Goal: Task Accomplishment & Management: Use online tool/utility

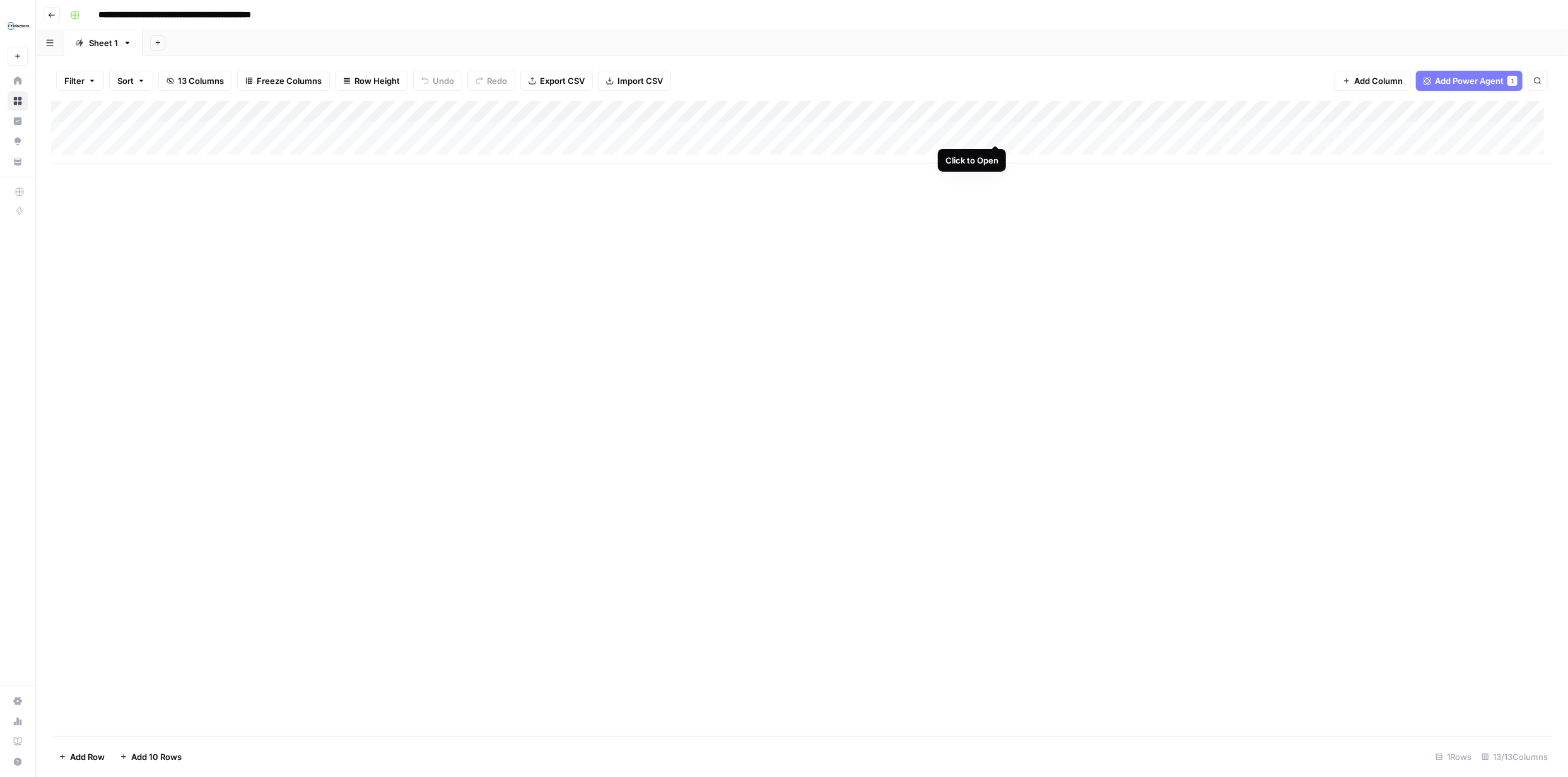
click at [995, 133] on div "Add Column" at bounding box center [802, 133] width 1502 height 63
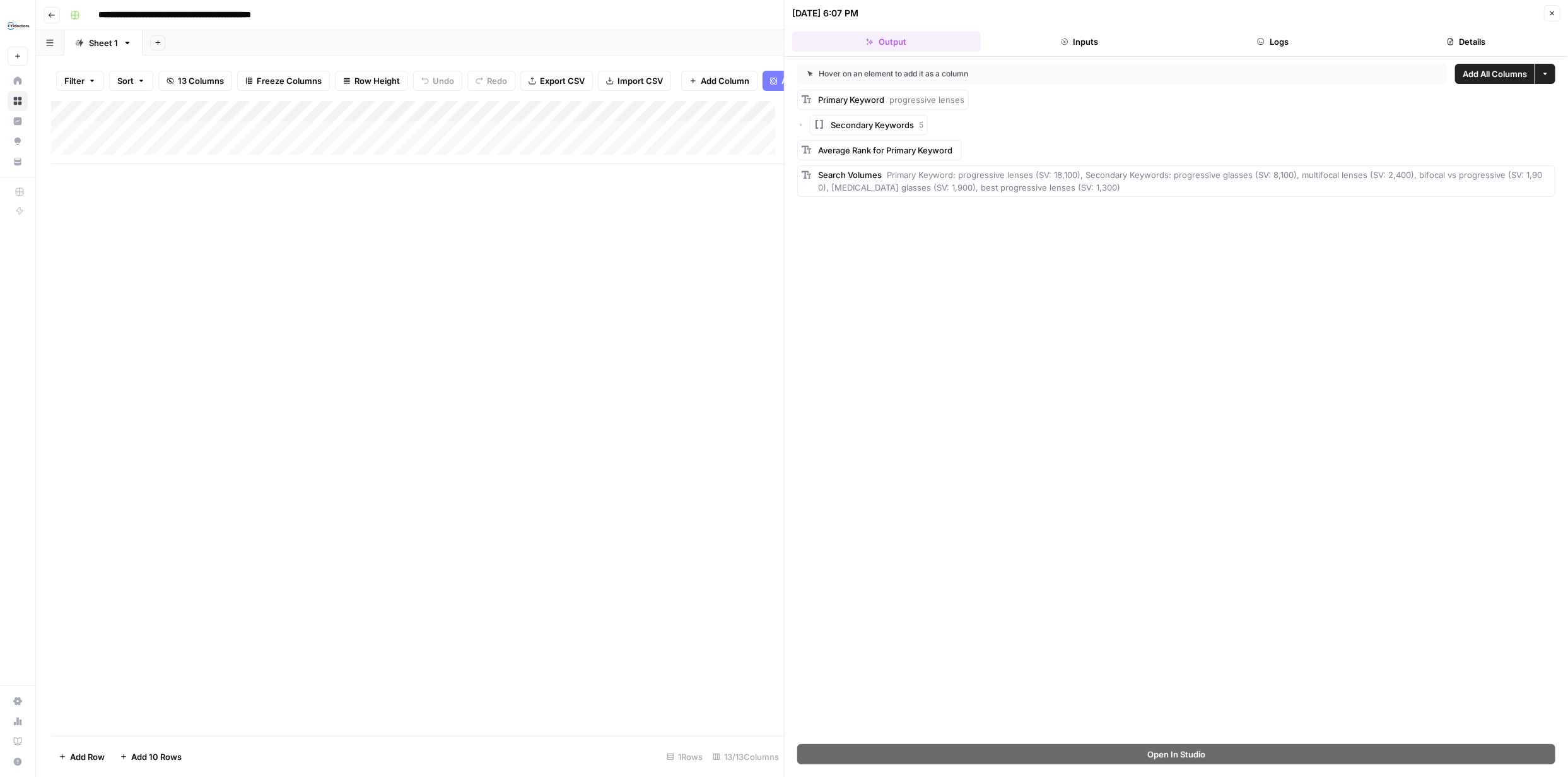
click at [1092, 41] on button "Inputs" at bounding box center [1080, 41] width 189 height 20
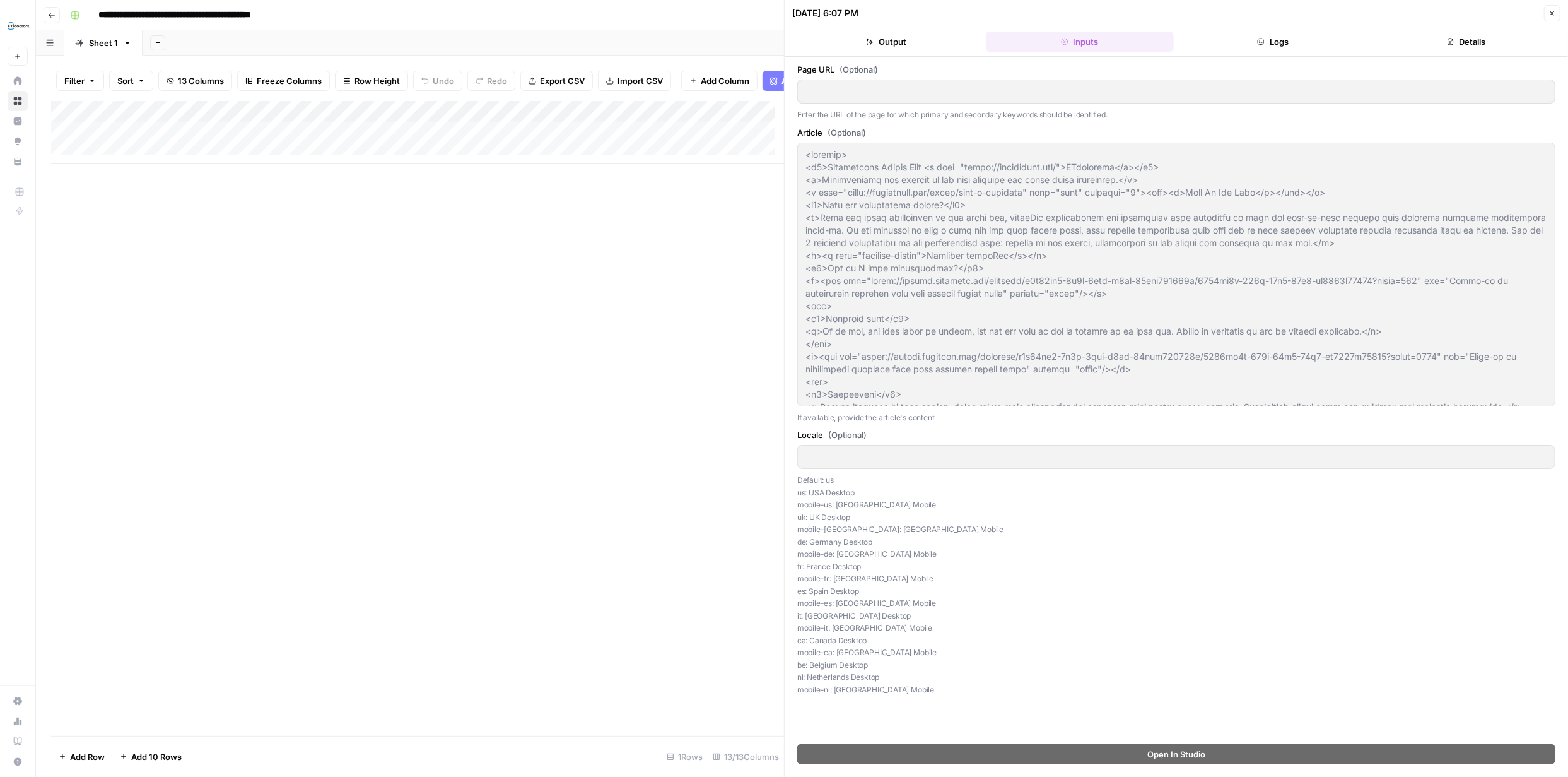
click at [1296, 41] on button "Logs" at bounding box center [1274, 41] width 189 height 20
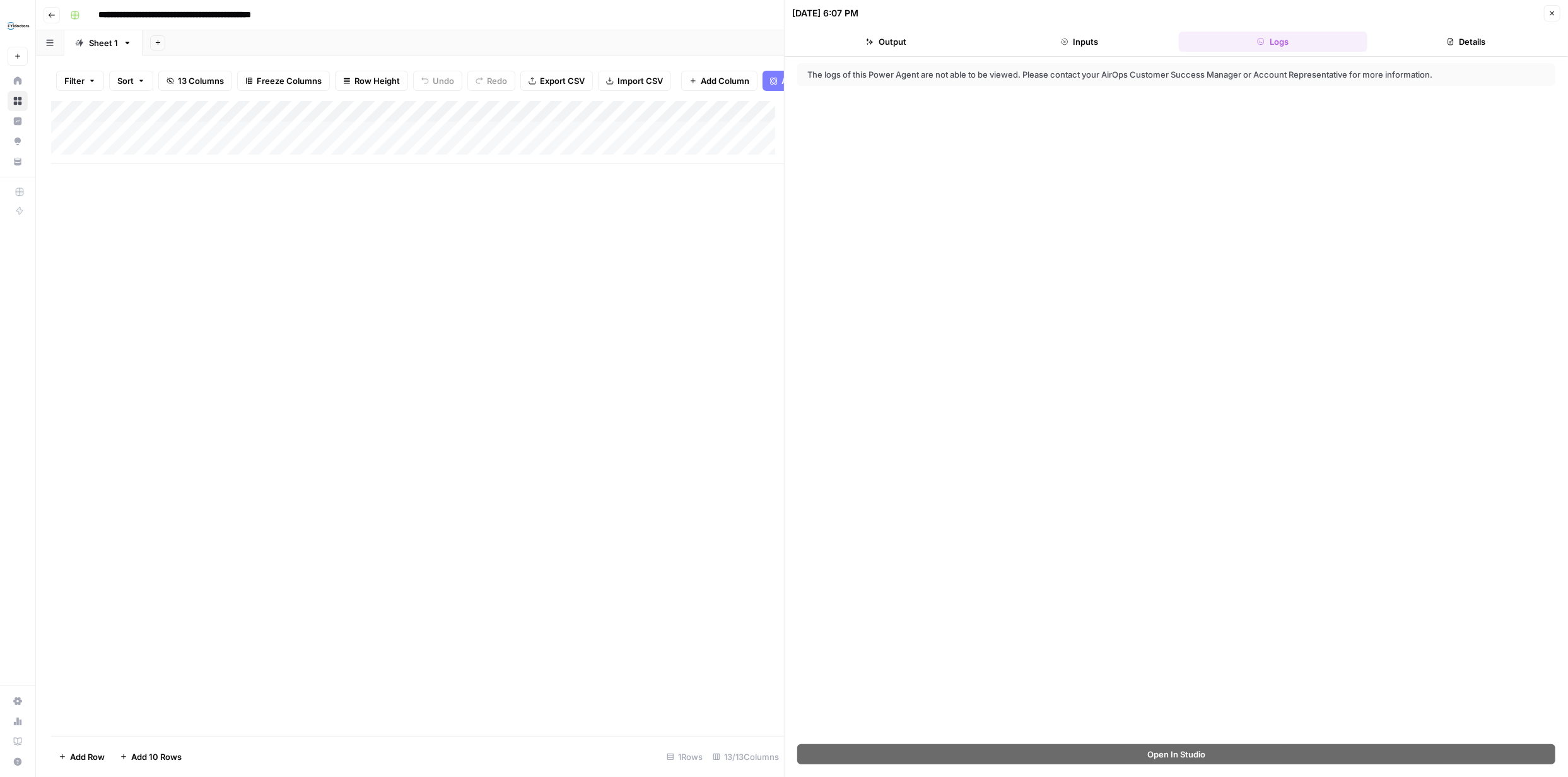
click at [1468, 36] on button "Details" at bounding box center [1467, 41] width 189 height 20
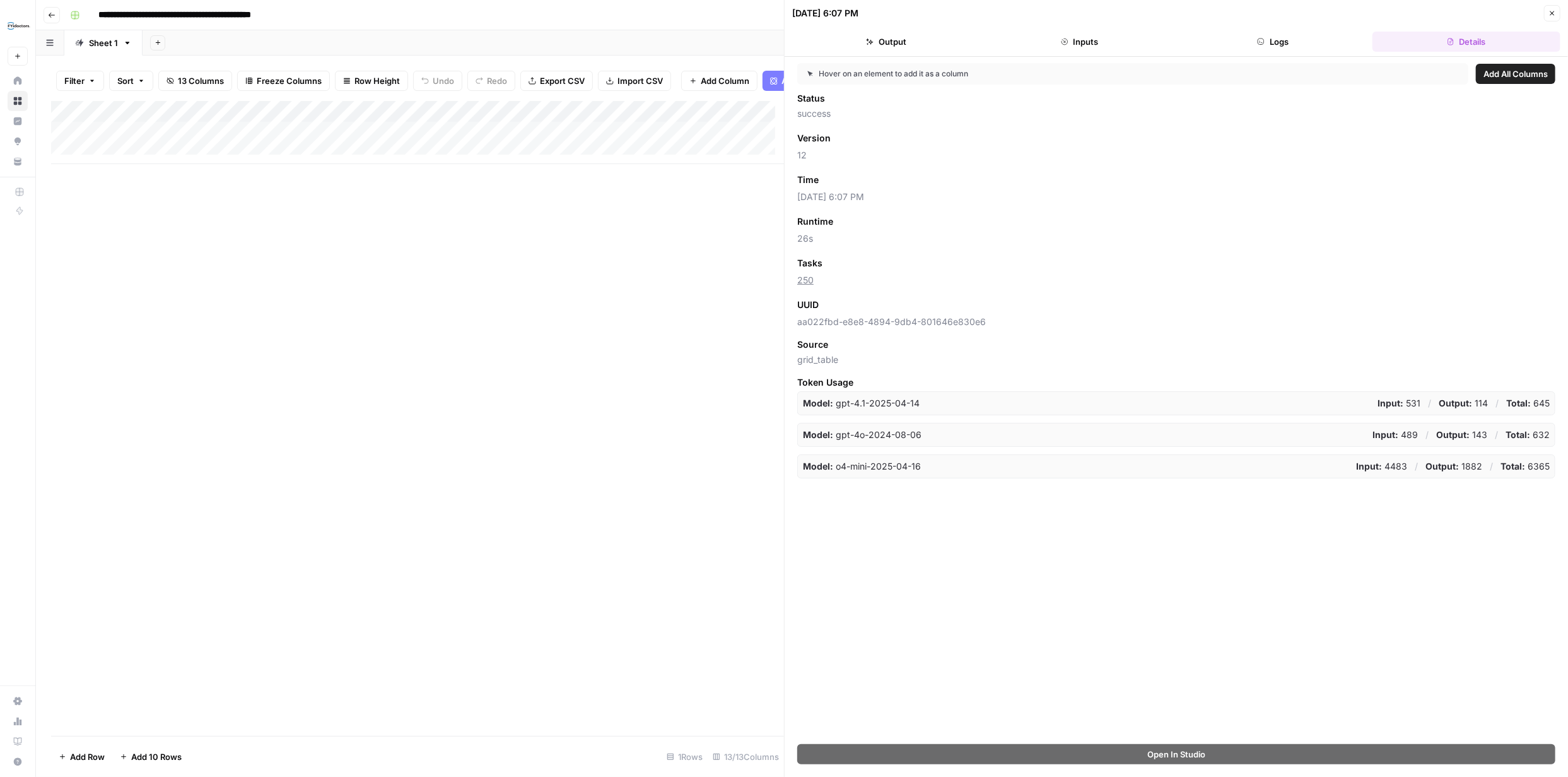
click at [1273, 45] on button "Logs" at bounding box center [1274, 41] width 189 height 20
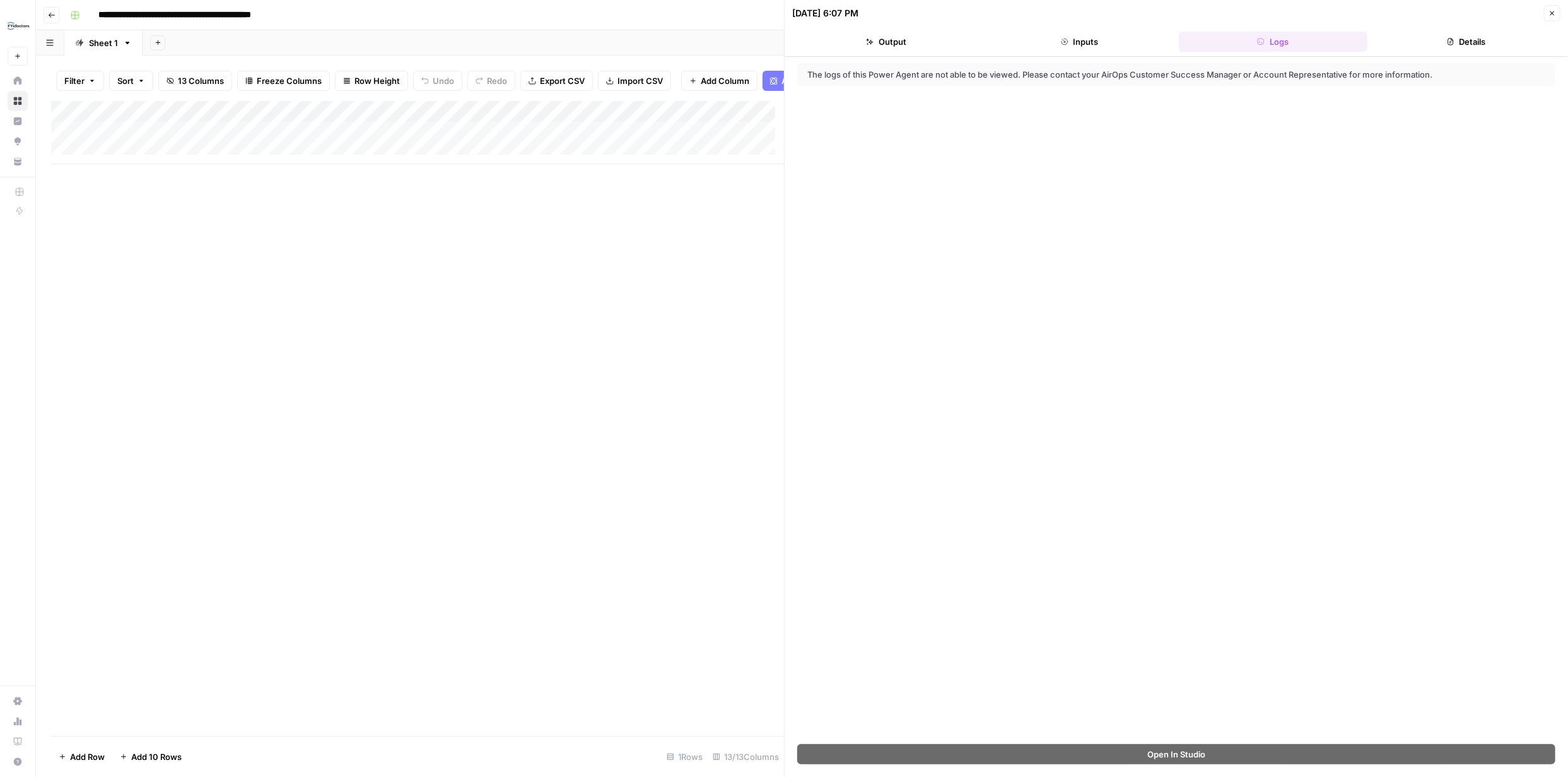
drag, startPoint x: 1551, startPoint y: 10, endPoint x: 1561, endPoint y: 37, distance: 28.8
click at [1551, 11] on icon "button" at bounding box center [1552, 13] width 8 height 8
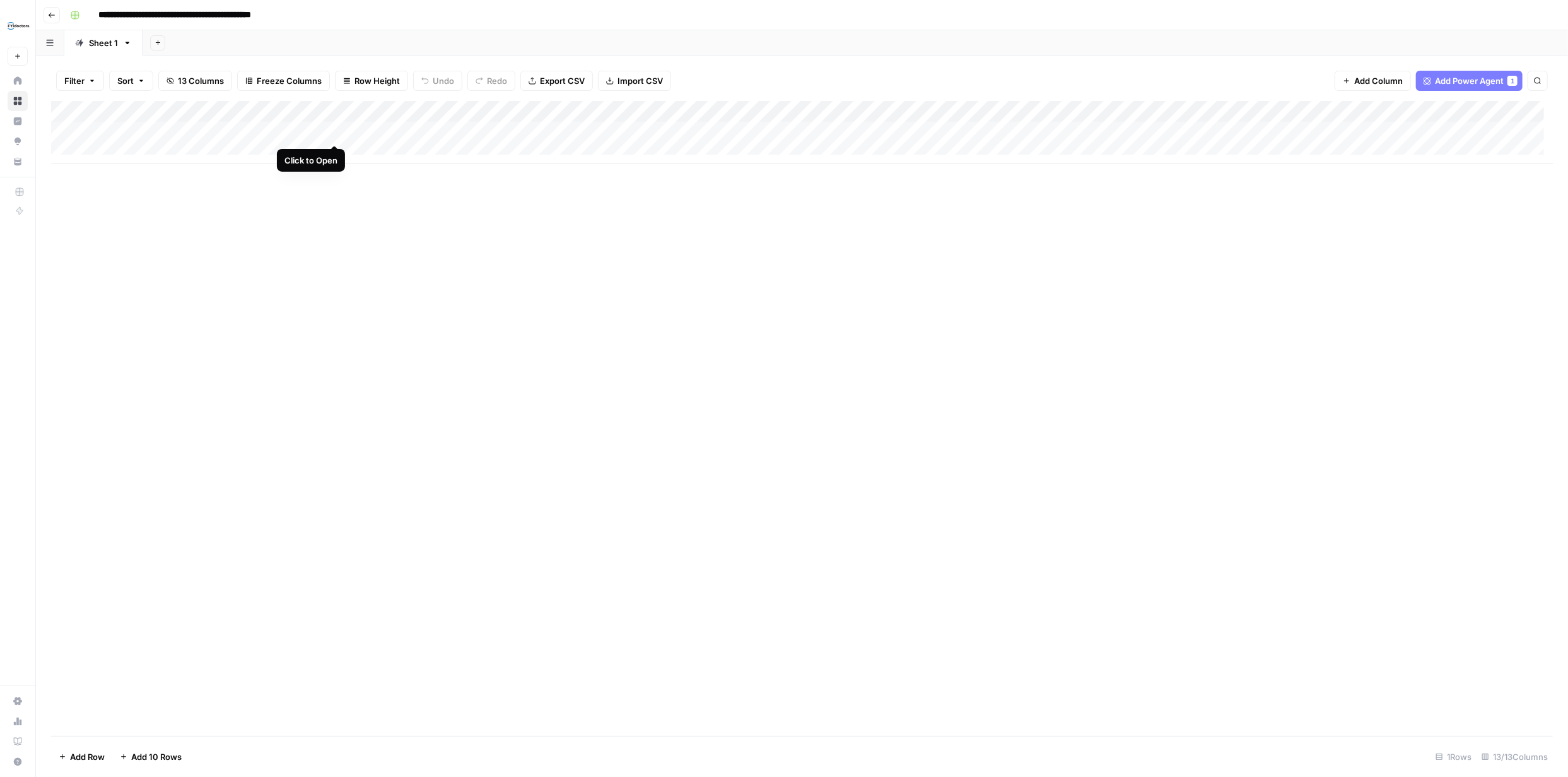
click at [332, 132] on div "Add Column" at bounding box center [802, 133] width 1502 height 63
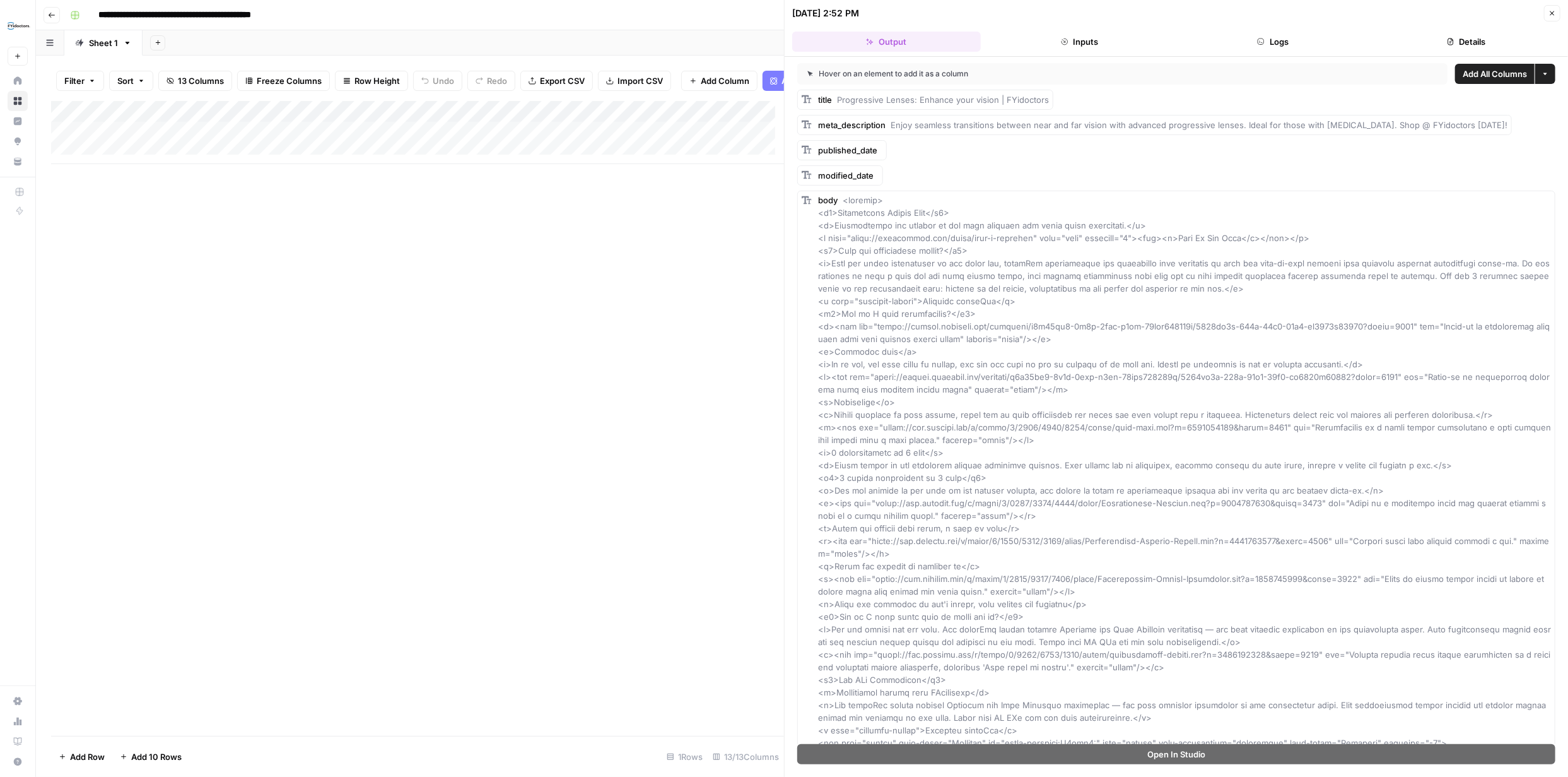
click at [1267, 36] on button "Logs" at bounding box center [1274, 41] width 189 height 20
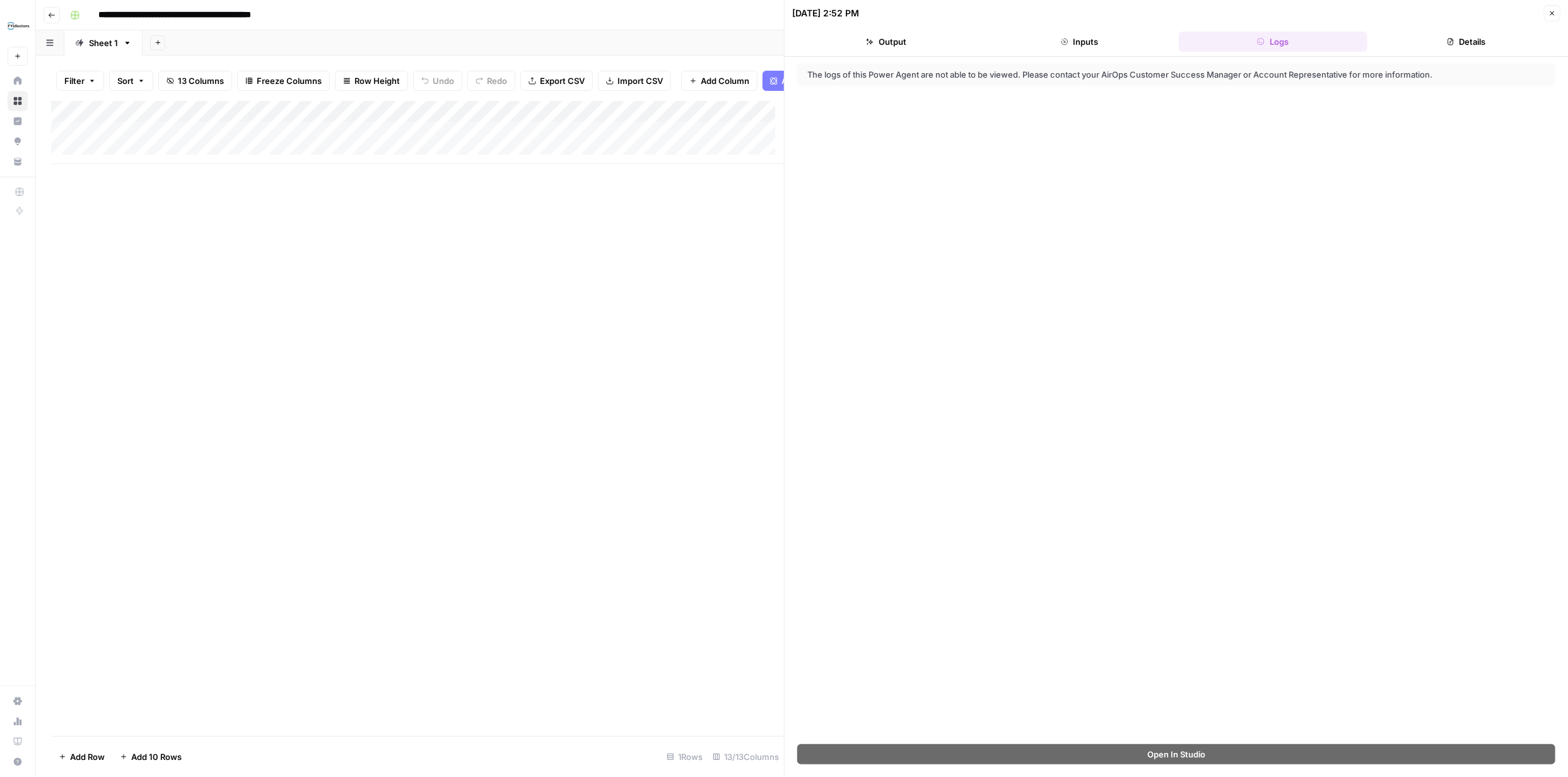
click at [1545, 13] on button "Close" at bounding box center [1552, 13] width 17 height 17
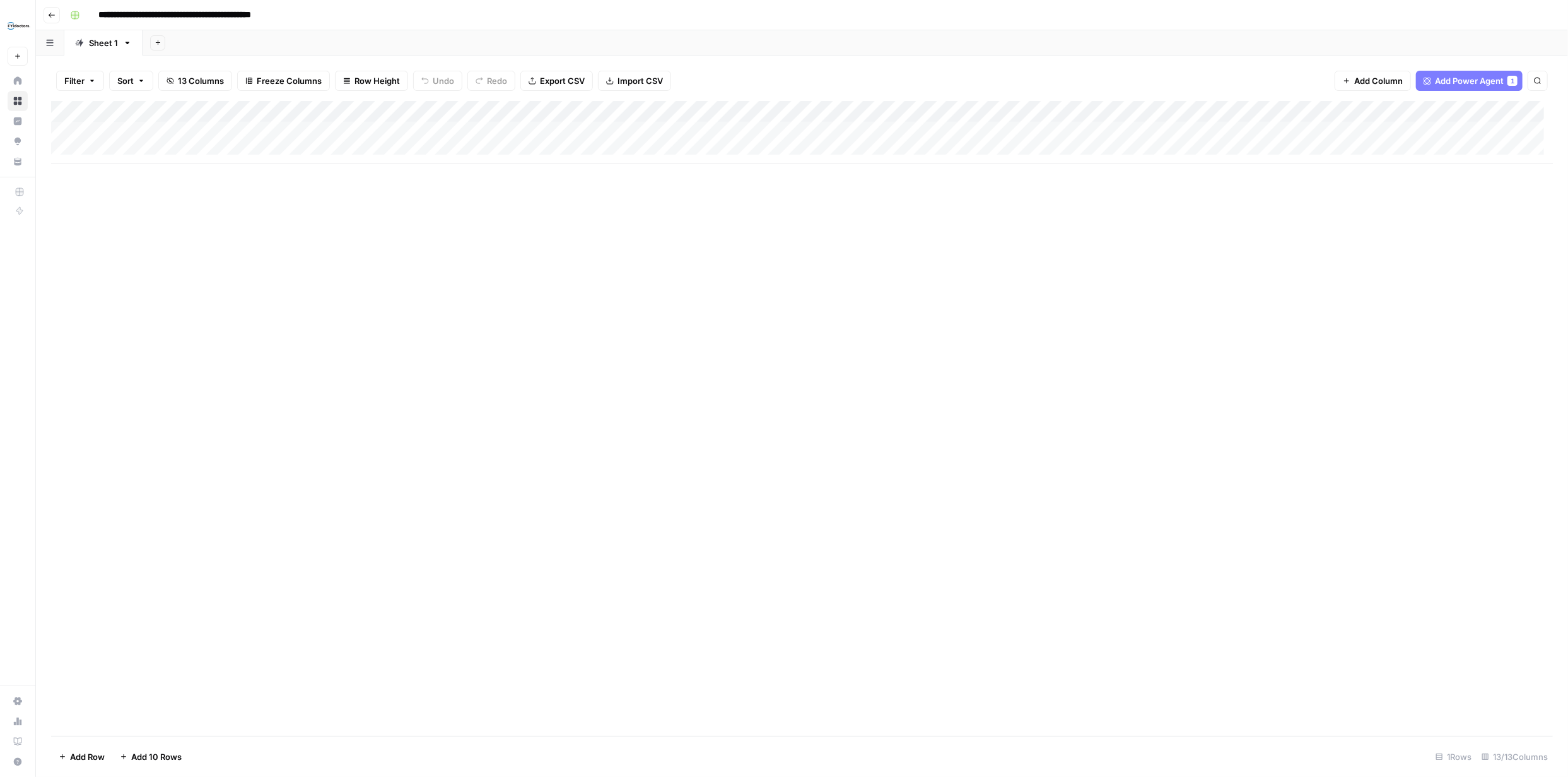
click at [458, 130] on div "Add Column" at bounding box center [802, 133] width 1502 height 63
click at [459, 130] on div "Add Column" at bounding box center [802, 133] width 1502 height 63
click at [663, 190] on div "Add Column" at bounding box center [802, 418] width 1502 height 635
click at [694, 130] on div "Add Column" at bounding box center [802, 133] width 1502 height 63
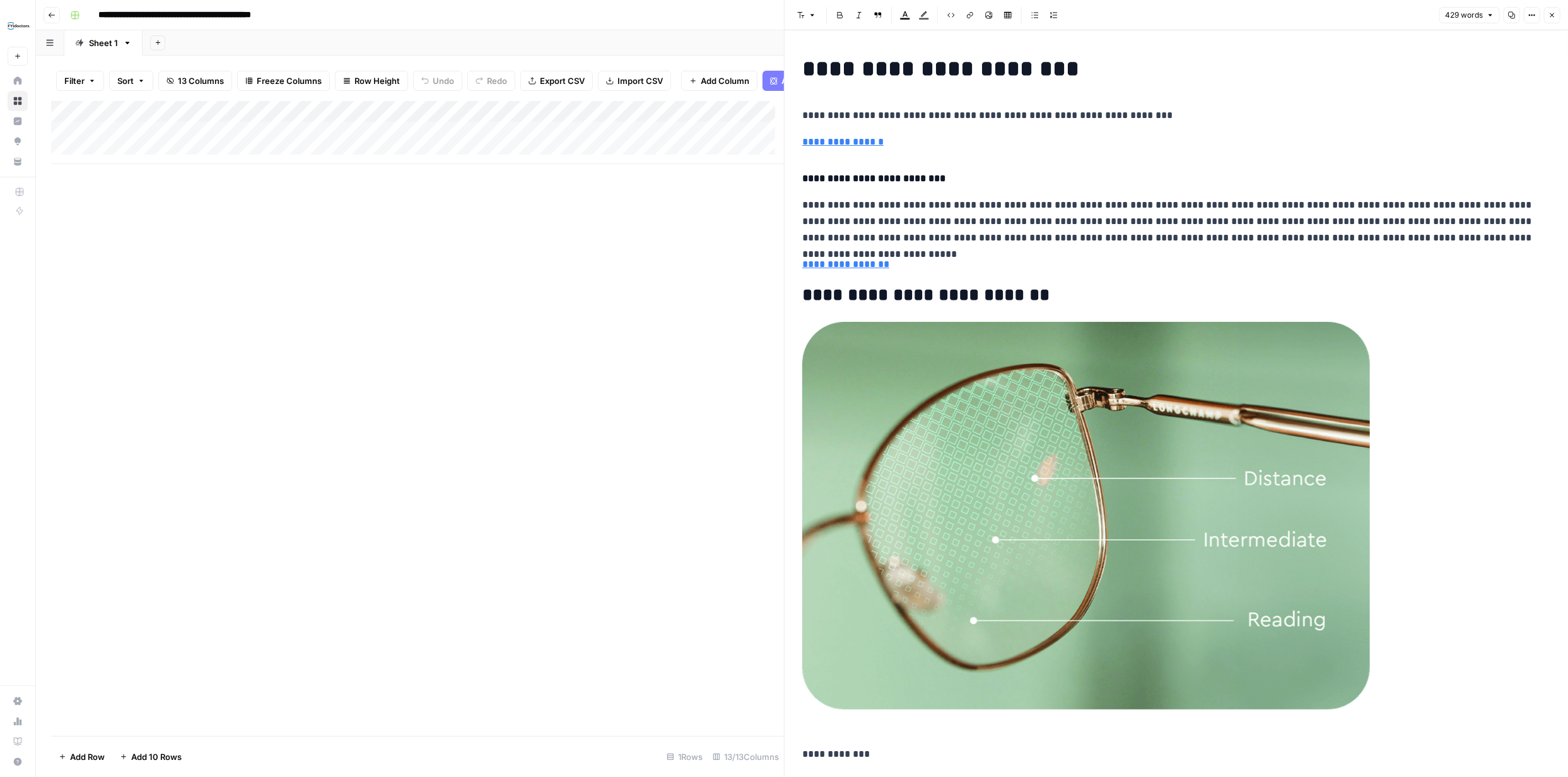
click at [1556, 12] on icon "button" at bounding box center [1552, 15] width 8 height 8
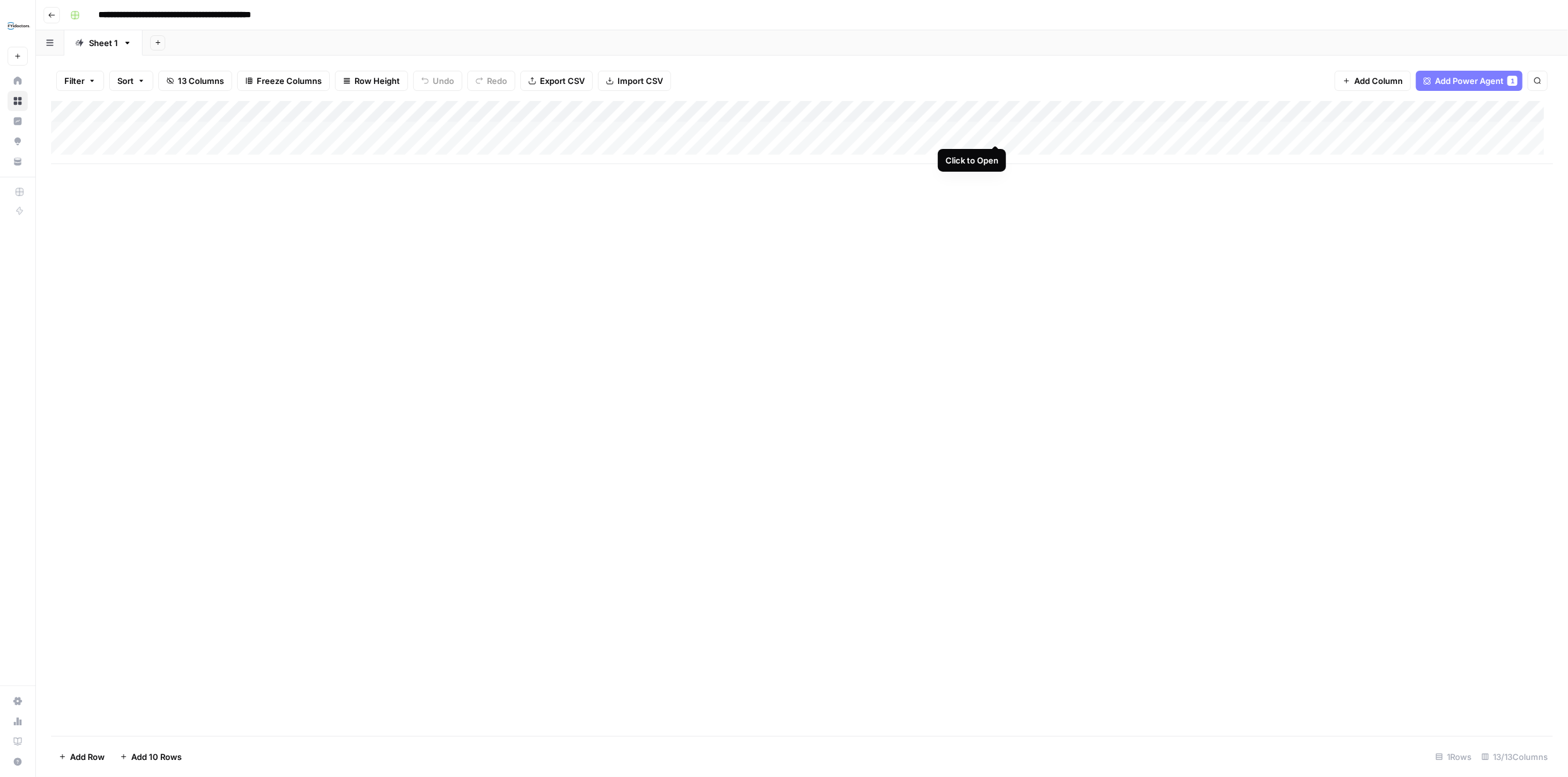
click at [998, 133] on div "Add Column" at bounding box center [802, 133] width 1502 height 63
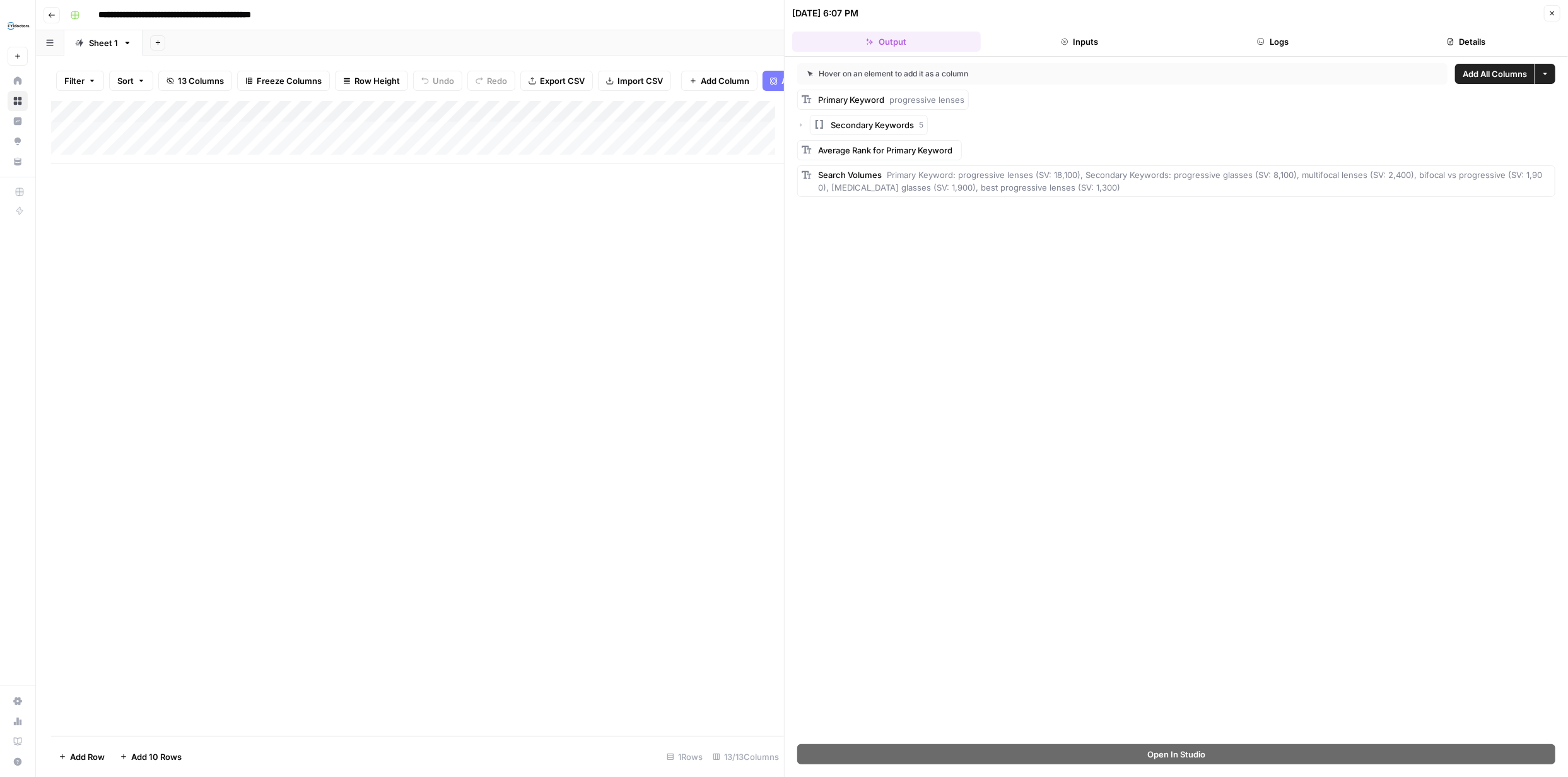
click at [1556, 8] on button "Close" at bounding box center [1552, 13] width 17 height 17
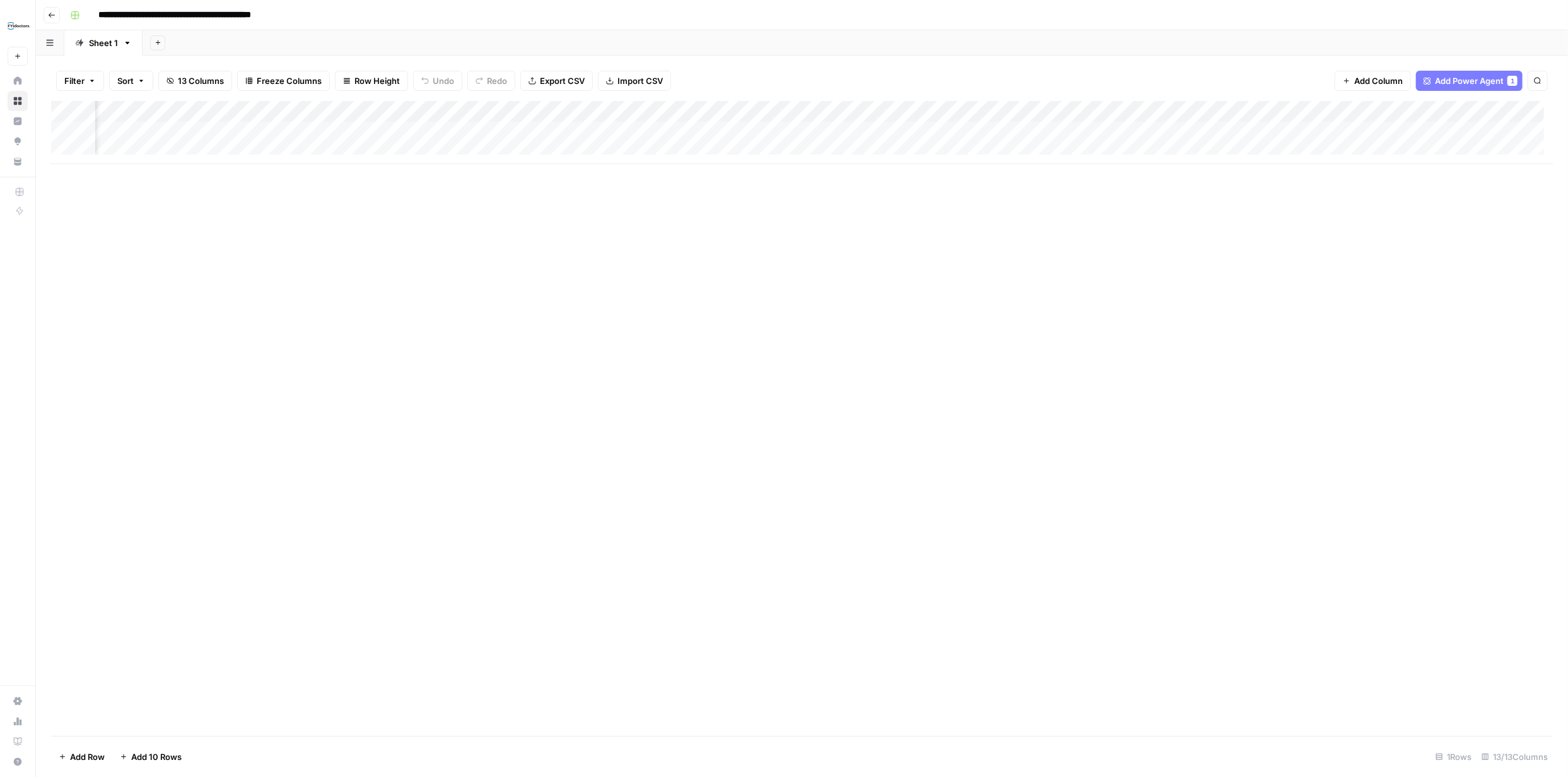
scroll to position [0, 277]
click at [843, 132] on div "Add Column" at bounding box center [802, 133] width 1502 height 63
click at [930, 134] on div "Add Column" at bounding box center [802, 133] width 1502 height 63
click at [931, 134] on div "Add Column" at bounding box center [802, 133] width 1502 height 63
click at [1172, 246] on div "Add Column" at bounding box center [802, 418] width 1502 height 635
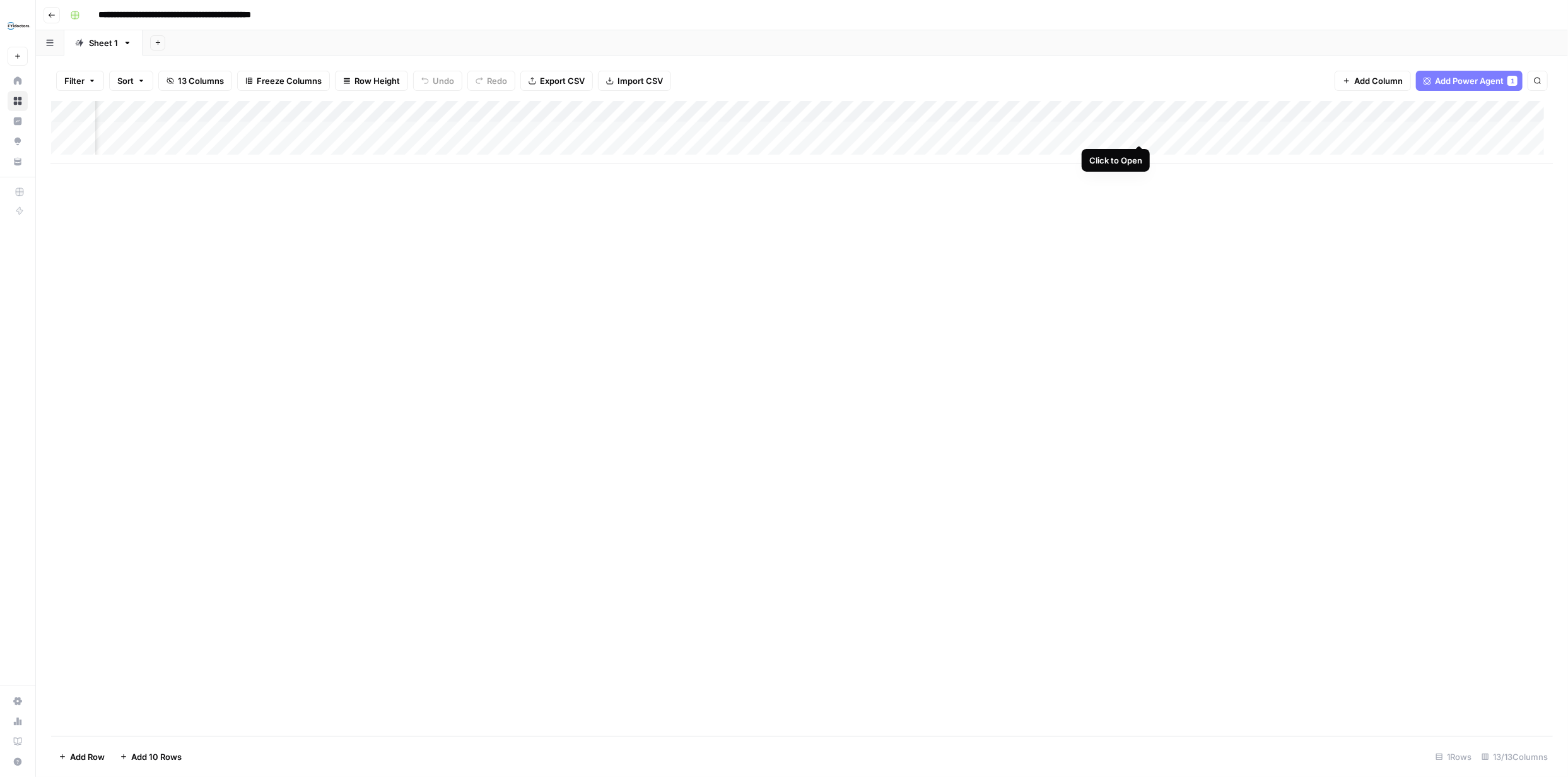
click at [1140, 132] on div "Add Column" at bounding box center [802, 133] width 1502 height 63
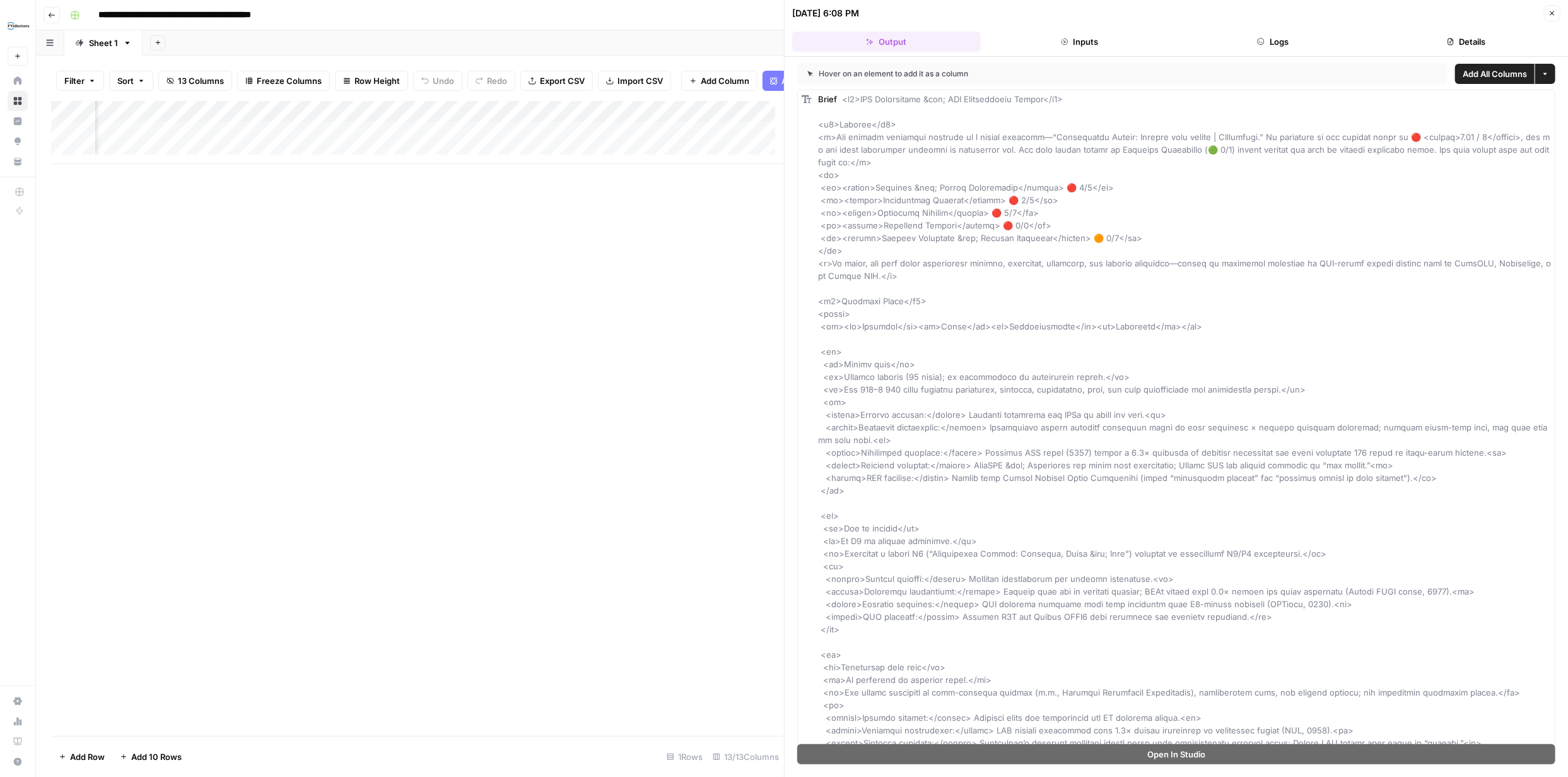
click at [1280, 30] on header "[DATE] 6:08 PM Close Output Inputs Logs Details" at bounding box center [1177, 28] width 784 height 57
click at [1265, 40] on button "Logs" at bounding box center [1274, 41] width 189 height 20
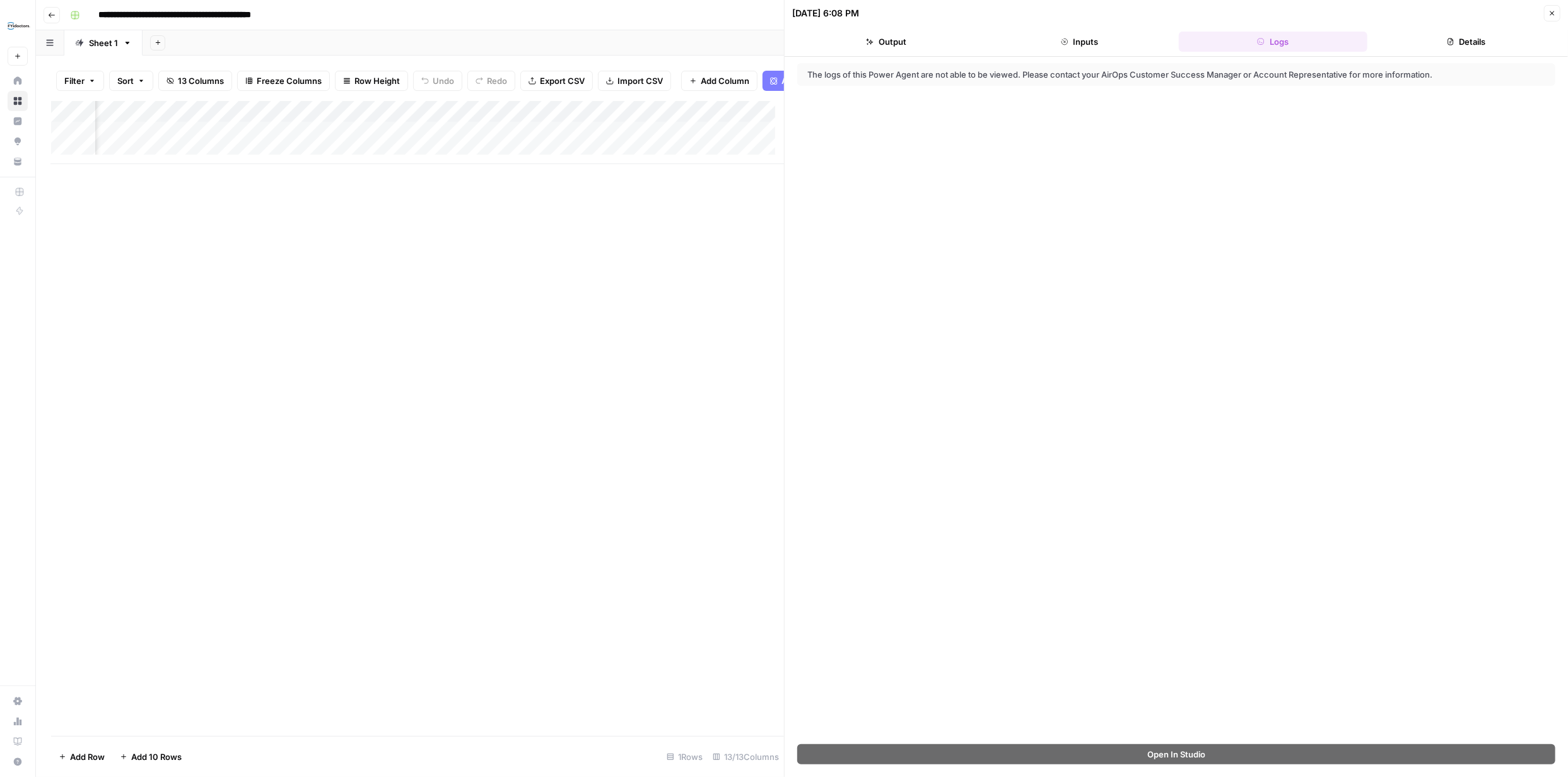
click at [1557, 16] on button "Close" at bounding box center [1552, 13] width 17 height 17
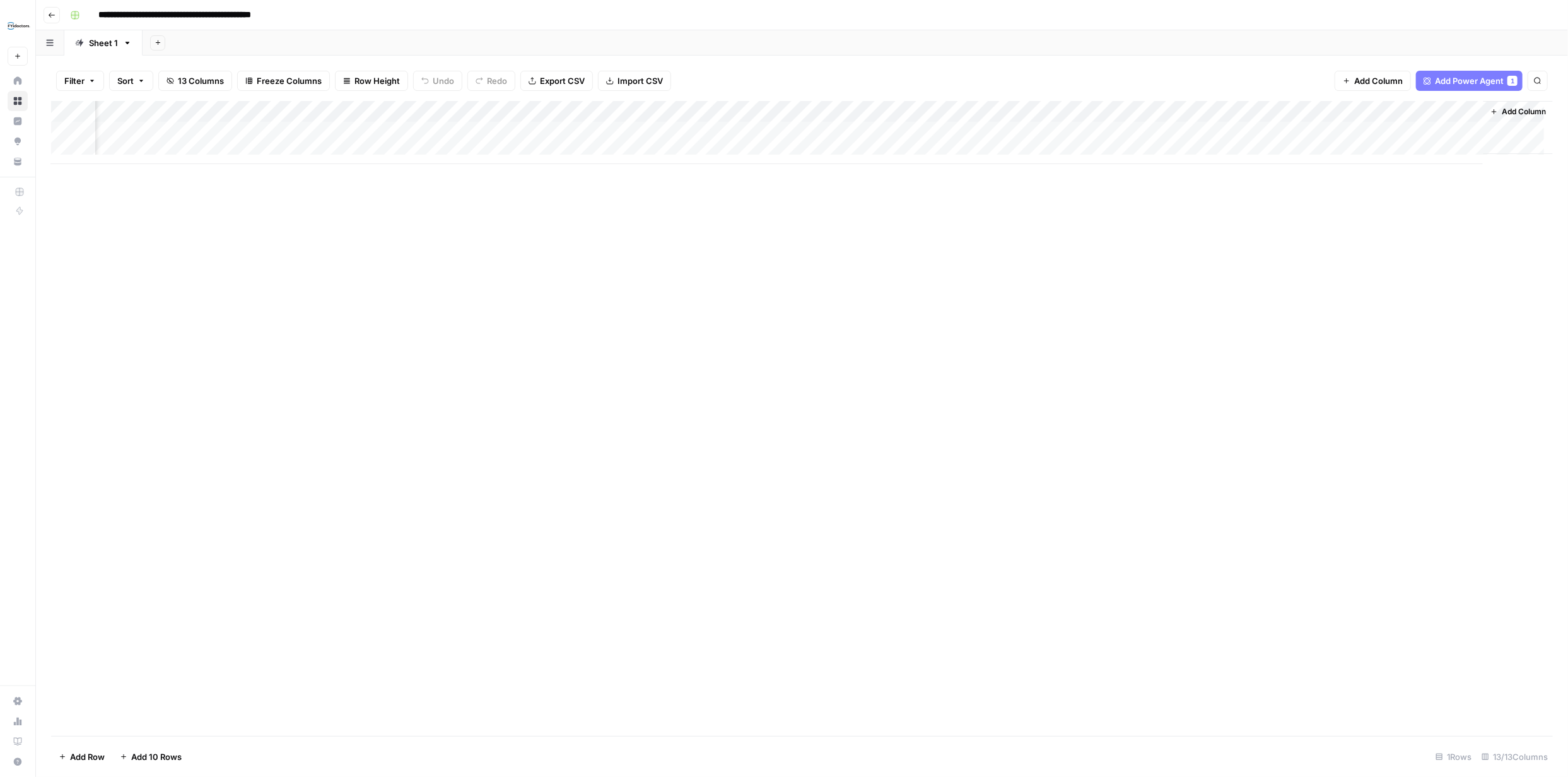
scroll to position [0, 406]
click at [1012, 113] on div "Add Column" at bounding box center [802, 133] width 1502 height 63
click at [937, 275] on span "Remove Column" at bounding box center [924, 281] width 110 height 12
drag, startPoint x: 754, startPoint y: 138, endPoint x: 793, endPoint y: 142, distance: 39.2
click at [755, 139] on button "Delete" at bounding box center [738, 142] width 42 height 23
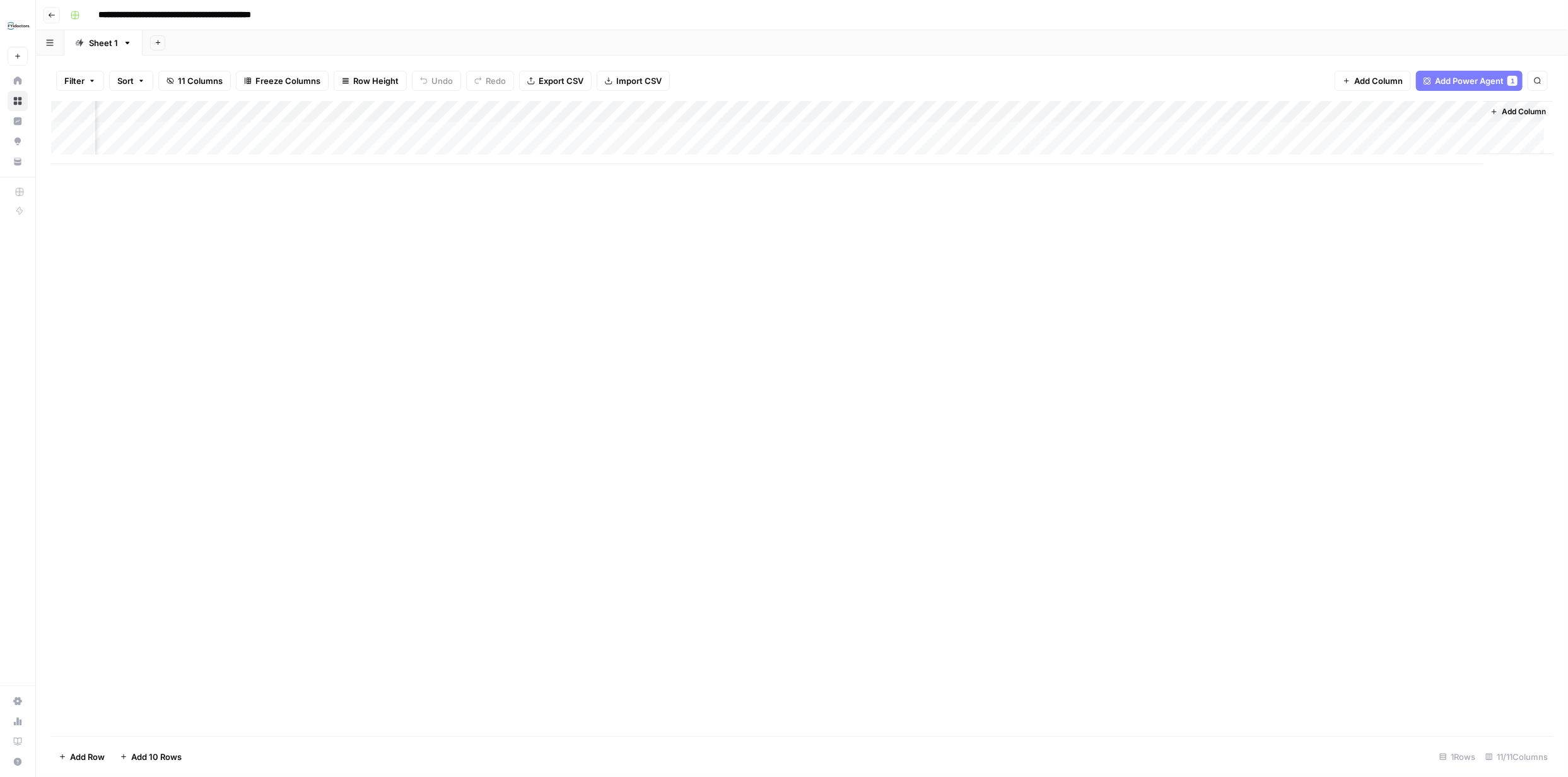
scroll to position [0, 97]
click at [1349, 131] on div "Add Column" at bounding box center [802, 133] width 1502 height 63
click at [1333, 132] on div "Add Column" at bounding box center [802, 133] width 1502 height 63
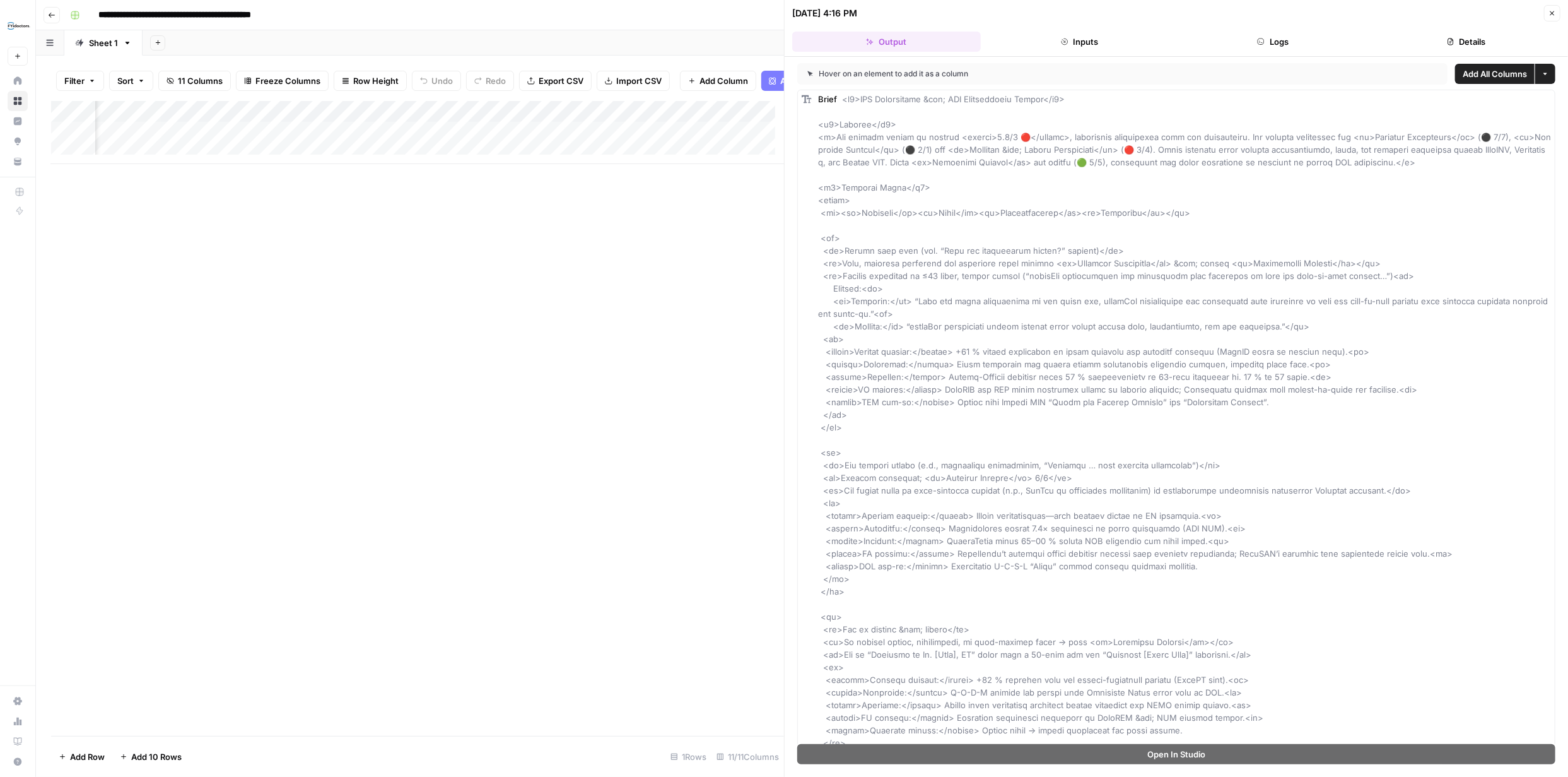
click at [1307, 45] on button "Logs" at bounding box center [1274, 41] width 189 height 20
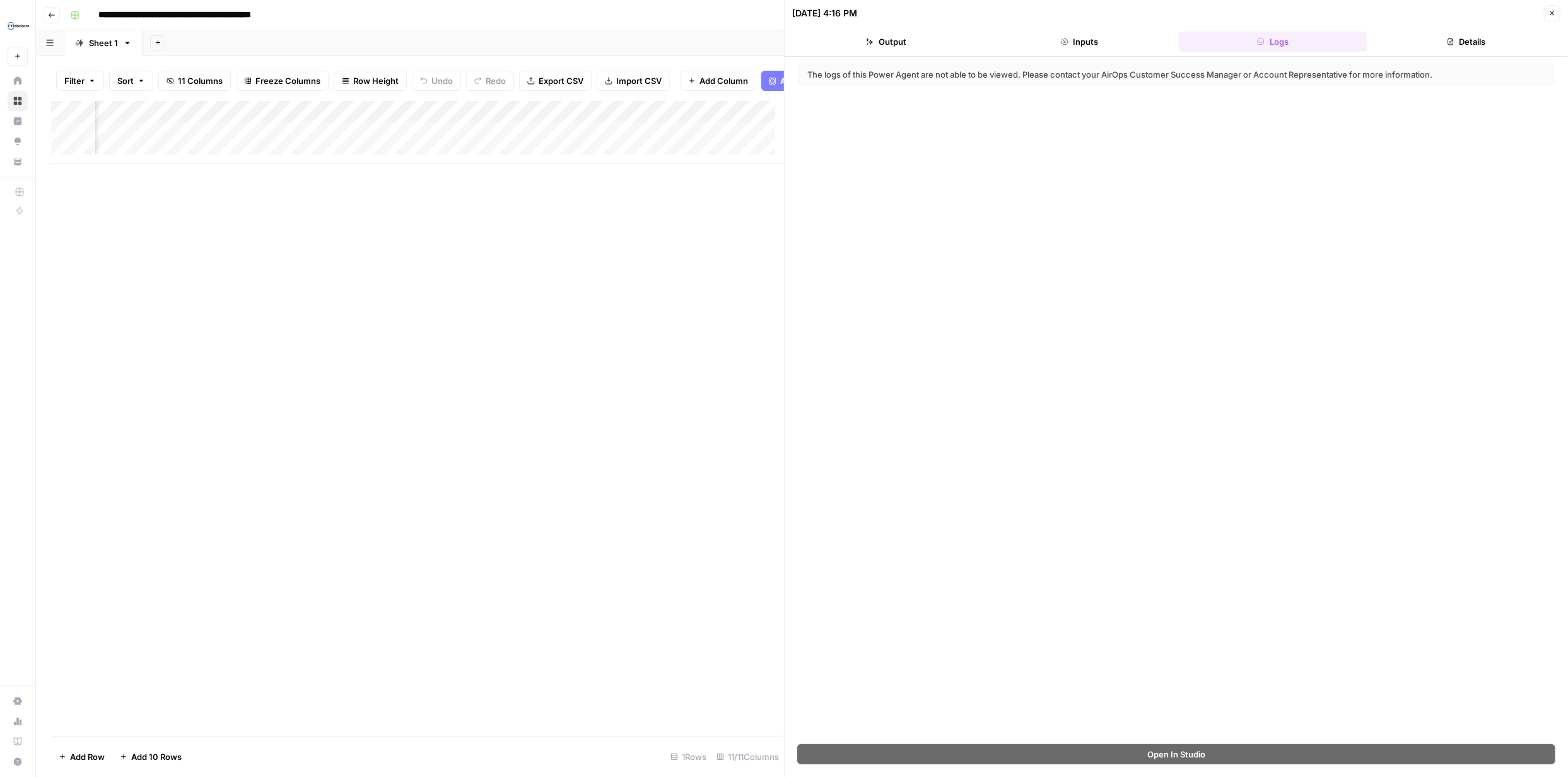
click at [1551, 11] on icon "button" at bounding box center [1552, 13] width 8 height 8
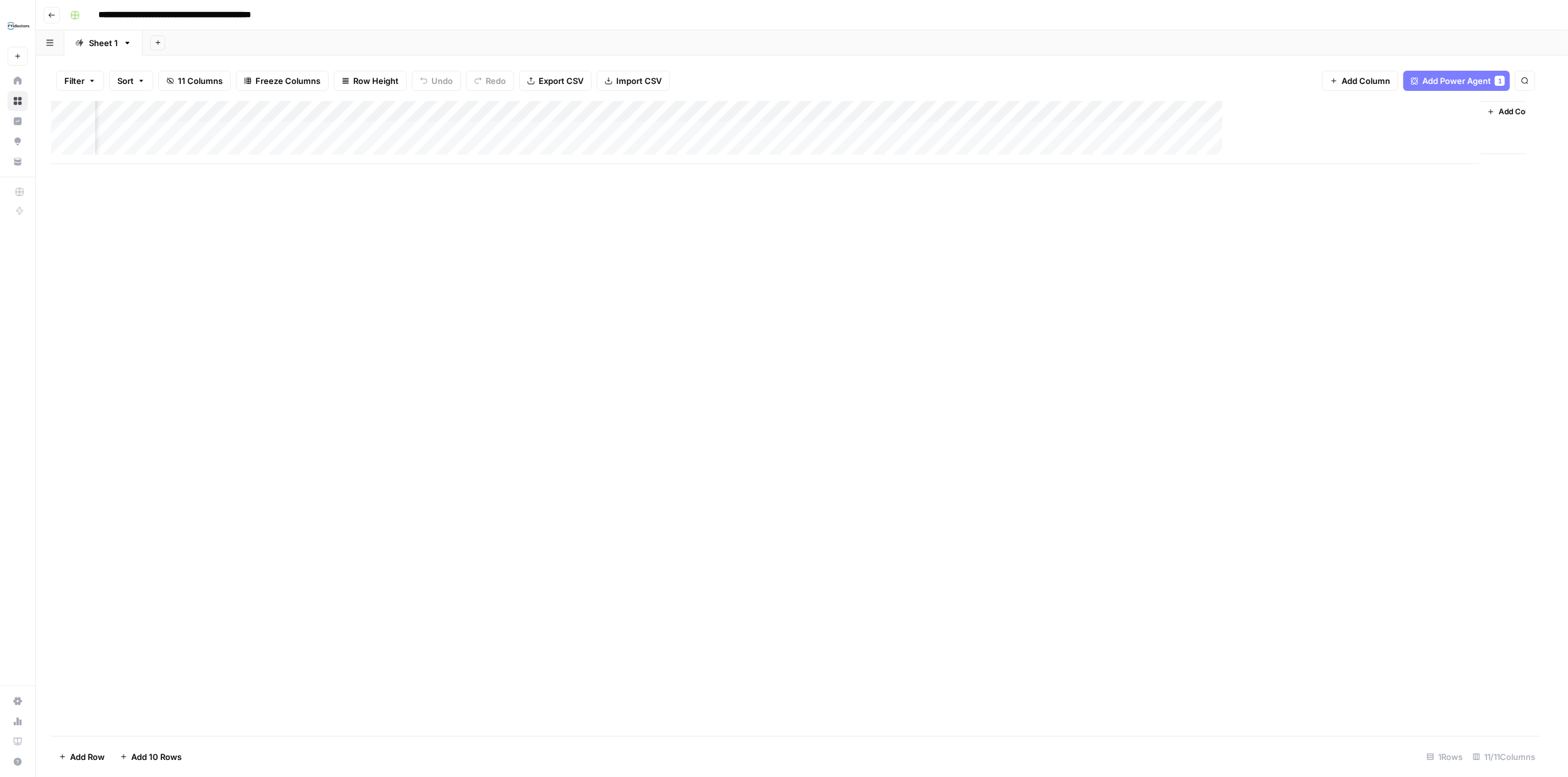
scroll to position [0, 82]
click at [1472, 132] on div "Add Column" at bounding box center [802, 133] width 1502 height 63
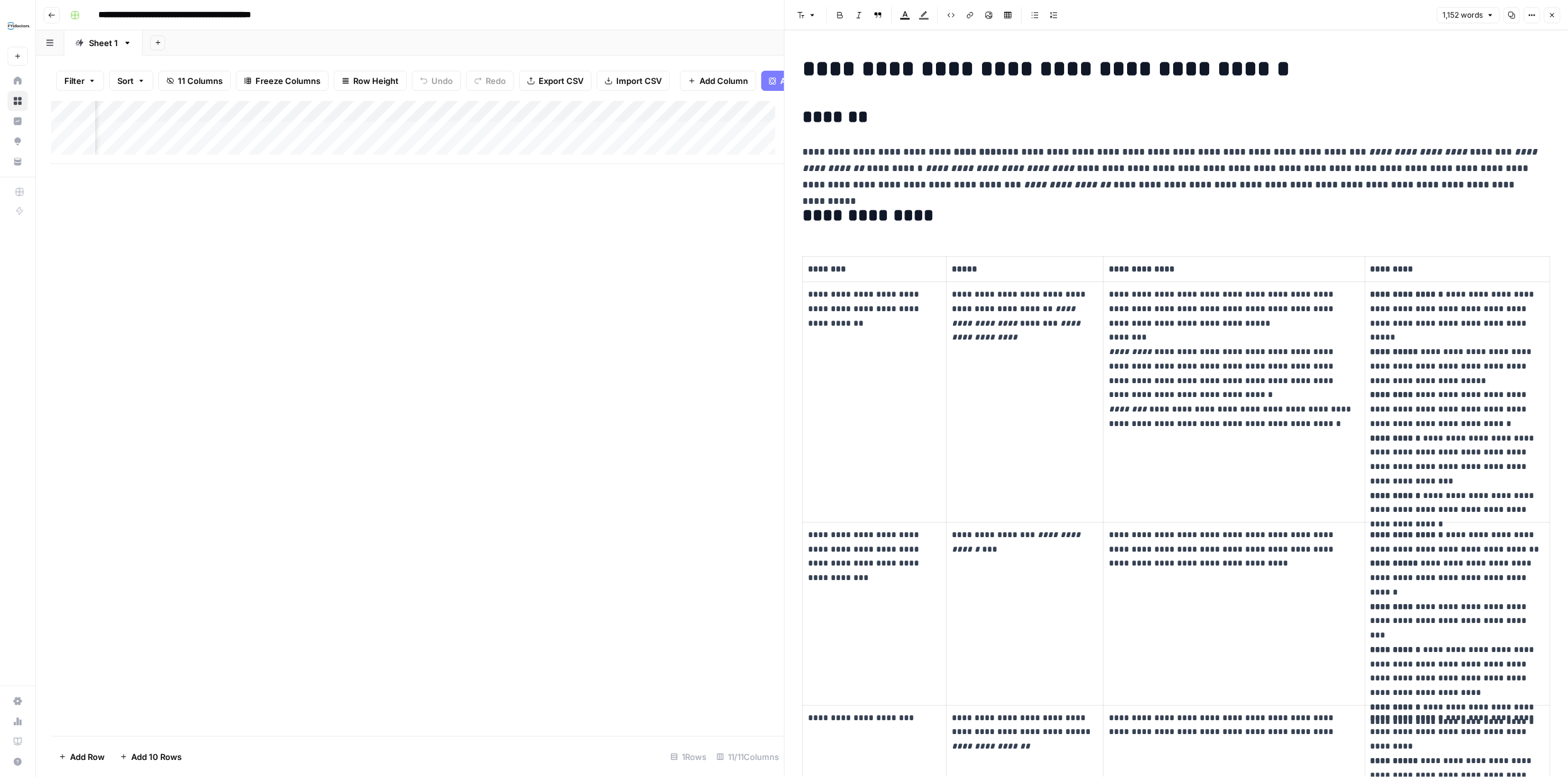
click at [1551, 14] on icon "button" at bounding box center [1552, 15] width 8 height 8
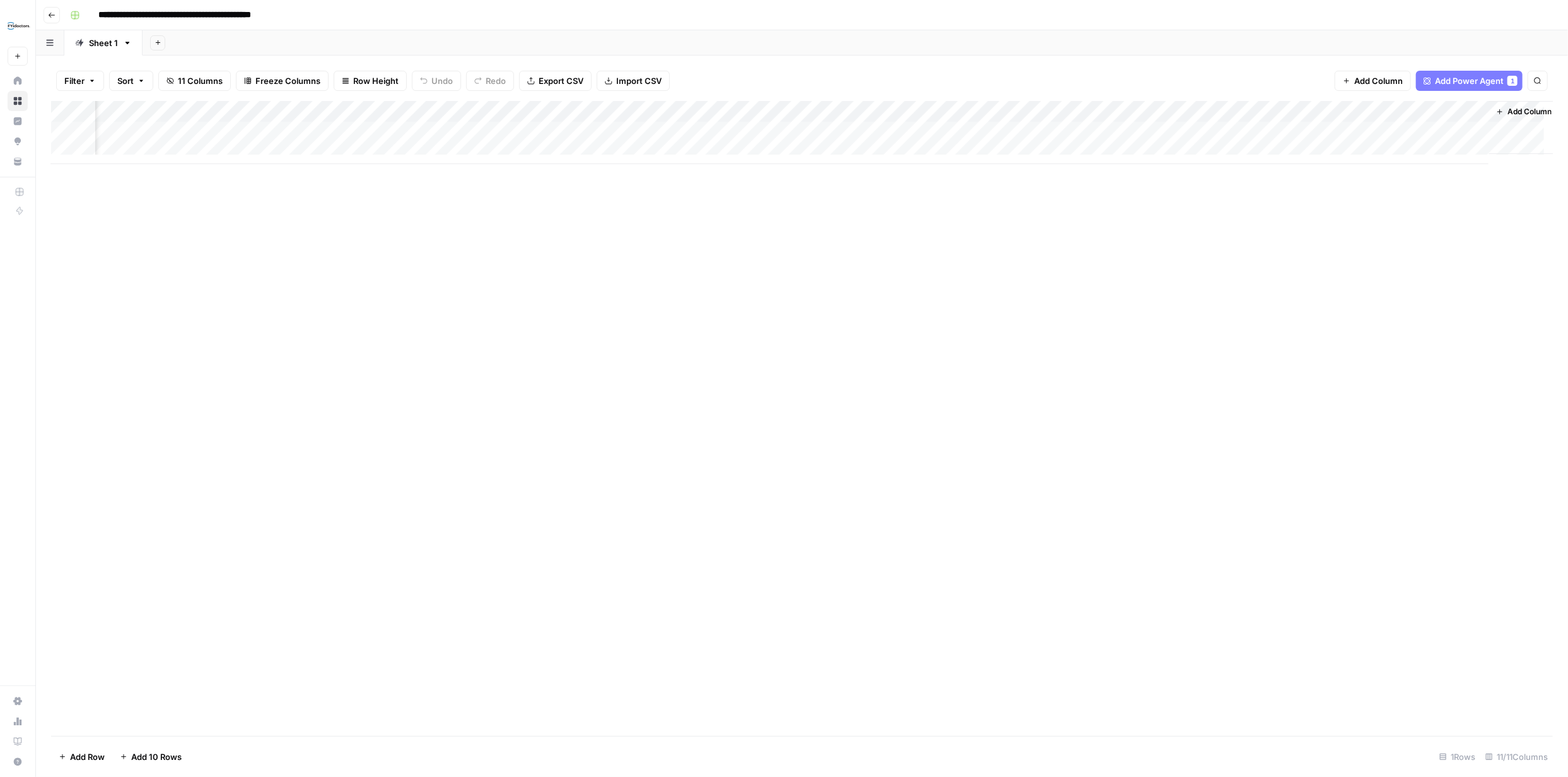
click at [1523, 107] on span "Add Column" at bounding box center [1529, 111] width 44 height 12
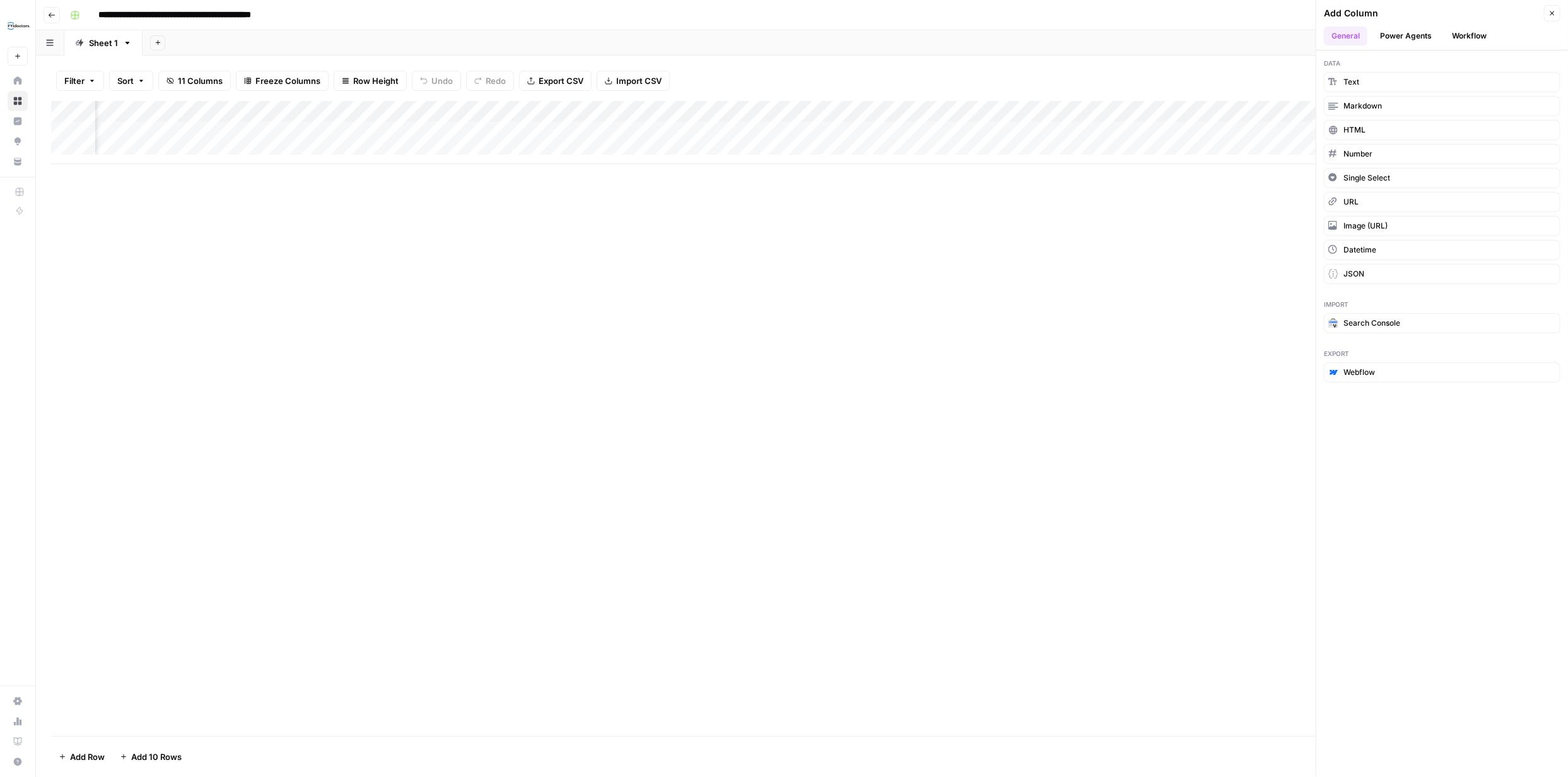
click at [1421, 35] on button "Power Agents" at bounding box center [1406, 36] width 67 height 19
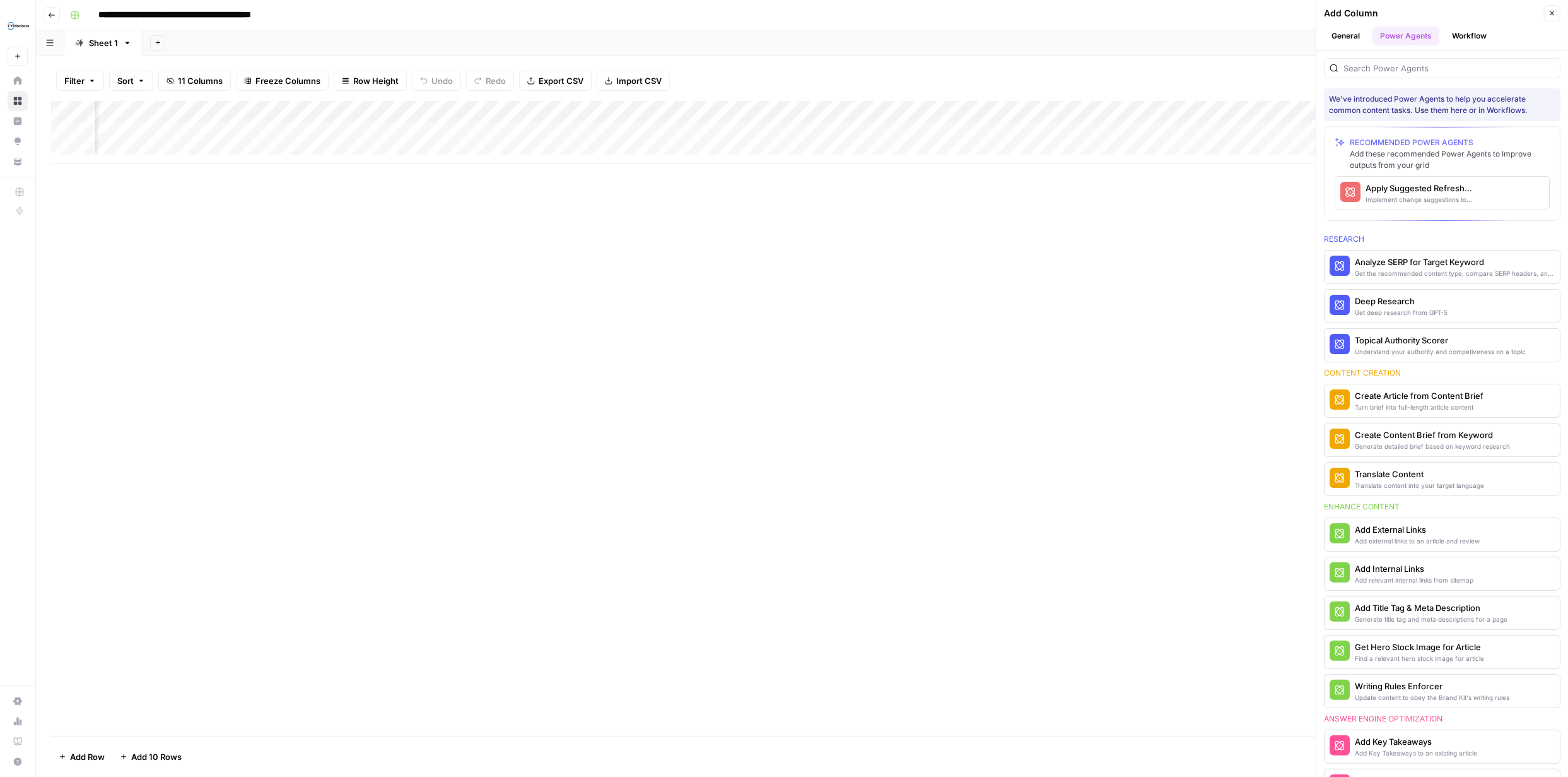
click at [1430, 192] on div "Apply Suggested Refresh Changes" at bounding box center [1421, 188] width 111 height 12
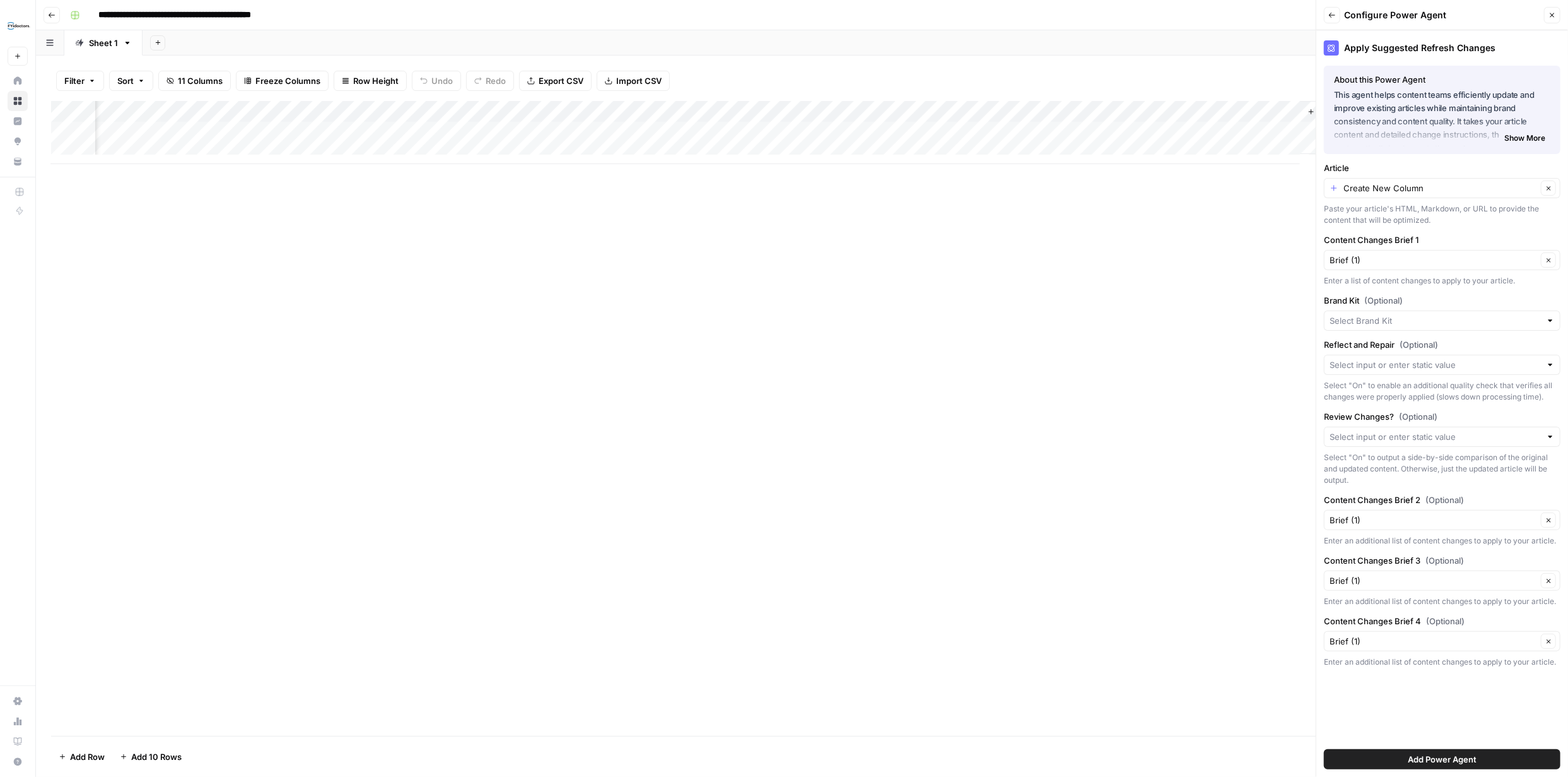
scroll to position [0, 475]
click at [1534, 189] on input "Article" at bounding box center [1440, 188] width 193 height 12
click at [1399, 384] on span "Brief (1)" at bounding box center [1439, 390] width 210 height 12
type input "Brief (1)"
click at [1525, 323] on input "Brand Kit (Optional)" at bounding box center [1435, 321] width 211 height 12
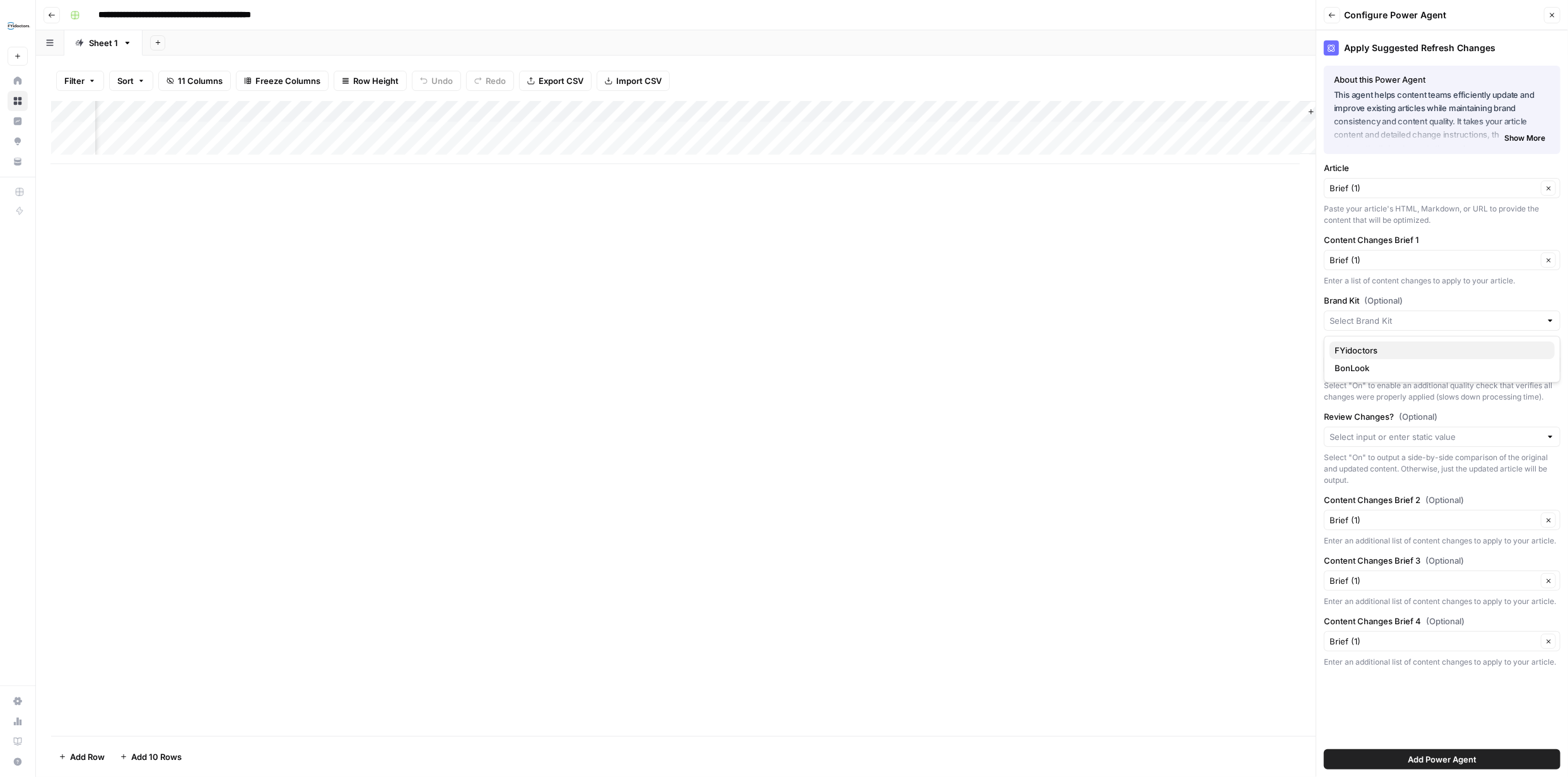
click at [1412, 351] on span "FYidoctors" at bounding box center [1439, 350] width 210 height 12
type input "FYidoctors"
click at [1474, 756] on span "Add Power Agent" at bounding box center [1442, 759] width 69 height 12
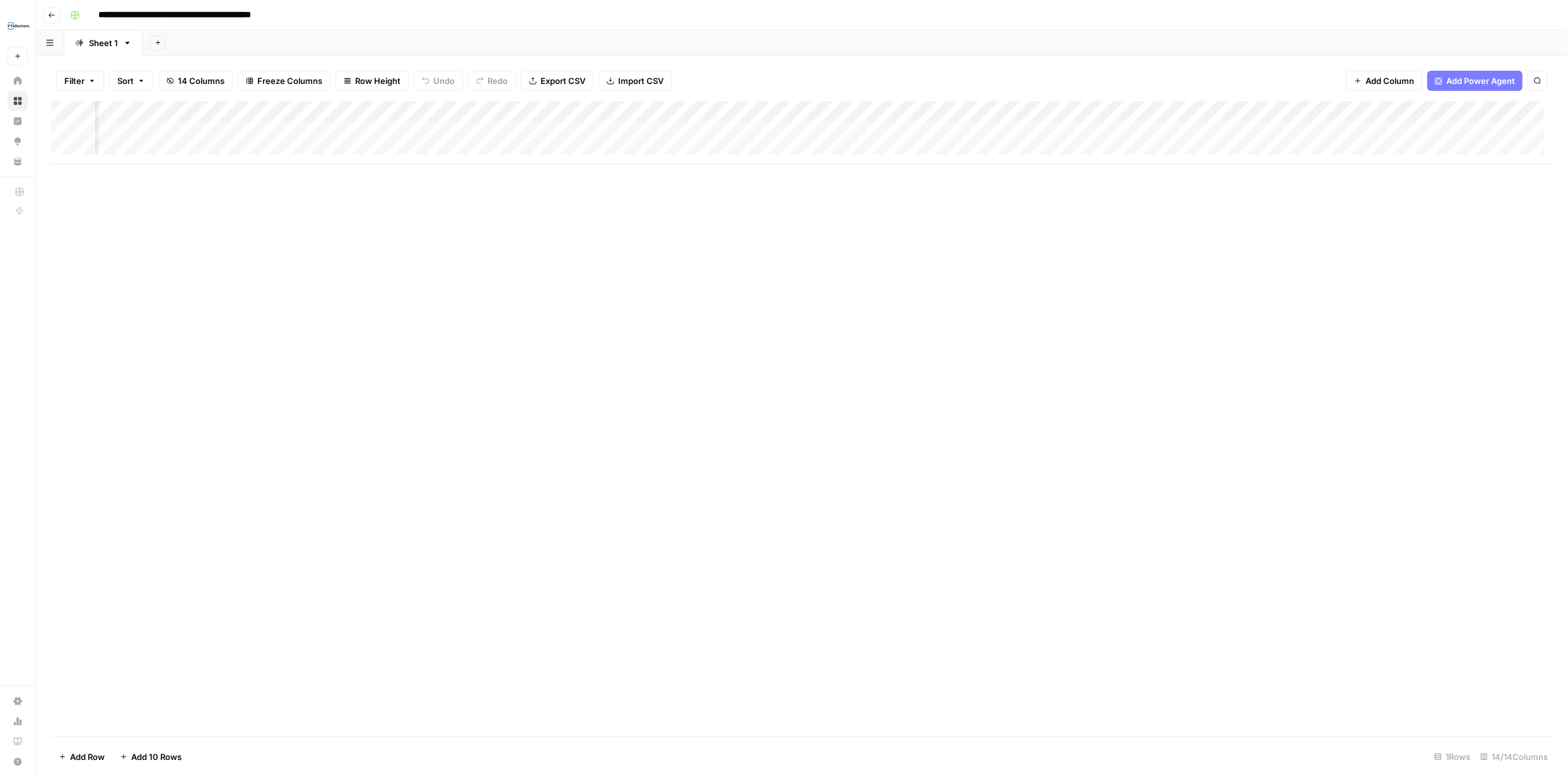
scroll to position [0, 317]
click at [1350, 131] on div "Add Column" at bounding box center [802, 133] width 1502 height 63
click at [1102, 132] on div "Add Column" at bounding box center [802, 133] width 1502 height 63
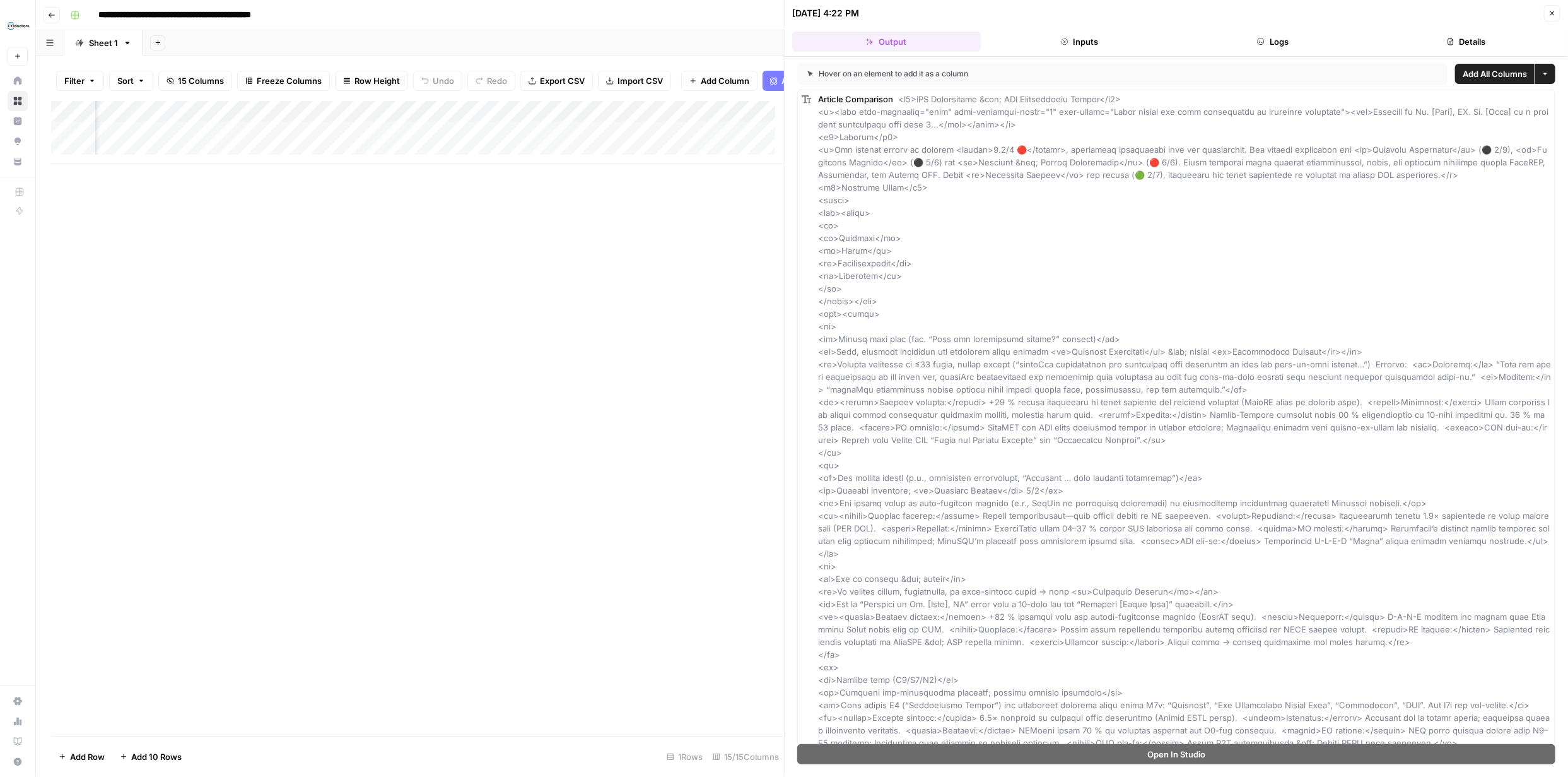
click at [1552, 12] on icon "button" at bounding box center [1552, 13] width 8 height 8
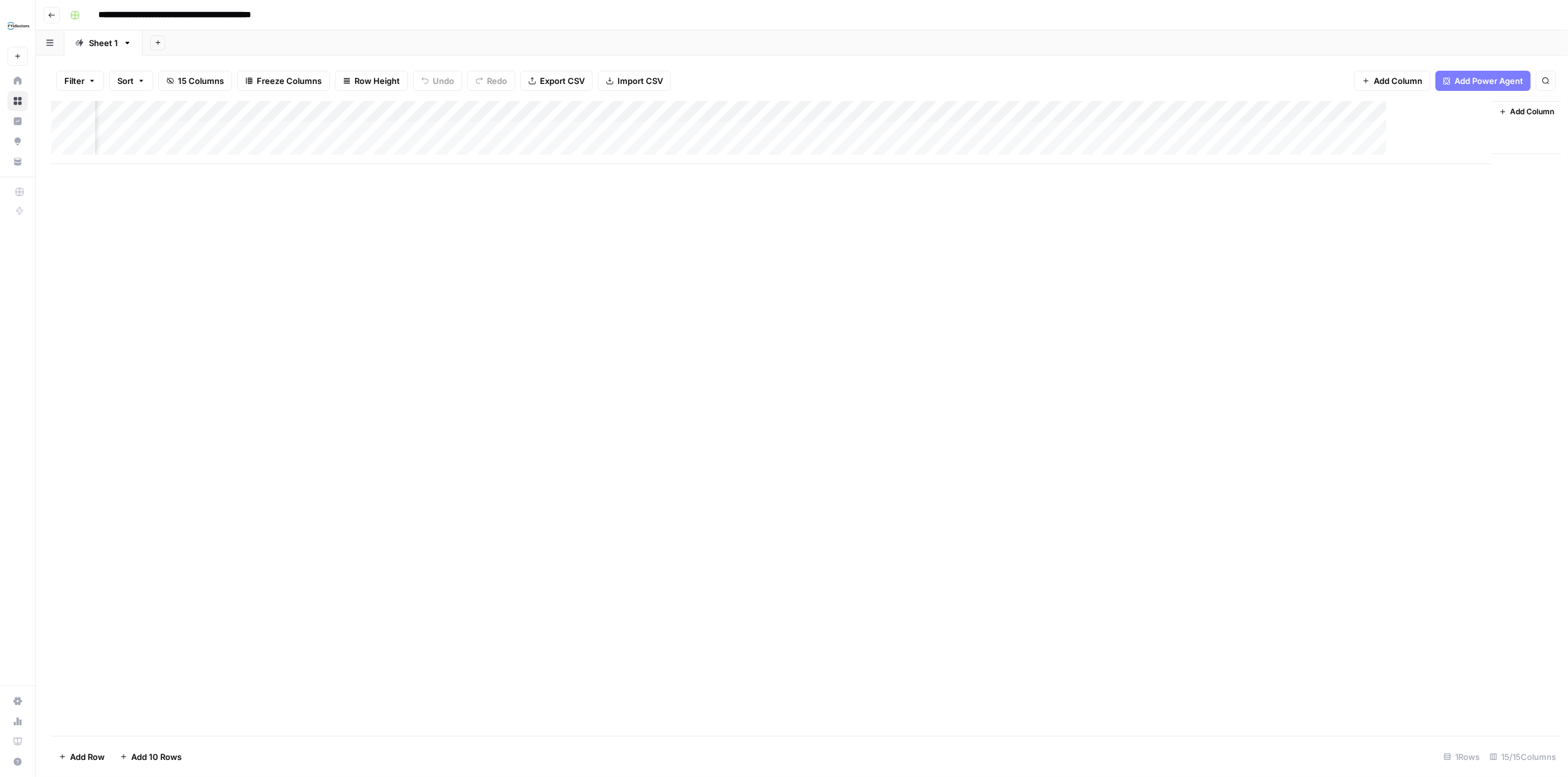
scroll to position [0, 619]
click at [1253, 131] on div "Add Column" at bounding box center [802, 133] width 1502 height 63
drag, startPoint x: 1551, startPoint y: 17, endPoint x: 1546, endPoint y: 28, distance: 12.1
click at [1551, 17] on icon "button" at bounding box center [1552, 15] width 8 height 8
click at [1364, 133] on div "Add Column" at bounding box center [802, 133] width 1502 height 63
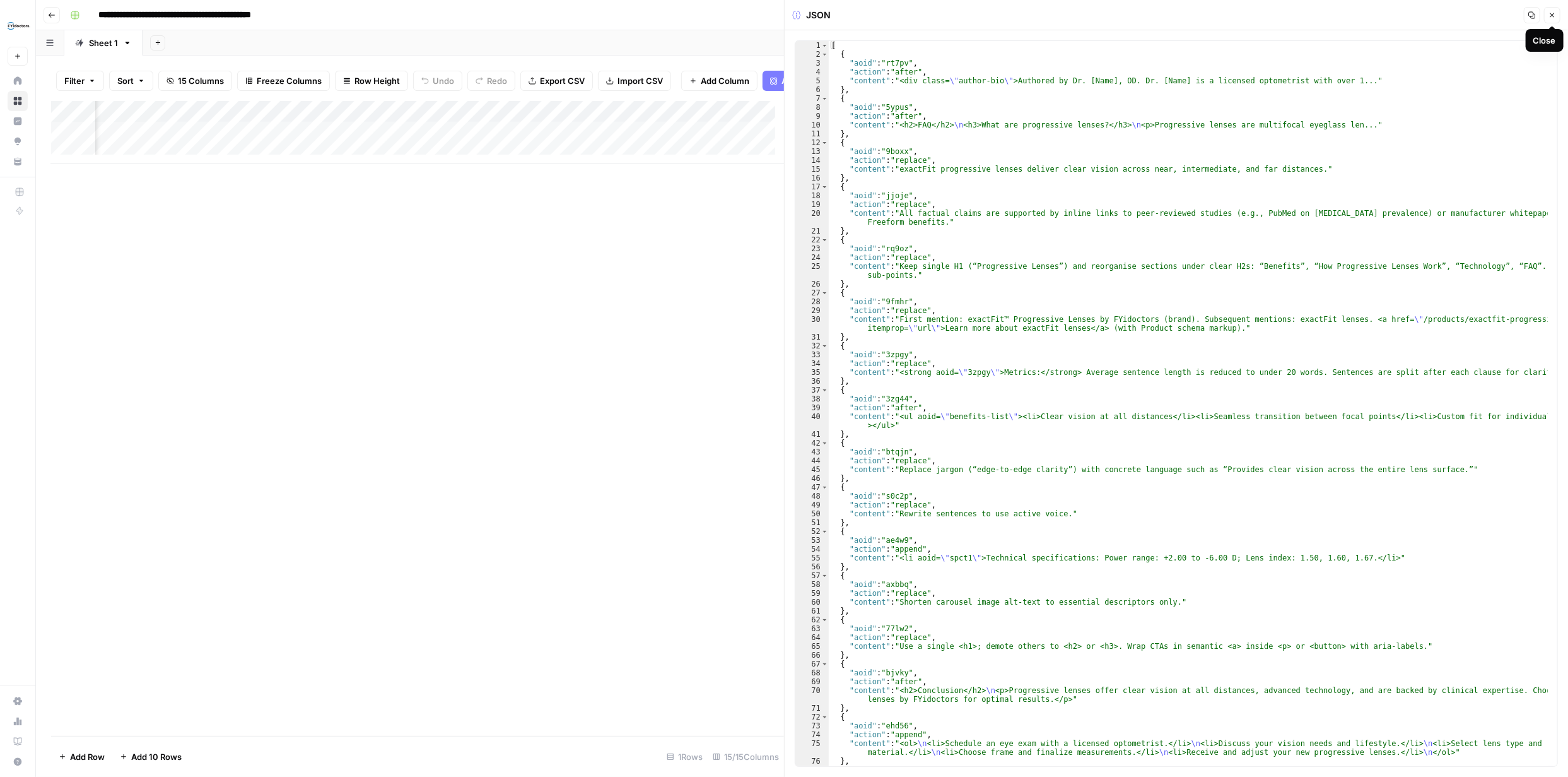
drag, startPoint x: 1553, startPoint y: 16, endPoint x: 1556, endPoint y: 32, distance: 16.3
click at [1553, 17] on icon "button" at bounding box center [1552, 15] width 8 height 8
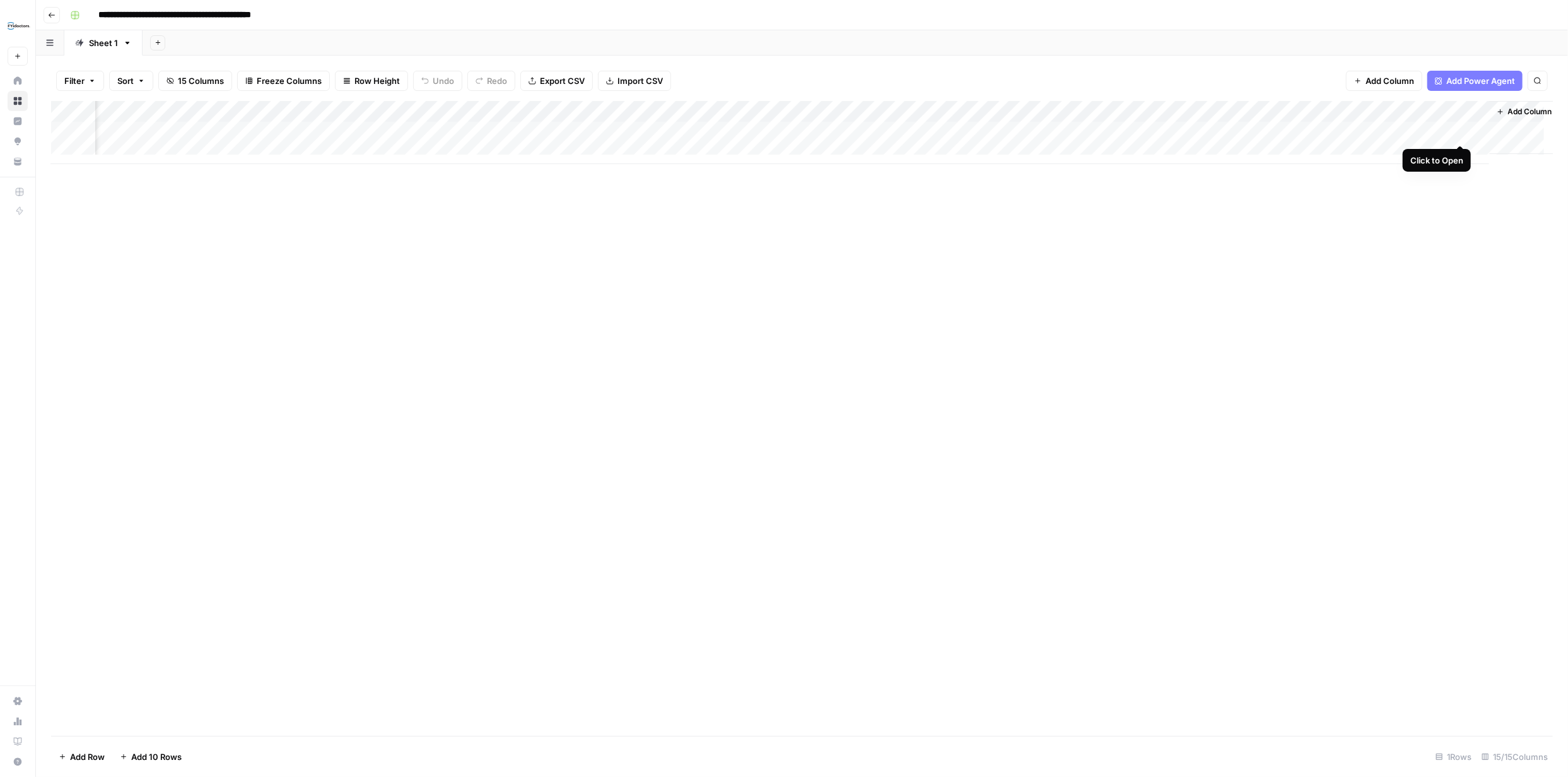
click at [1461, 131] on div "Add Column" at bounding box center [802, 133] width 1502 height 63
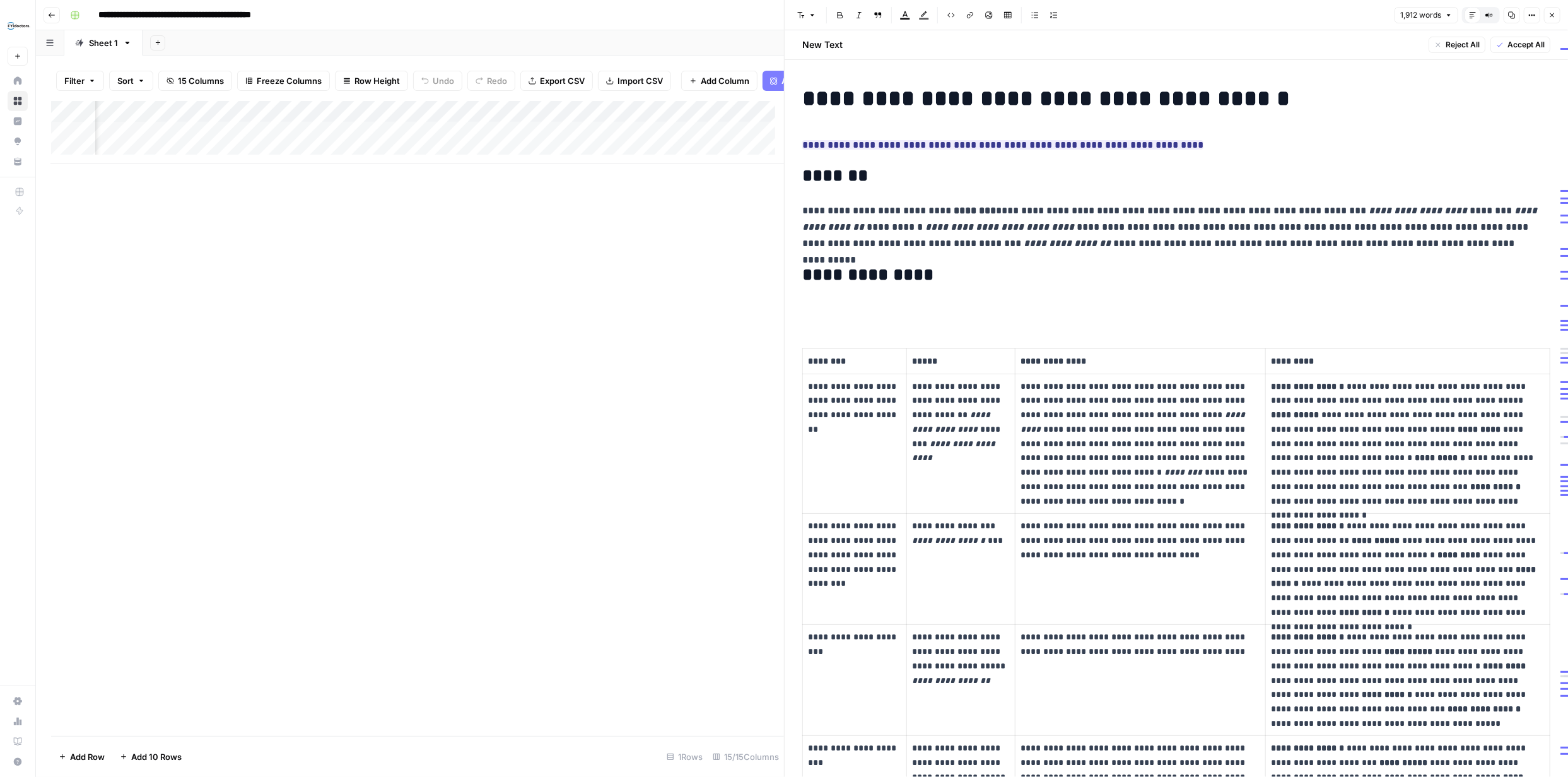
scroll to position [51, 0]
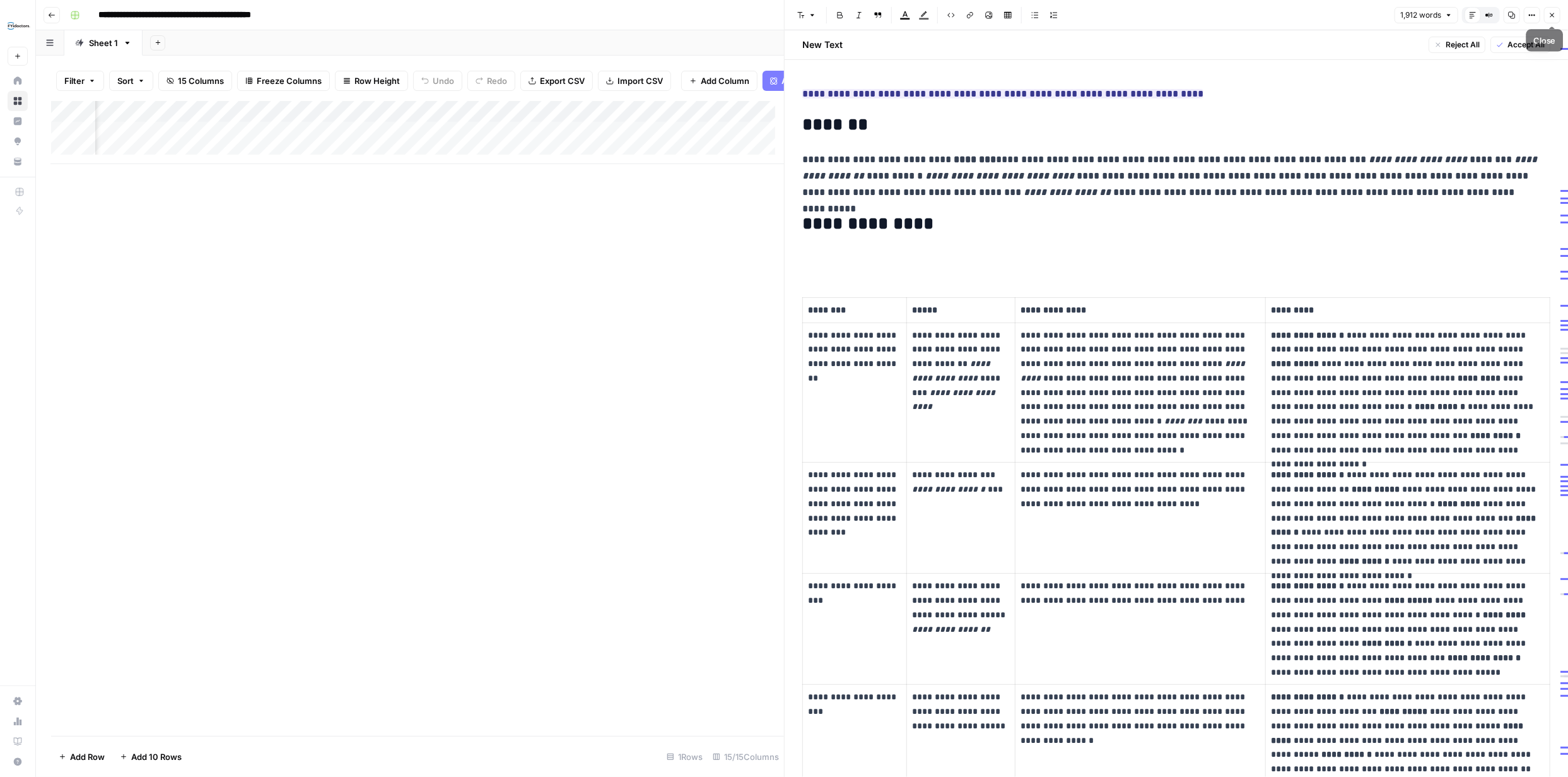
click at [1551, 17] on icon "button" at bounding box center [1552, 15] width 8 height 8
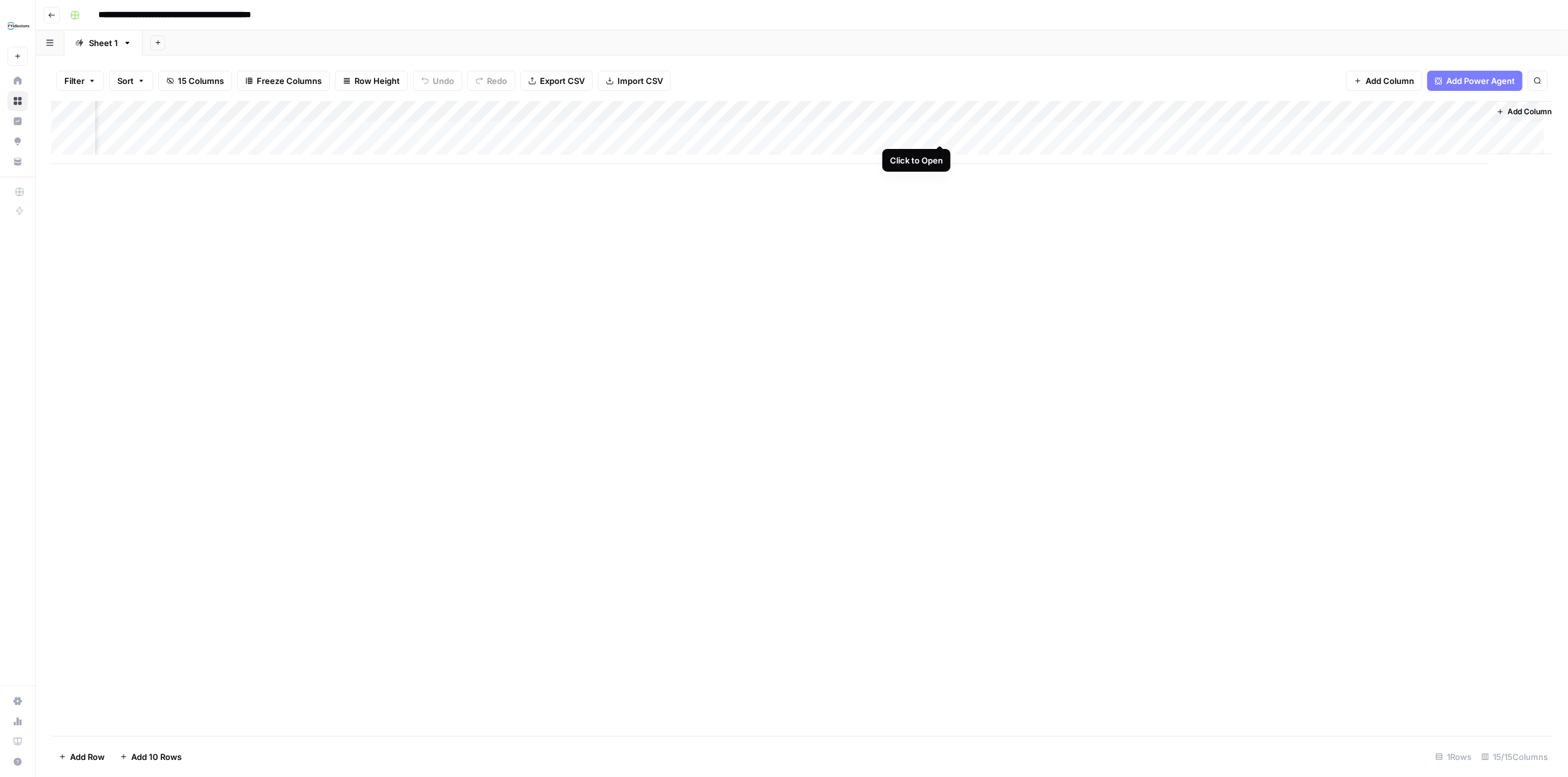
click at [944, 132] on div "Add Column" at bounding box center [802, 133] width 1502 height 63
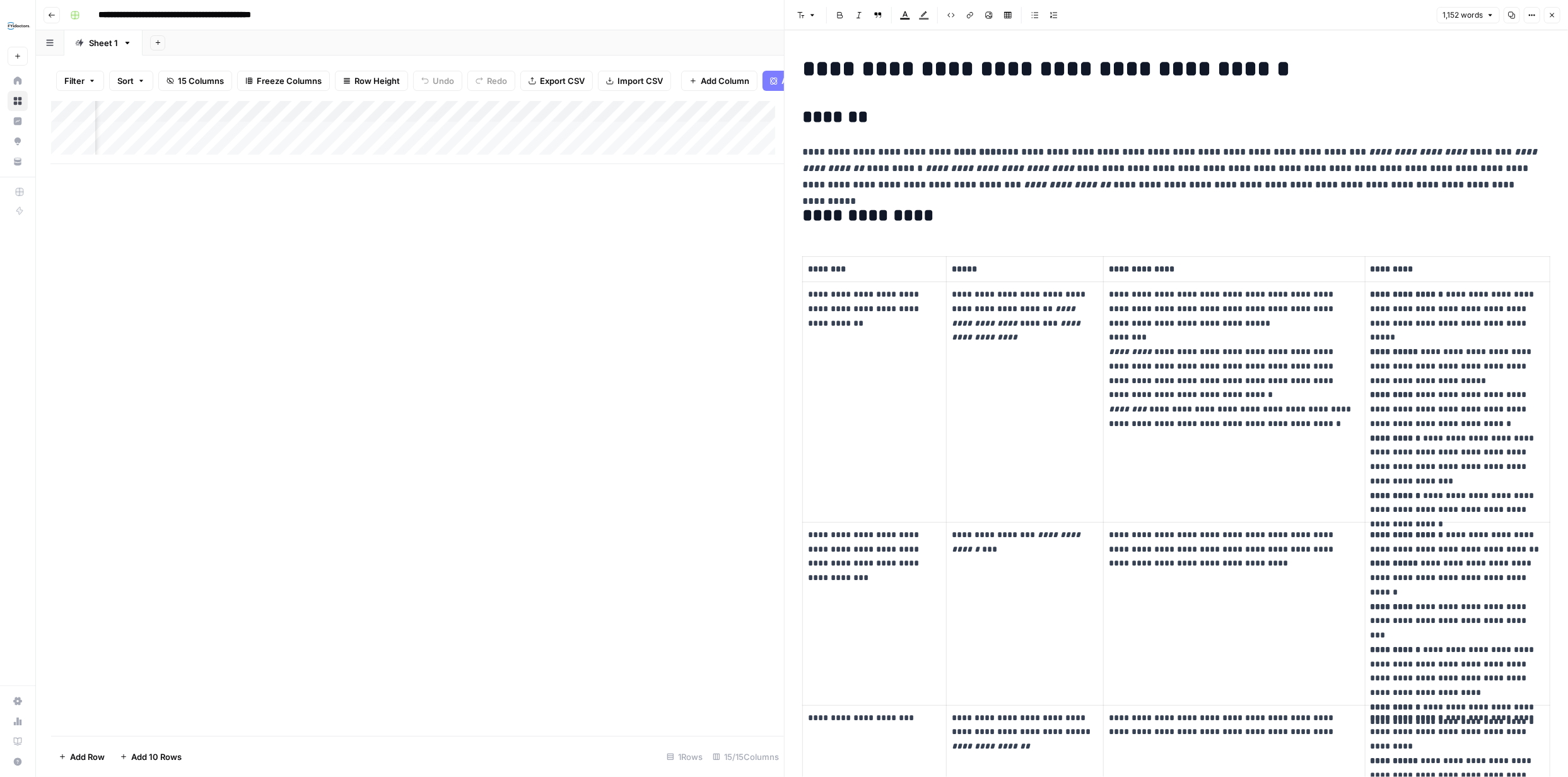
click at [1551, 17] on icon "button" at bounding box center [1552, 15] width 8 height 8
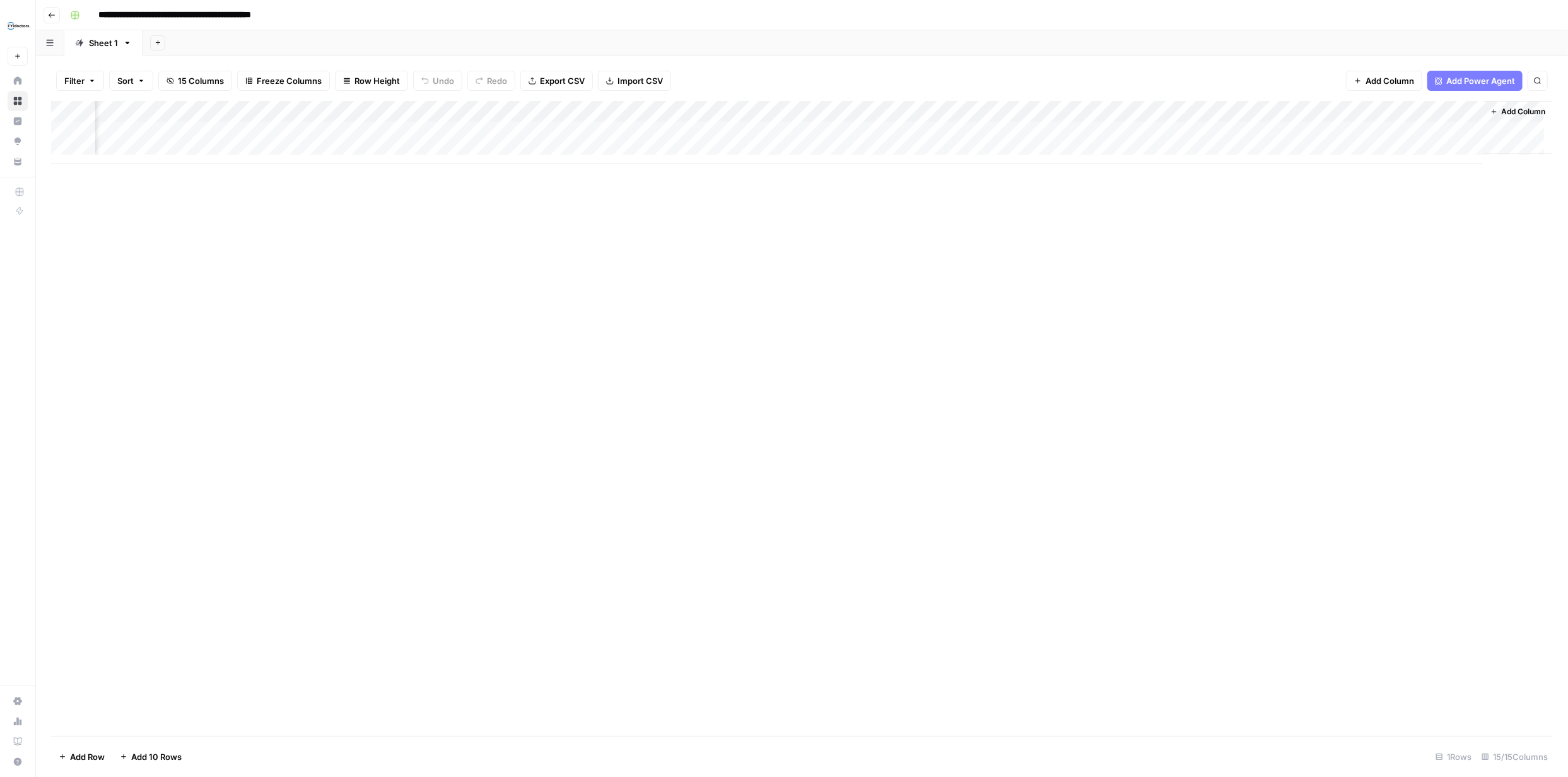
scroll to position [0, 634]
click at [1446, 133] on div "Add Column" at bounding box center [802, 133] width 1502 height 63
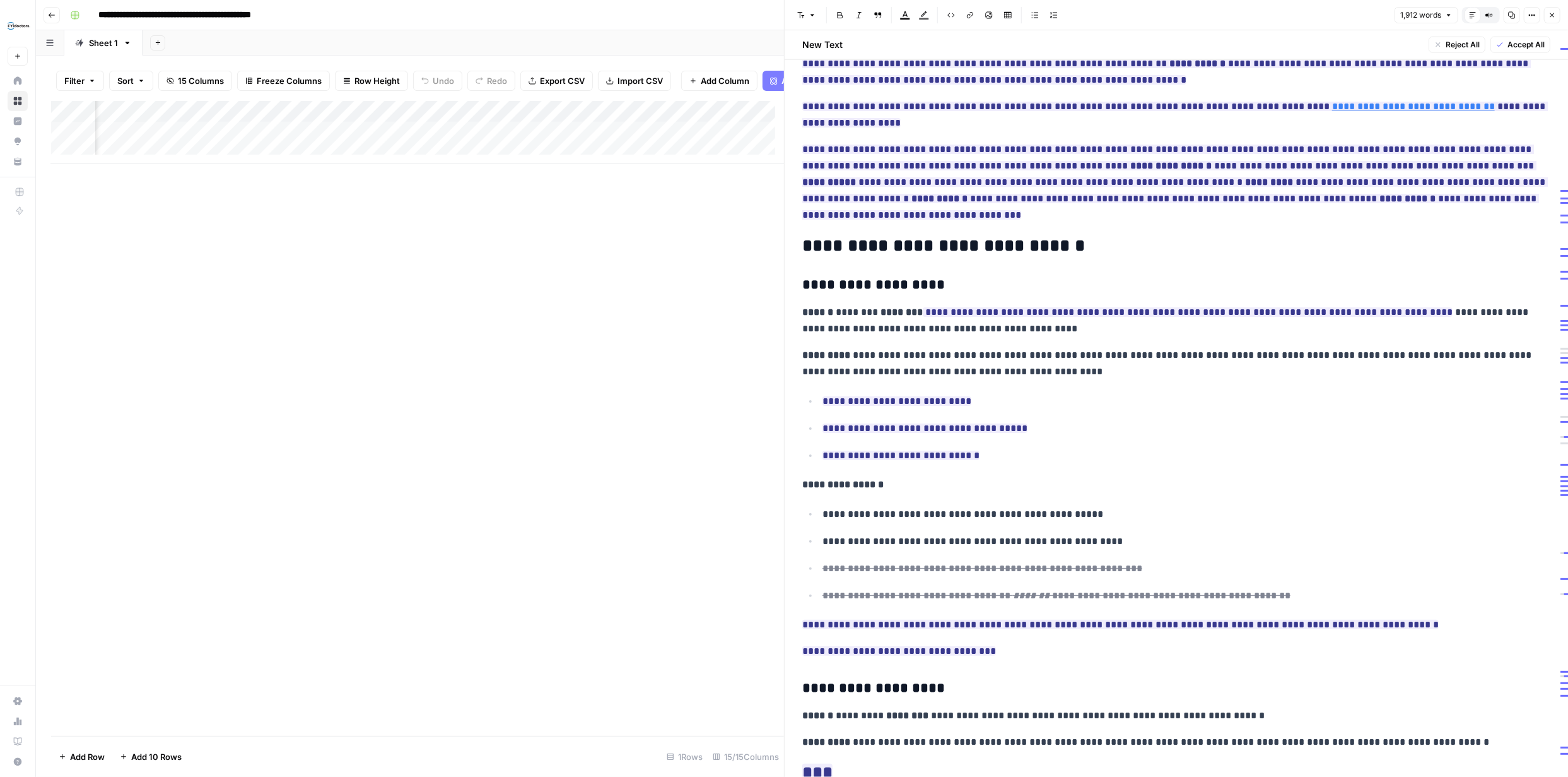
scroll to position [1436, 0]
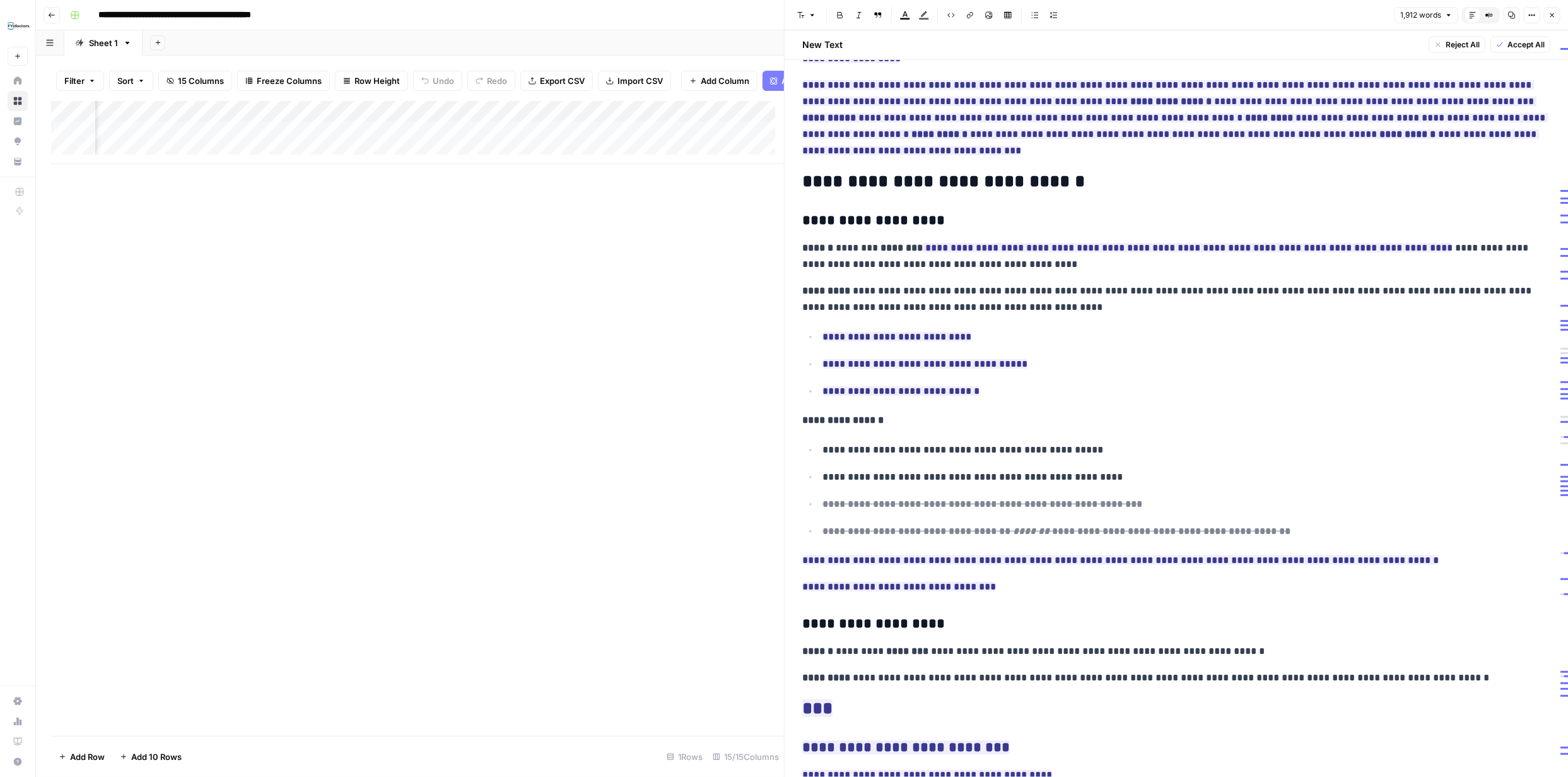
click at [1513, 50] on button "Accept All" at bounding box center [1521, 45] width 60 height 17
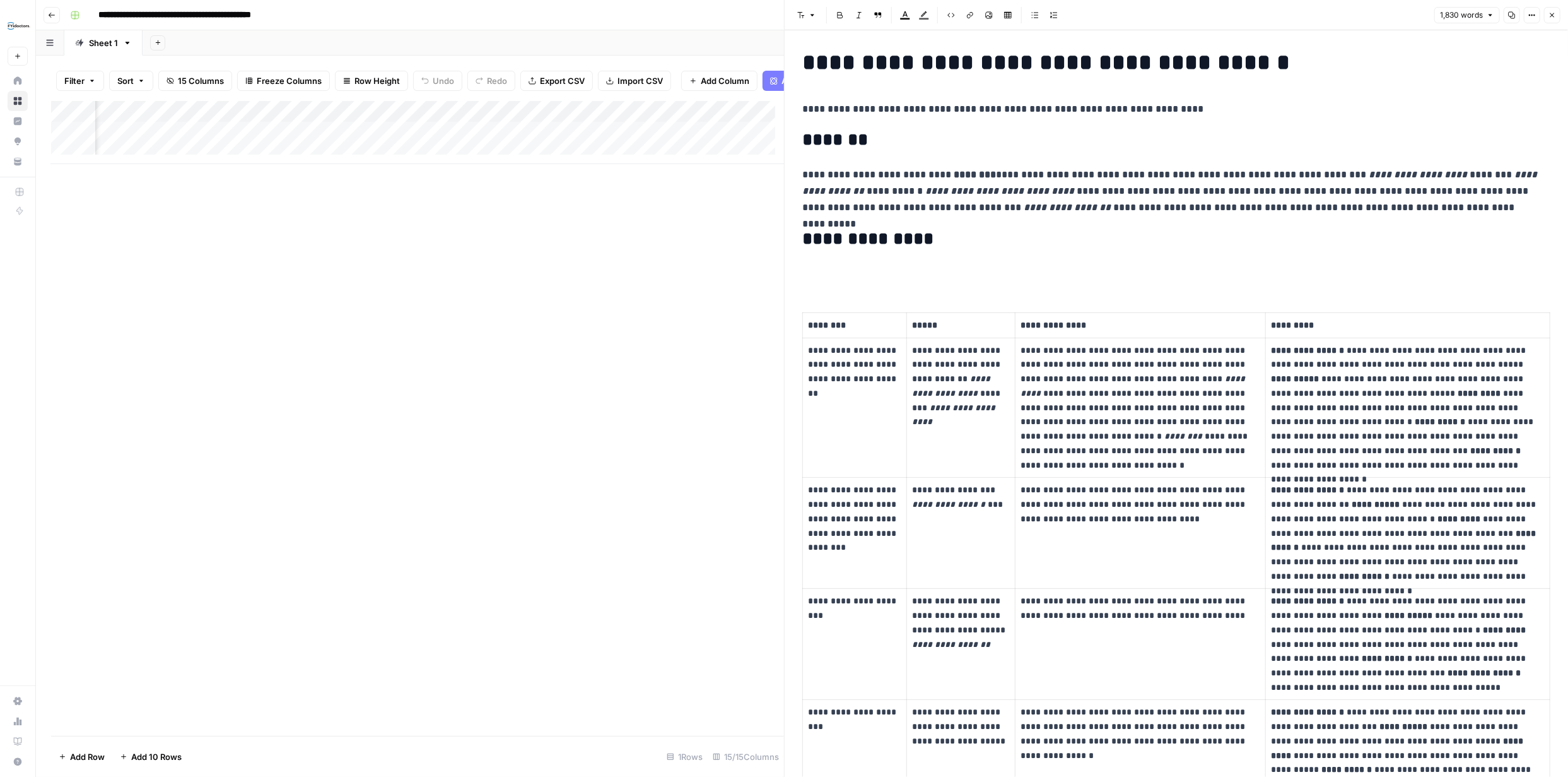
scroll to position [0, 0]
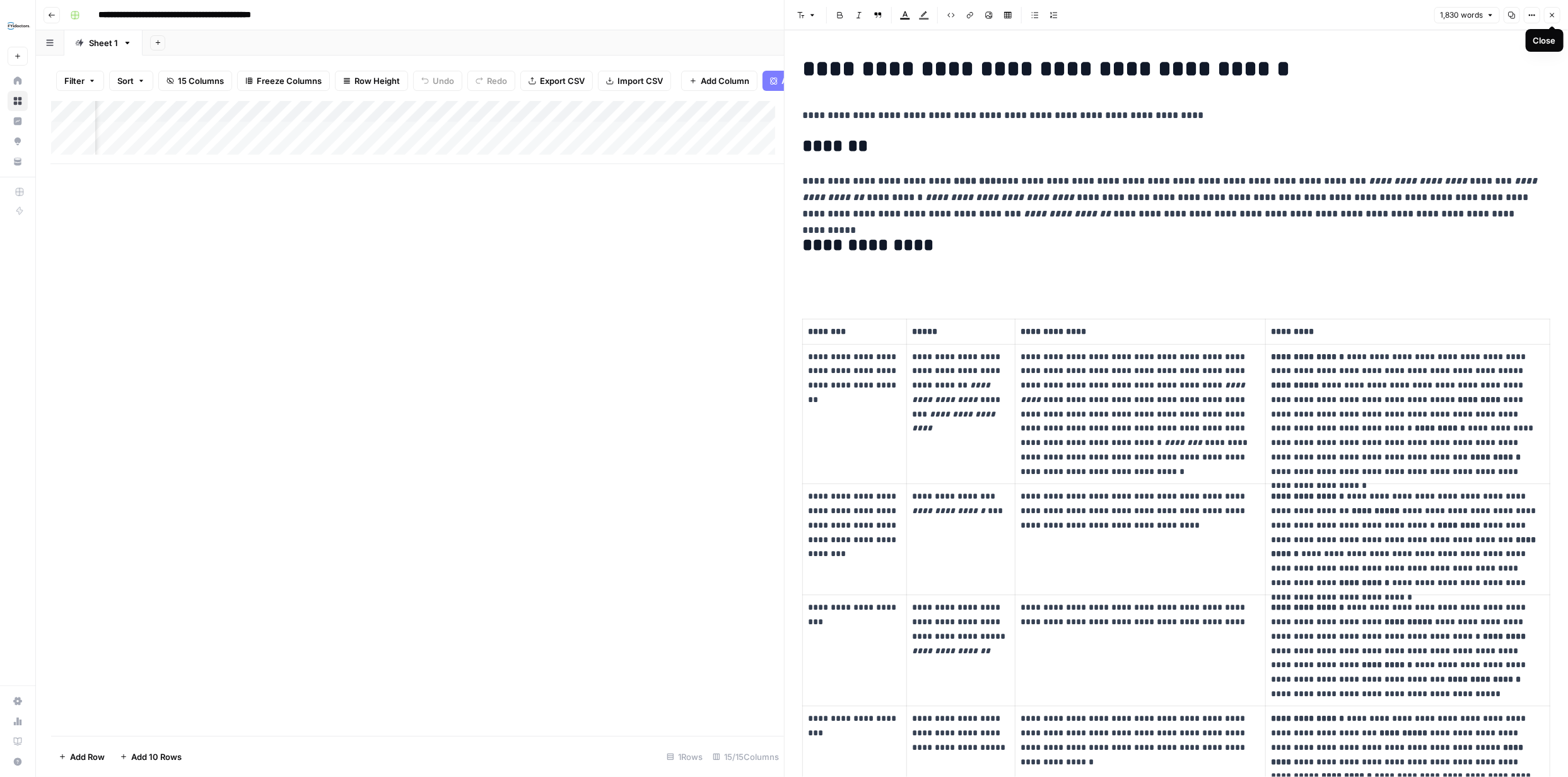
drag, startPoint x: 1553, startPoint y: 13, endPoint x: 1543, endPoint y: 14, distance: 10.0
click at [1551, 14] on icon "button" at bounding box center [1552, 15] width 8 height 8
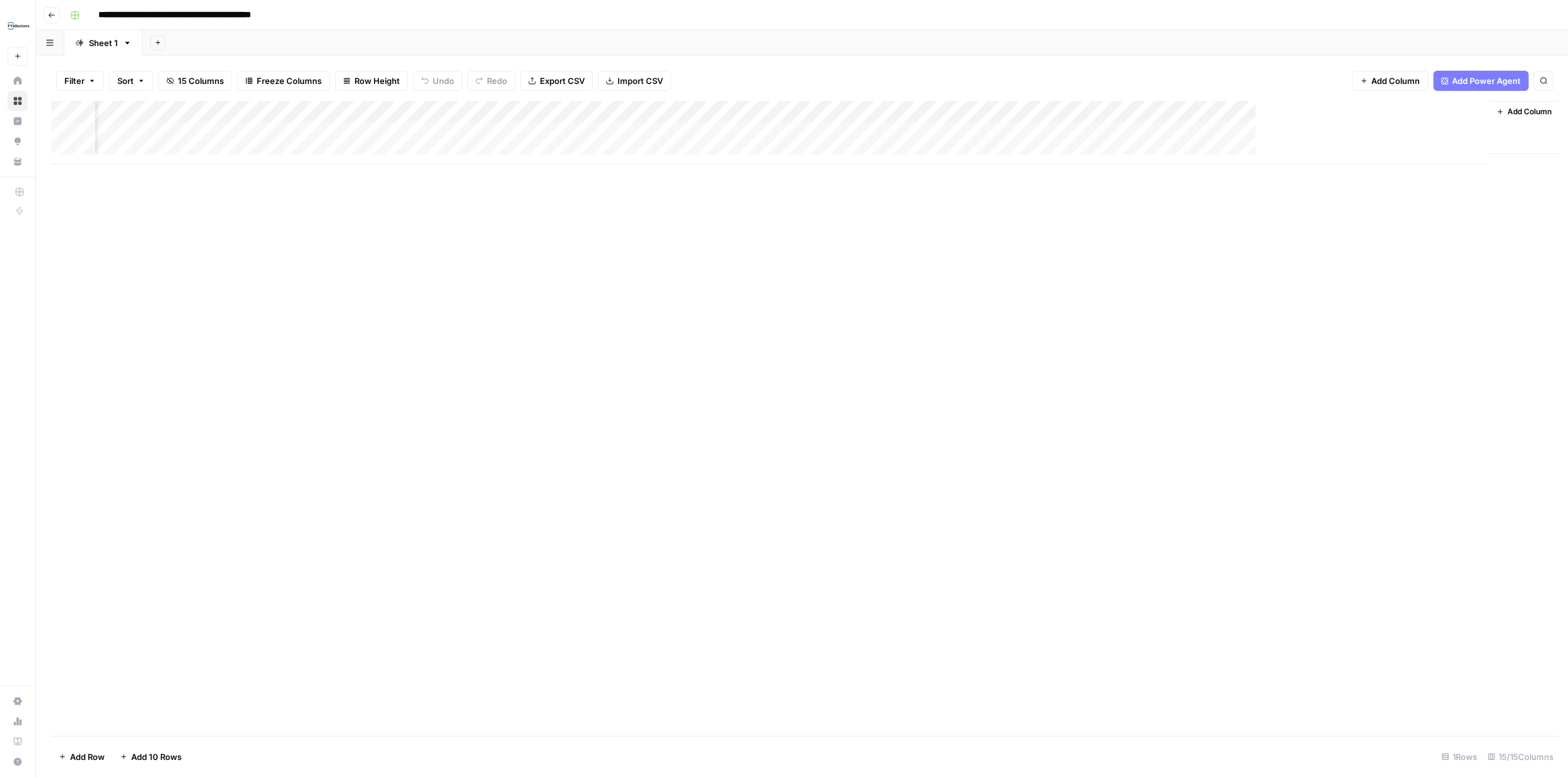
scroll to position [0, 619]
click at [1461, 131] on div "Add Column" at bounding box center [802, 133] width 1502 height 63
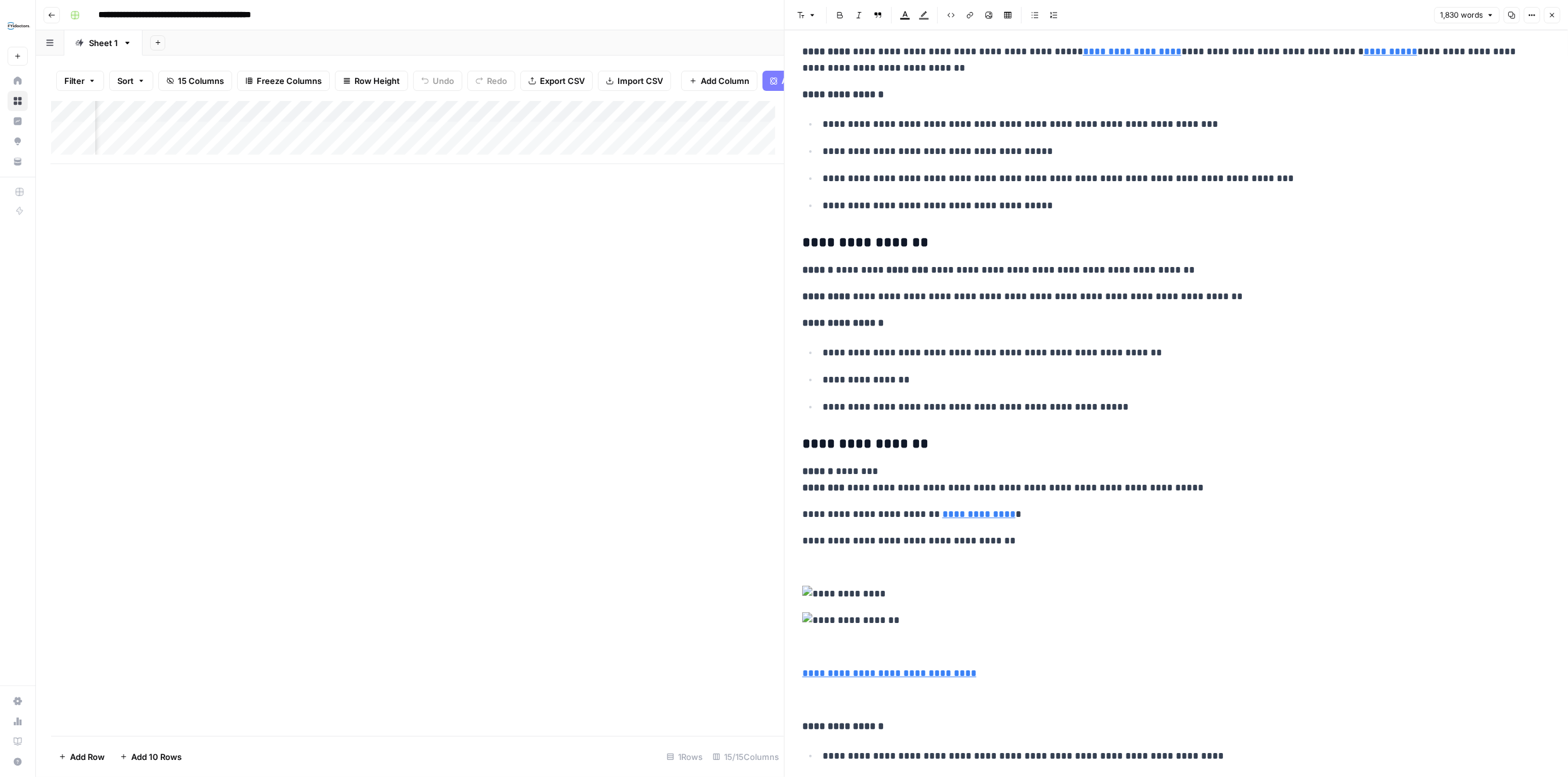
scroll to position [735, 0]
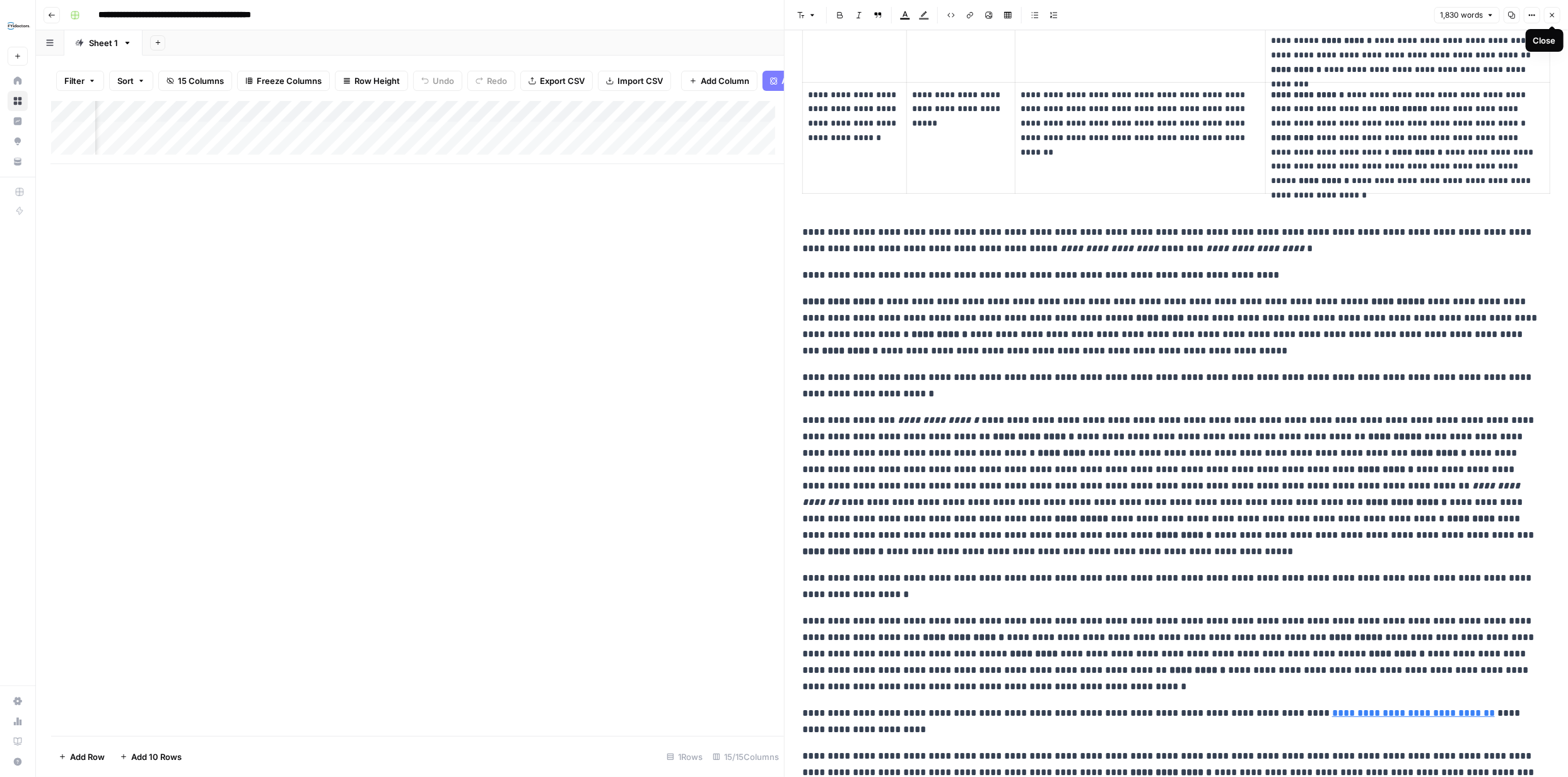
click at [1552, 12] on icon "button" at bounding box center [1552, 15] width 8 height 8
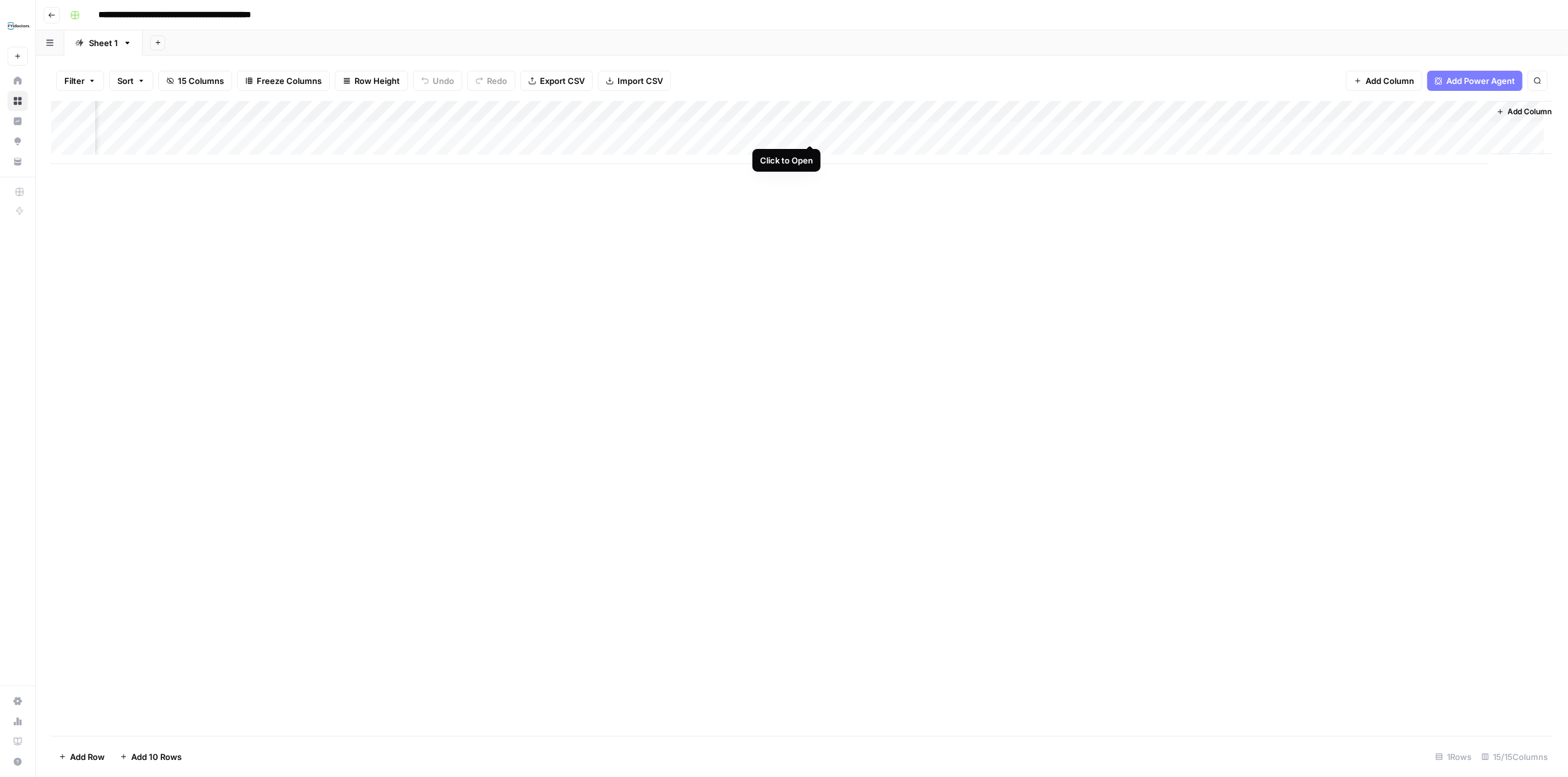
click at [809, 131] on div "Add Column" at bounding box center [802, 133] width 1502 height 63
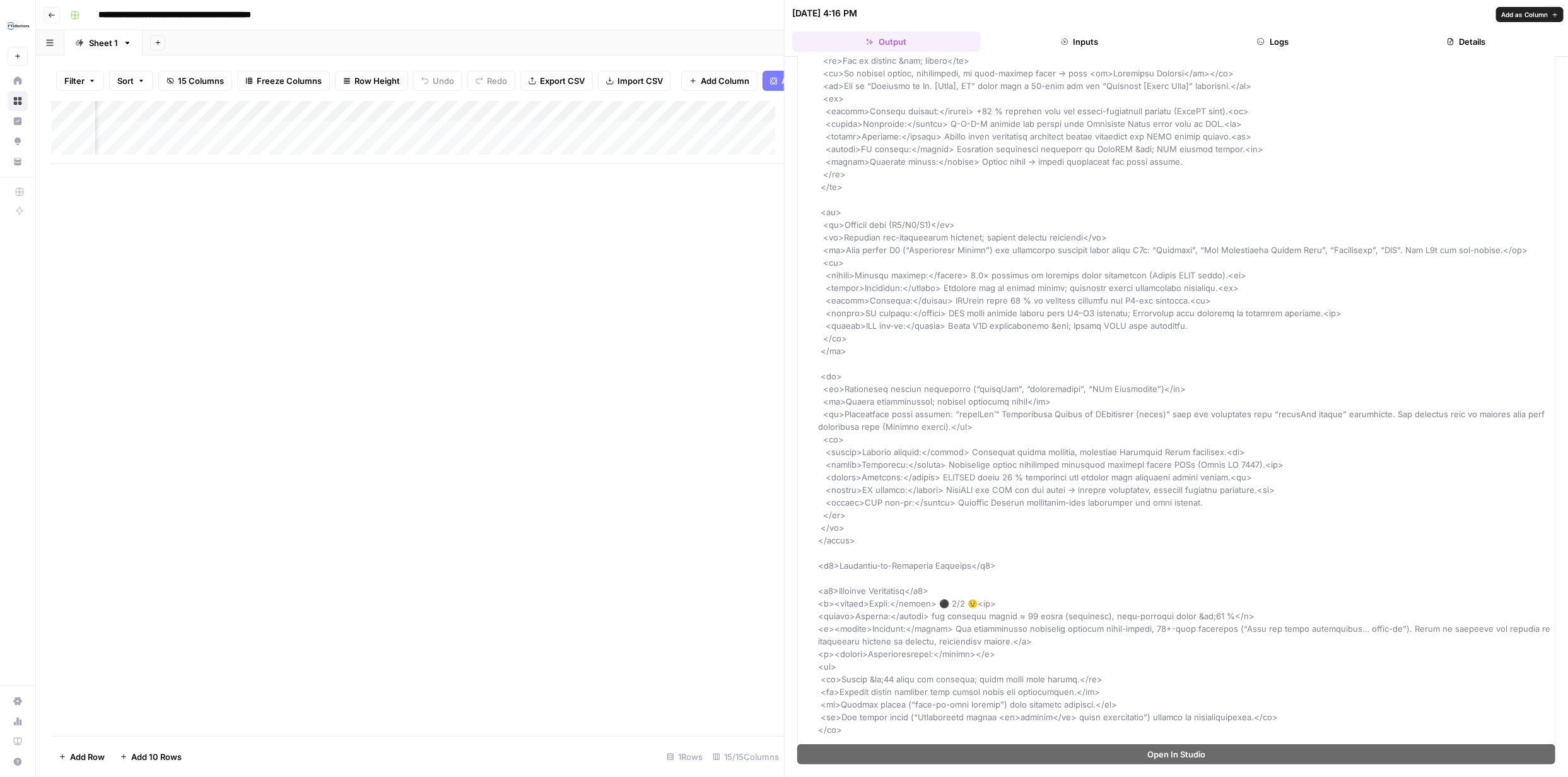
scroll to position [631, 0]
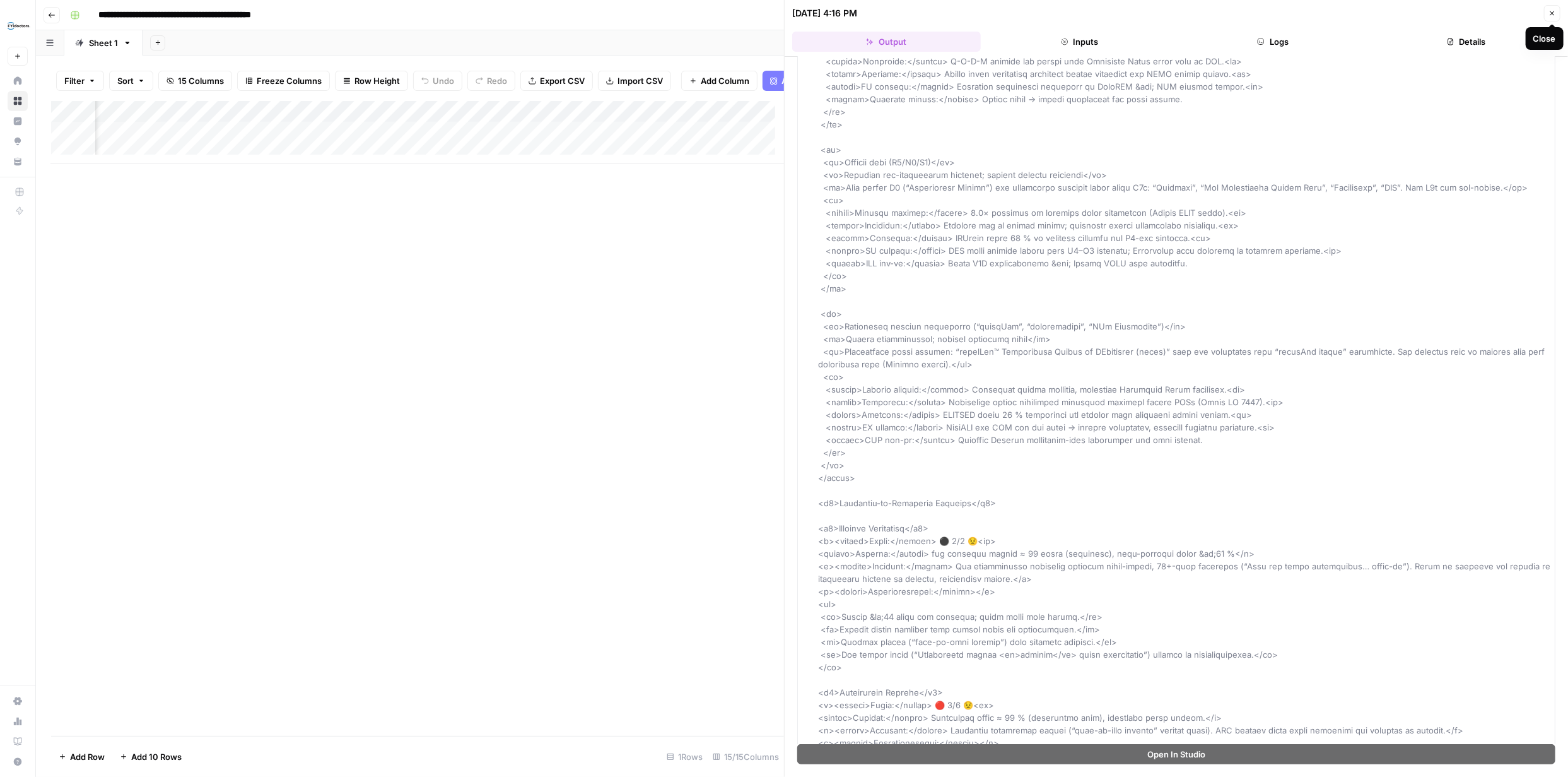
click at [1547, 12] on button "Close" at bounding box center [1552, 13] width 17 height 17
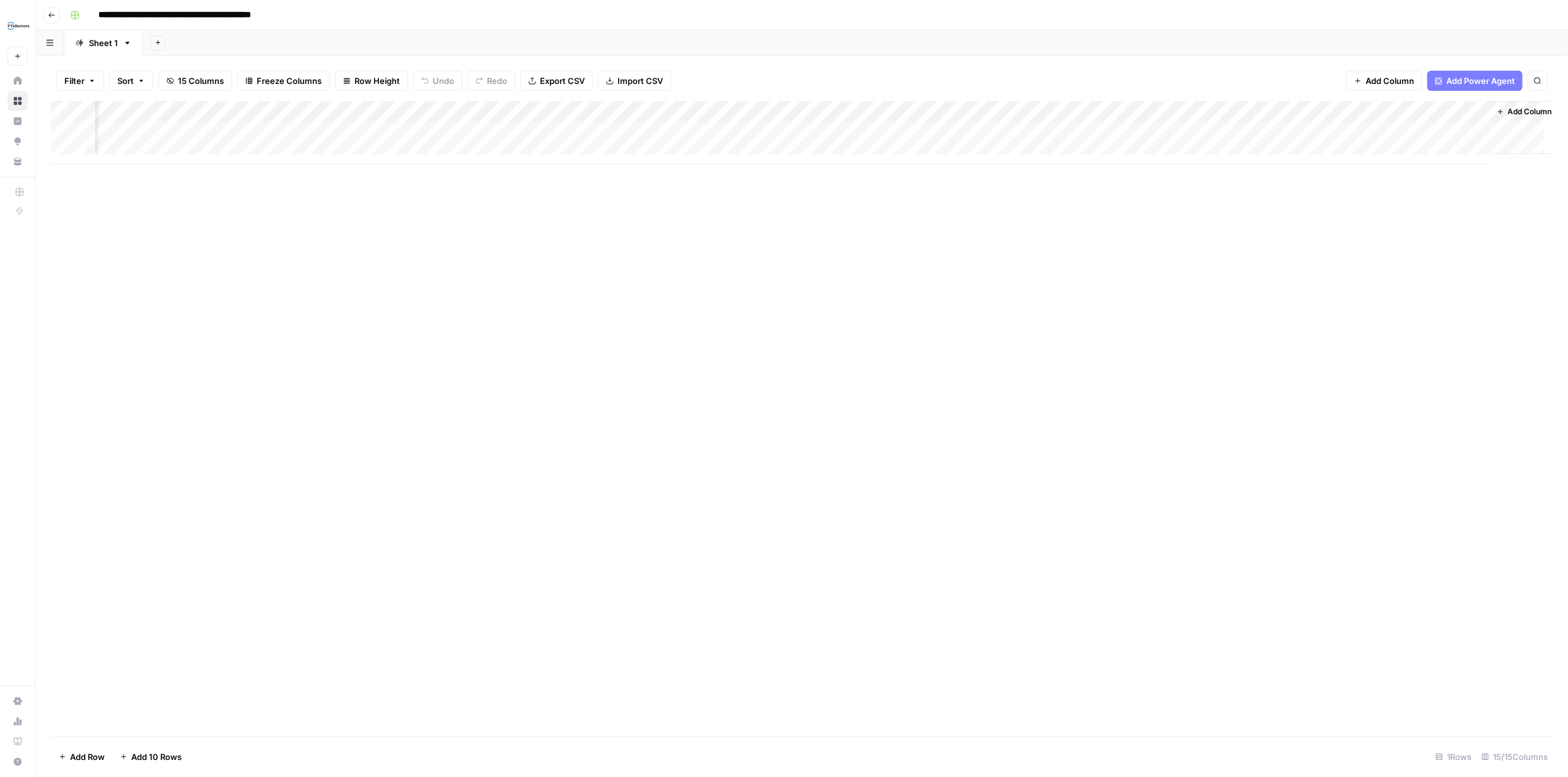
scroll to position [0, 634]
click at [1521, 110] on span "Add Column" at bounding box center [1524, 111] width 44 height 12
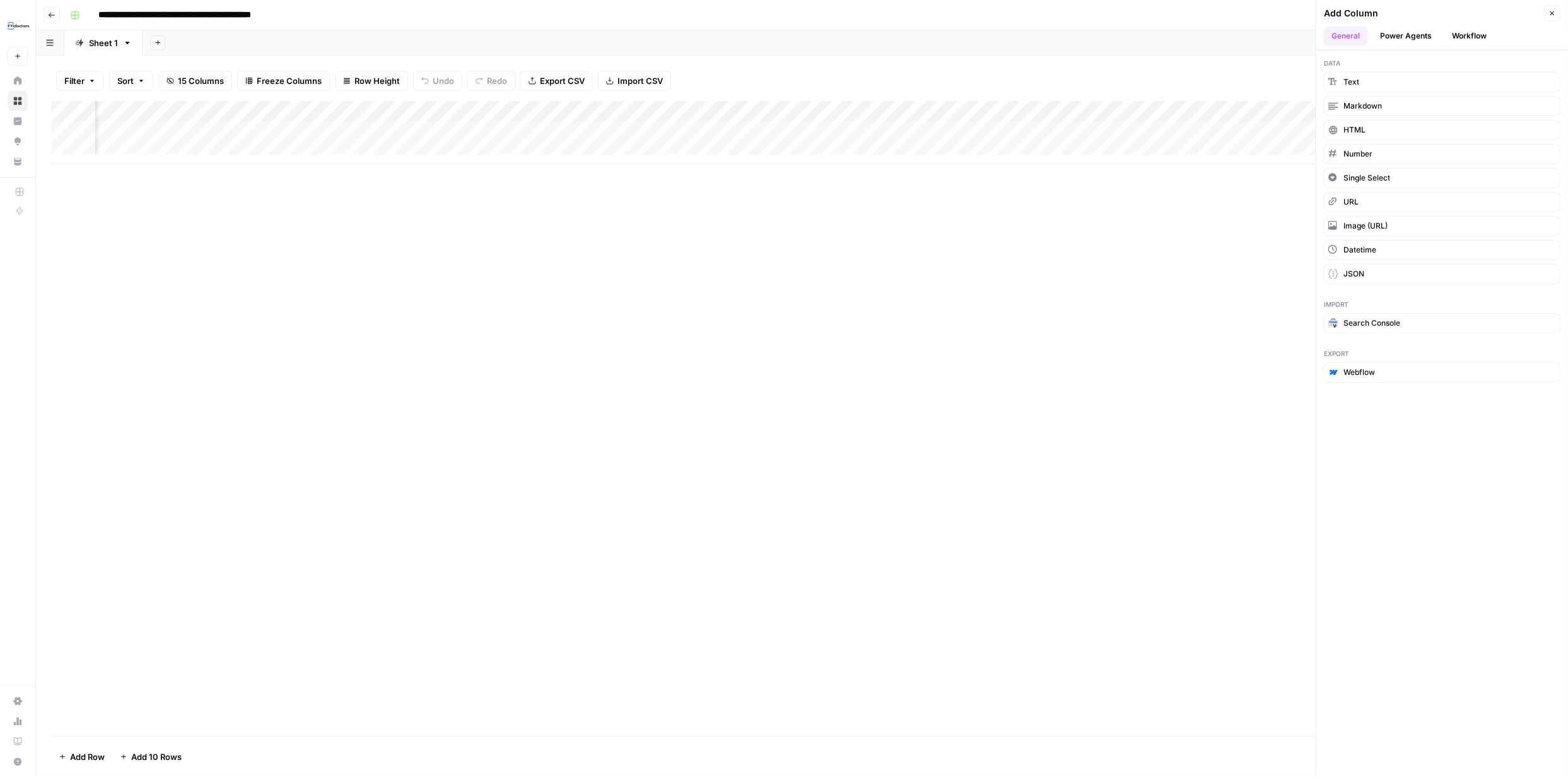
click at [1425, 35] on button "Power Agents" at bounding box center [1406, 36] width 67 height 19
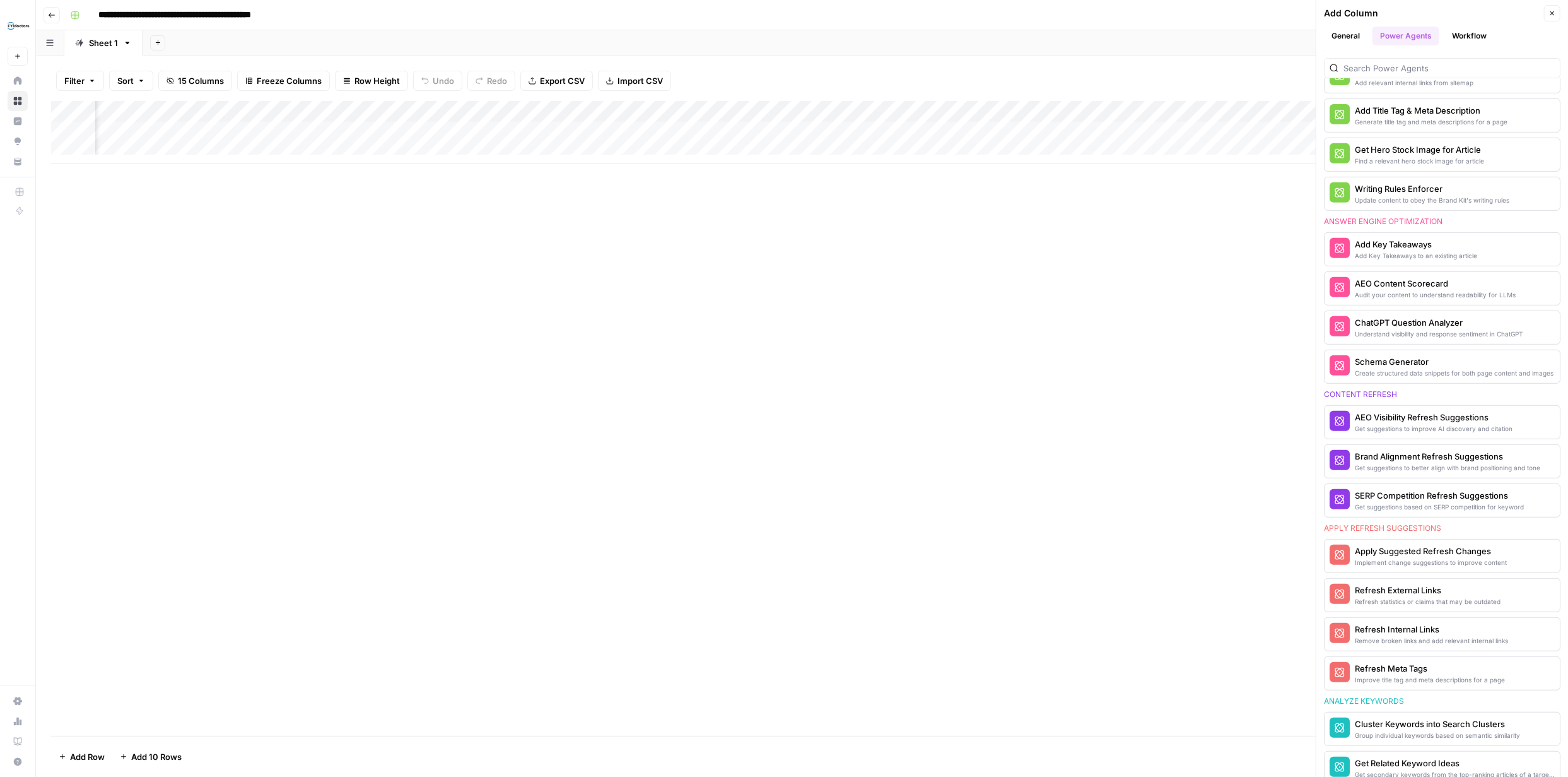
scroll to position [385, 0]
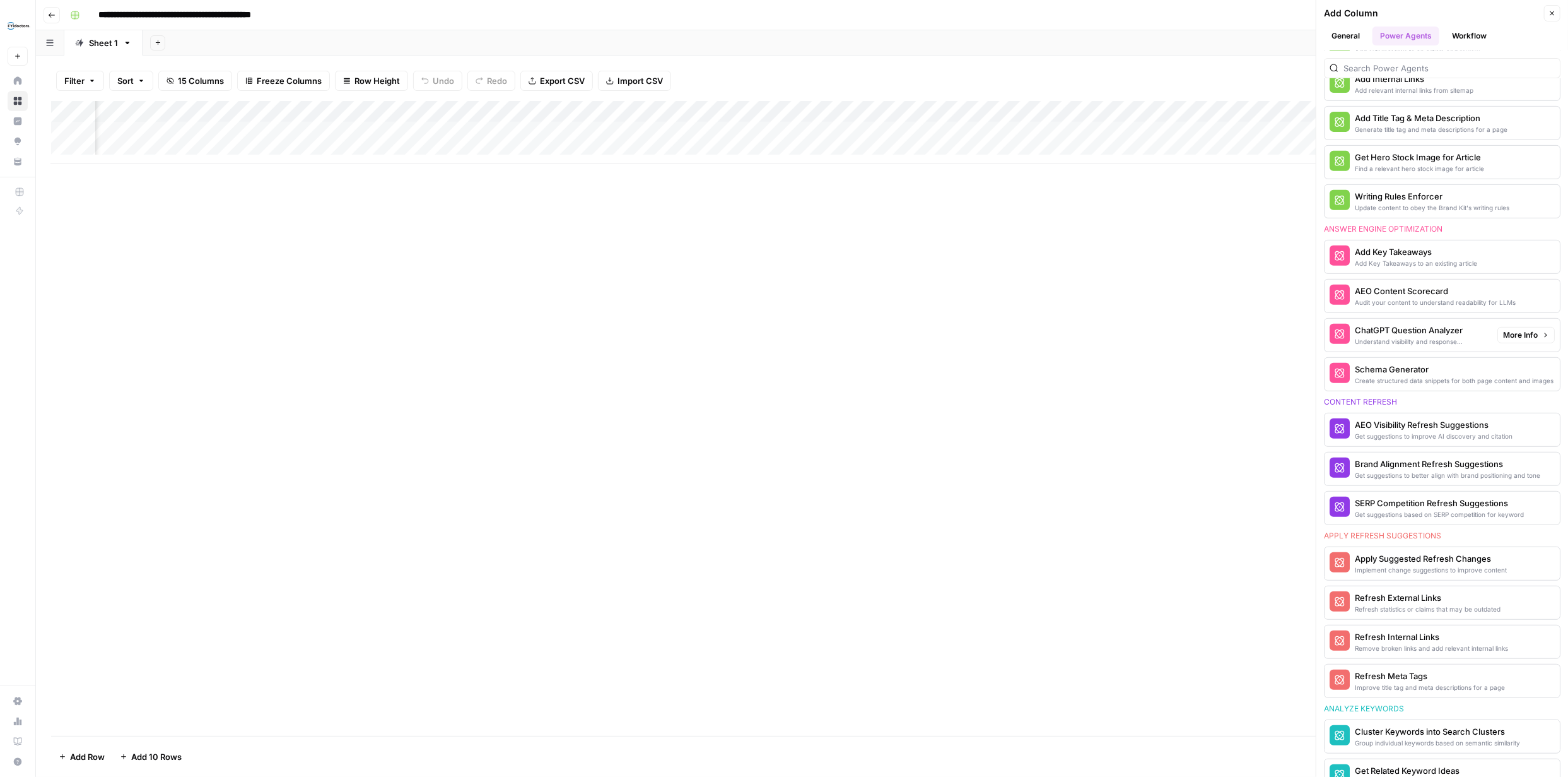
click at [1439, 337] on div "Understand visibility and response sentiment in ChatGPT" at bounding box center [1421, 341] width 133 height 10
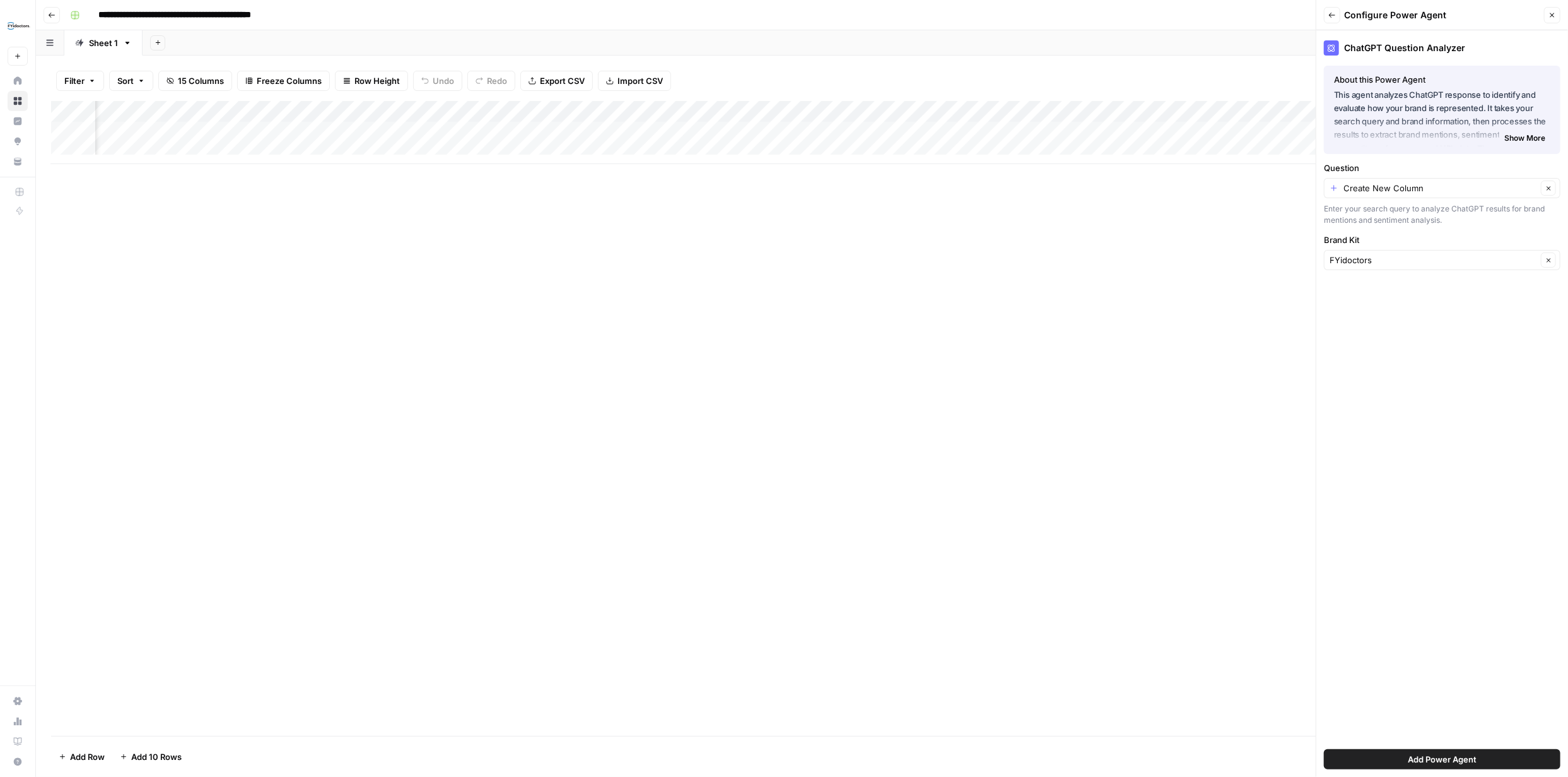
click at [1518, 180] on div "Create New Column Clear" at bounding box center [1442, 188] width 237 height 20
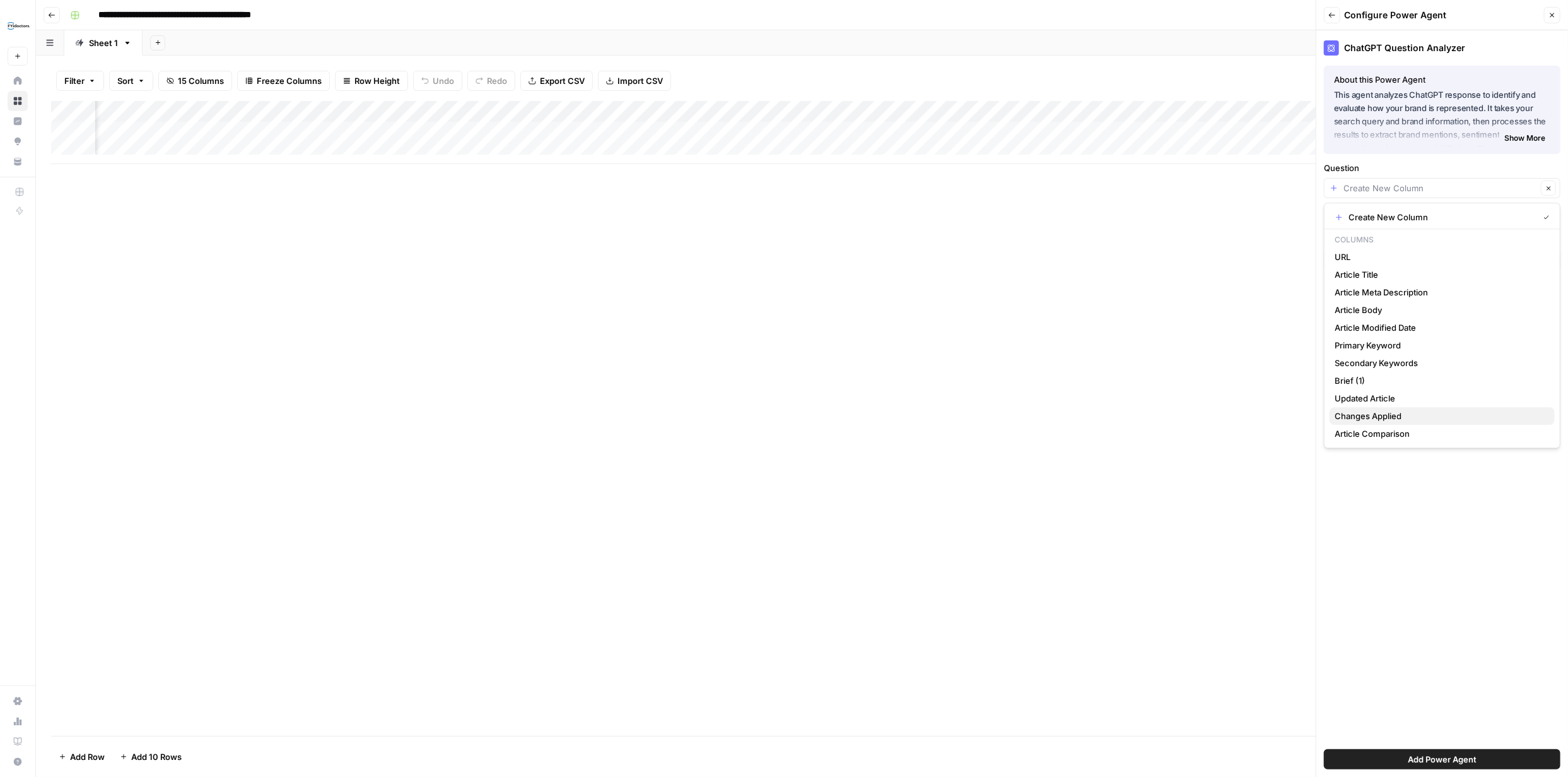
click at [1428, 419] on span "Changes Applied" at bounding box center [1439, 416] width 210 height 12
type input "Changes Applied"
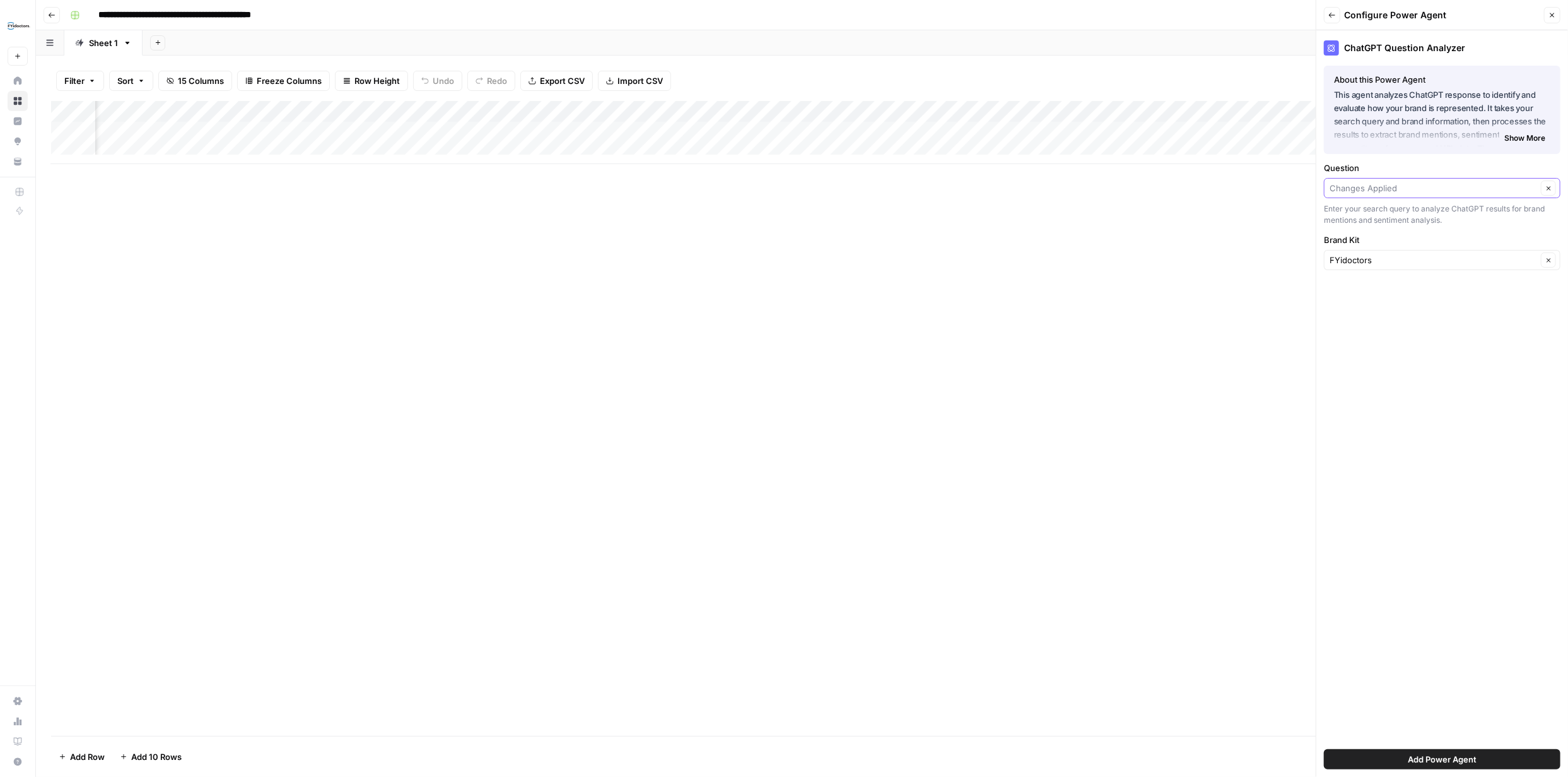
click at [1517, 191] on input "Question" at bounding box center [1434, 188] width 208 height 12
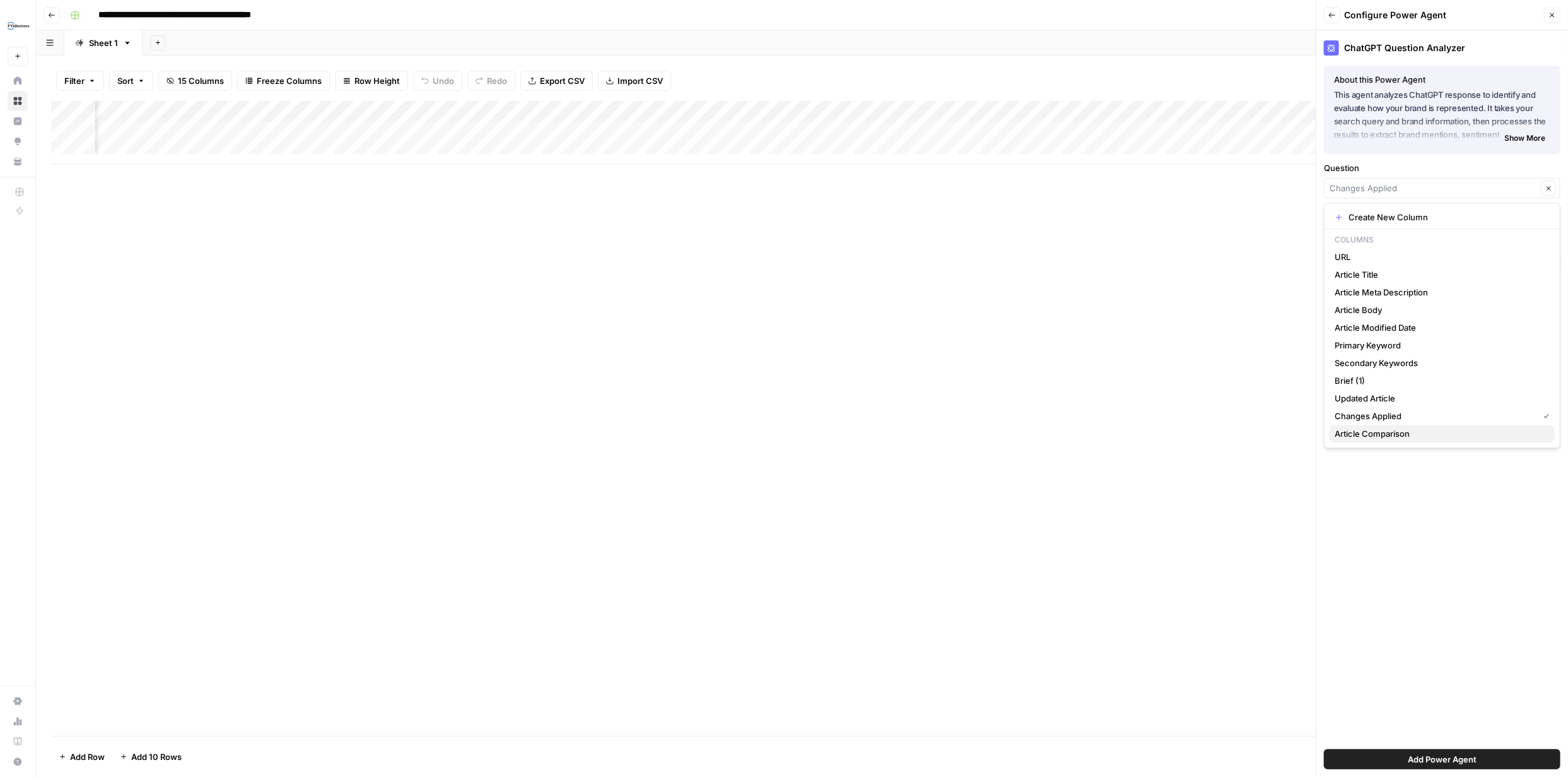
click at [1399, 436] on span "Article Comparison" at bounding box center [1439, 434] width 210 height 12
type input "Article Comparison"
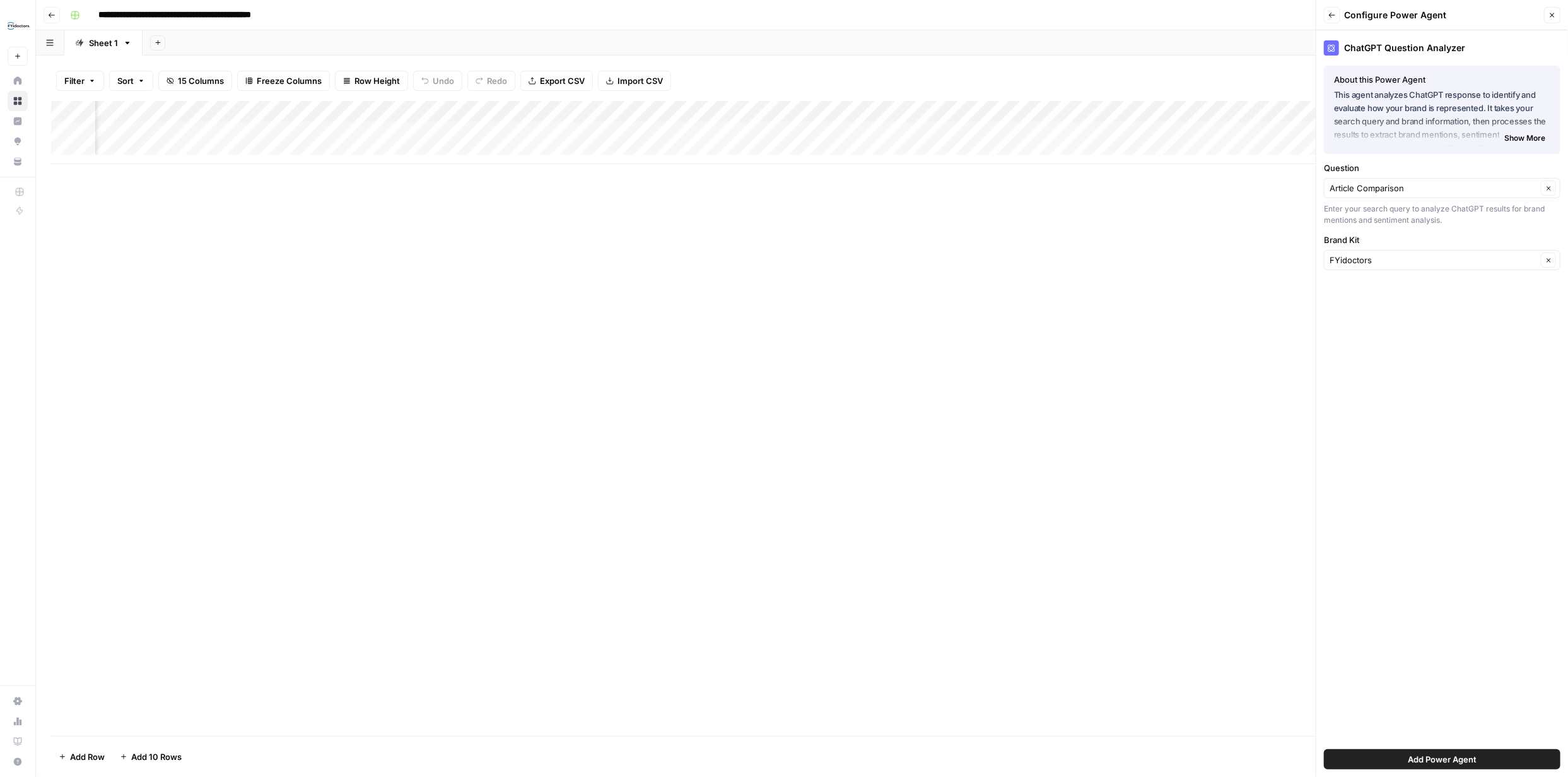
click at [1518, 195] on div "Article Comparison Clear" at bounding box center [1442, 188] width 237 height 20
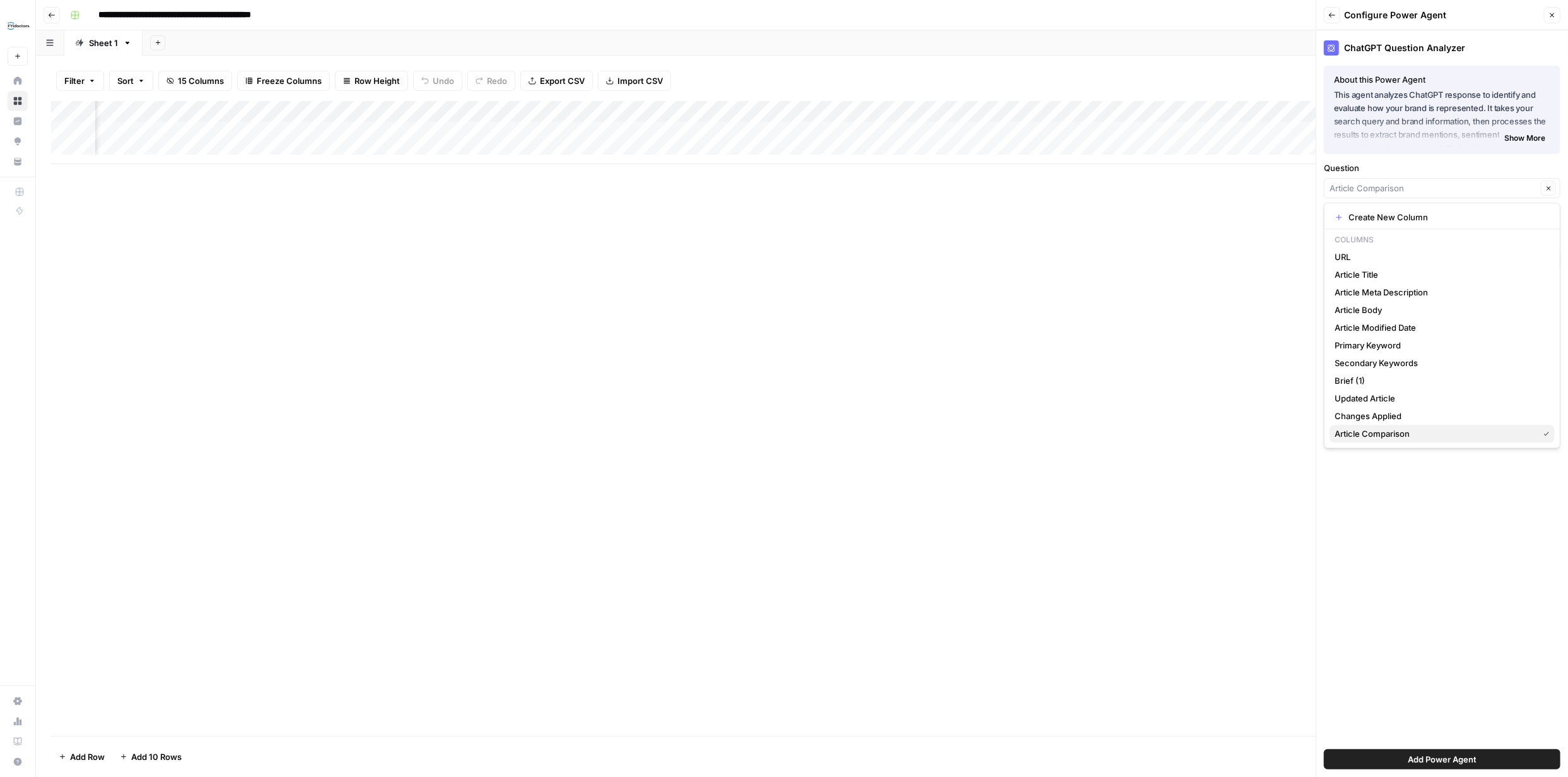
click at [1446, 430] on span "Article Comparison" at bounding box center [1434, 434] width 199 height 12
type input "Article Comparison"
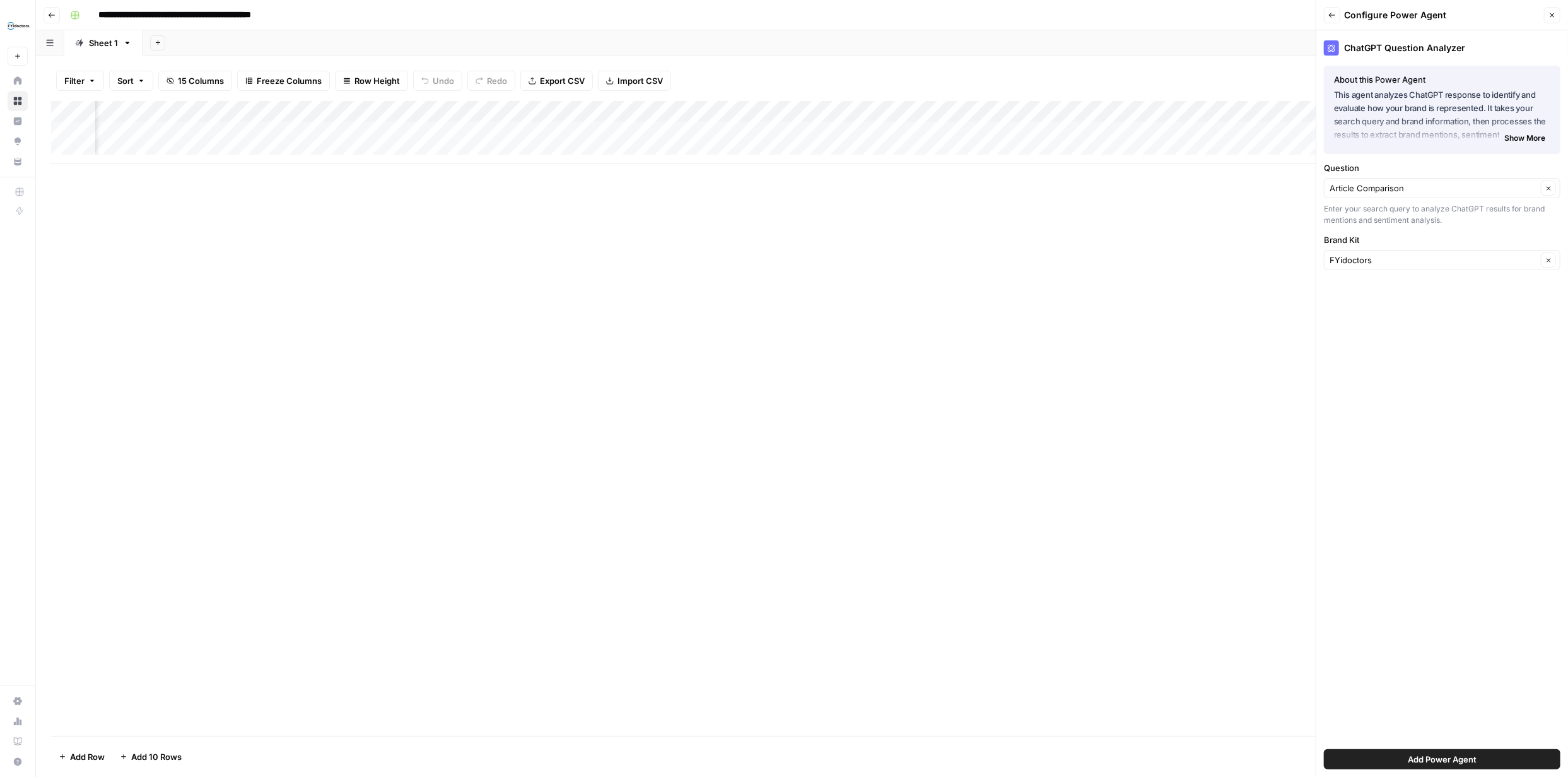
click at [1453, 751] on button "Add Power Agent" at bounding box center [1442, 758] width 237 height 20
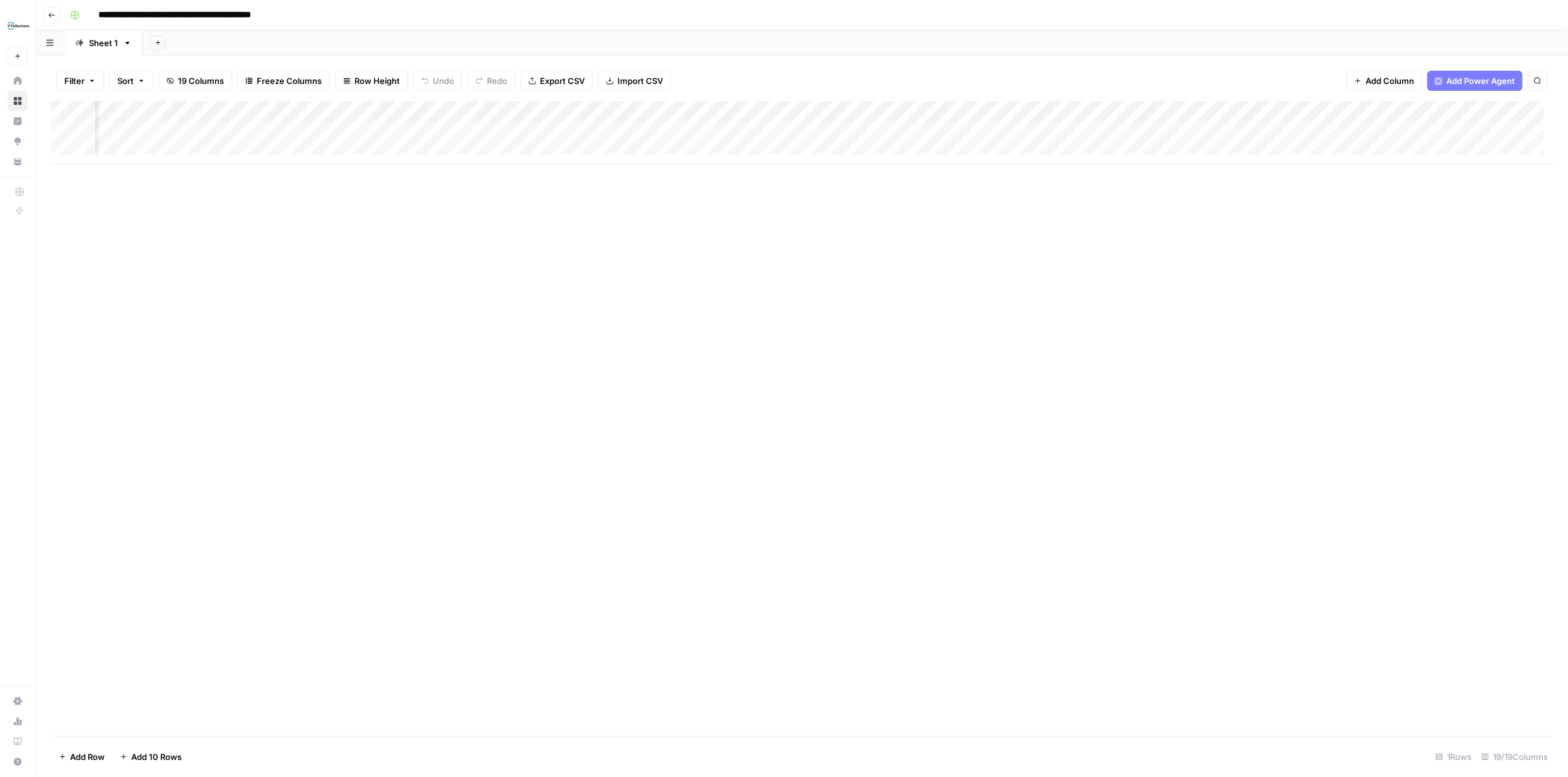
scroll to position [0, 827]
click at [1366, 132] on div "Add Column" at bounding box center [802, 133] width 1502 height 63
click at [133, 148] on div "Add Column" at bounding box center [802, 133] width 1502 height 63
click at [137, 151] on div "Add Column" at bounding box center [802, 143] width 1502 height 85
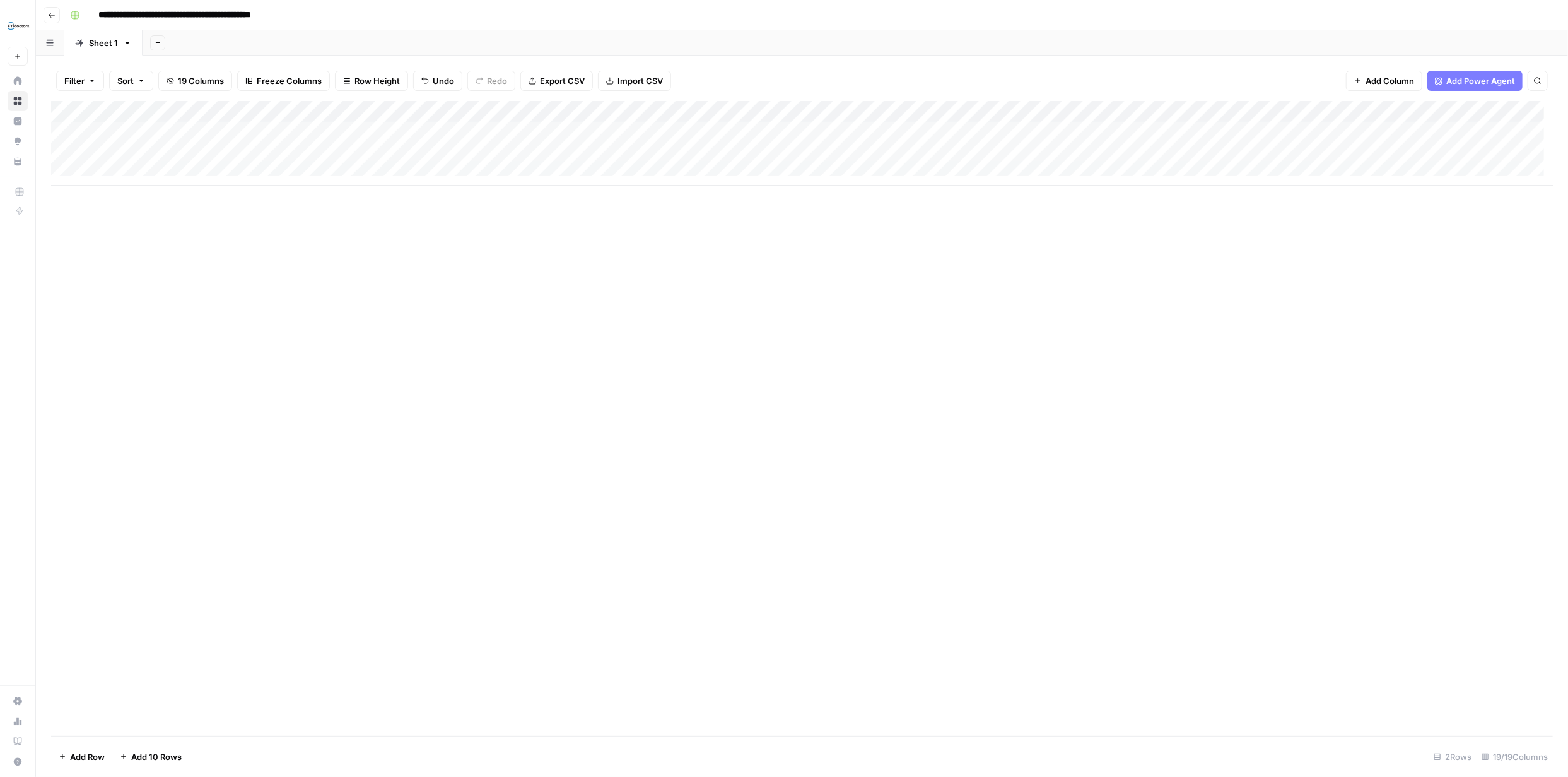
click at [136, 152] on div "Add Column" at bounding box center [802, 143] width 1502 height 85
type input "**********"
click at [70, 156] on div "Add Column" at bounding box center [802, 143] width 1502 height 85
click at [84, 153] on div "Add Column" at bounding box center [802, 143] width 1502 height 85
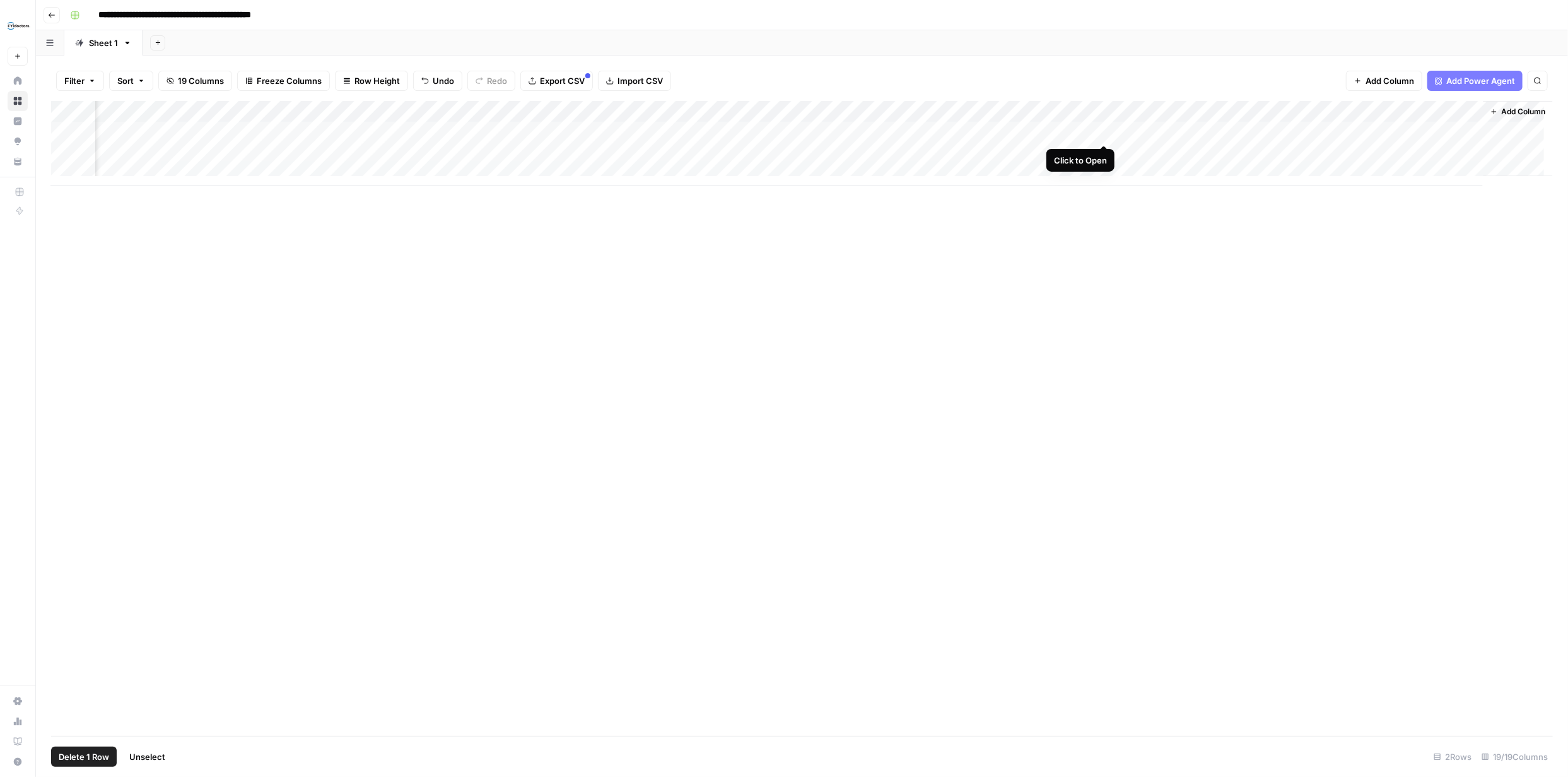
click at [1104, 131] on div "Add Column" at bounding box center [802, 143] width 1502 height 85
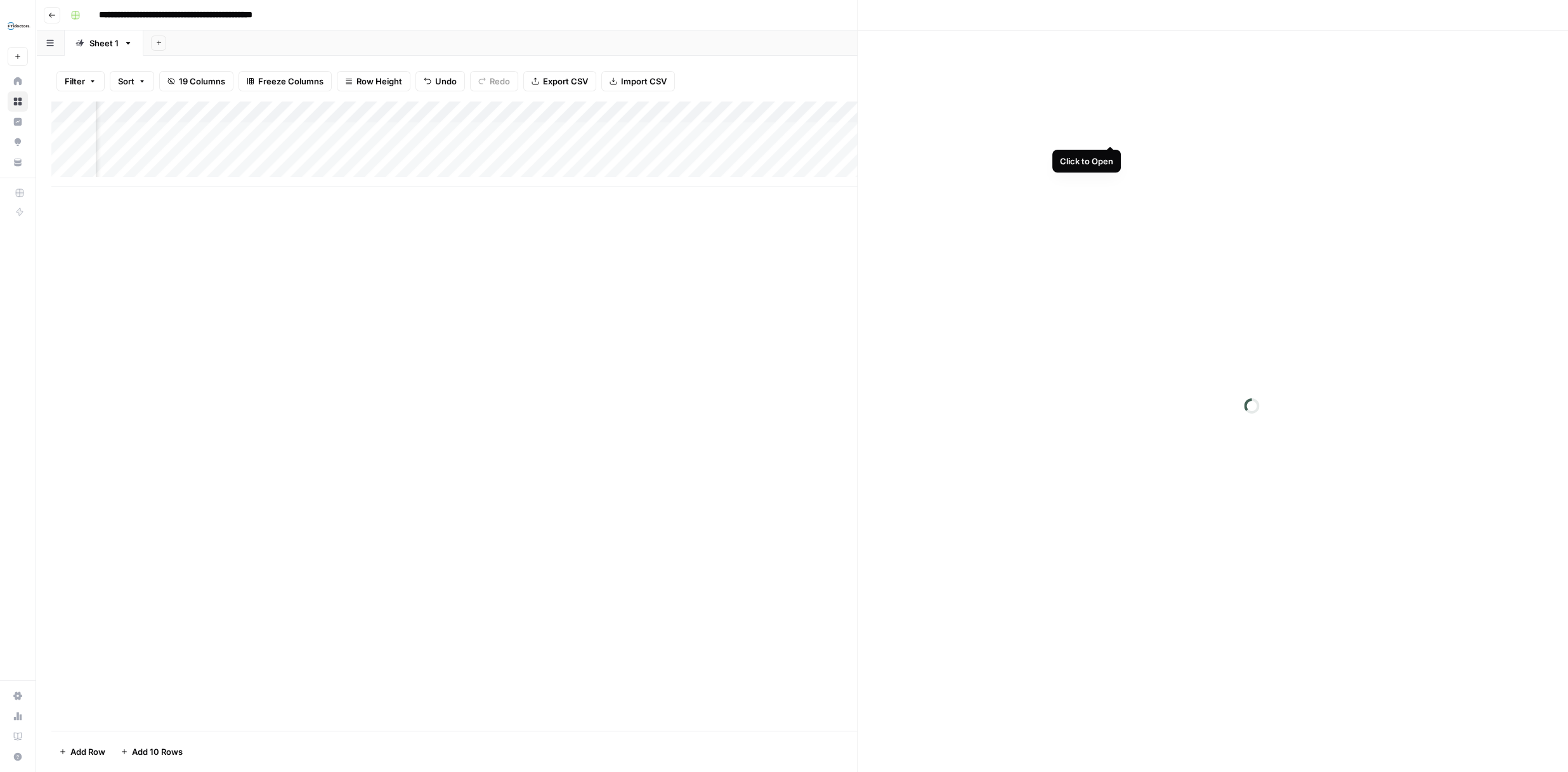
click at [1109, 134] on div at bounding box center [1252, 405] width 788 height 751
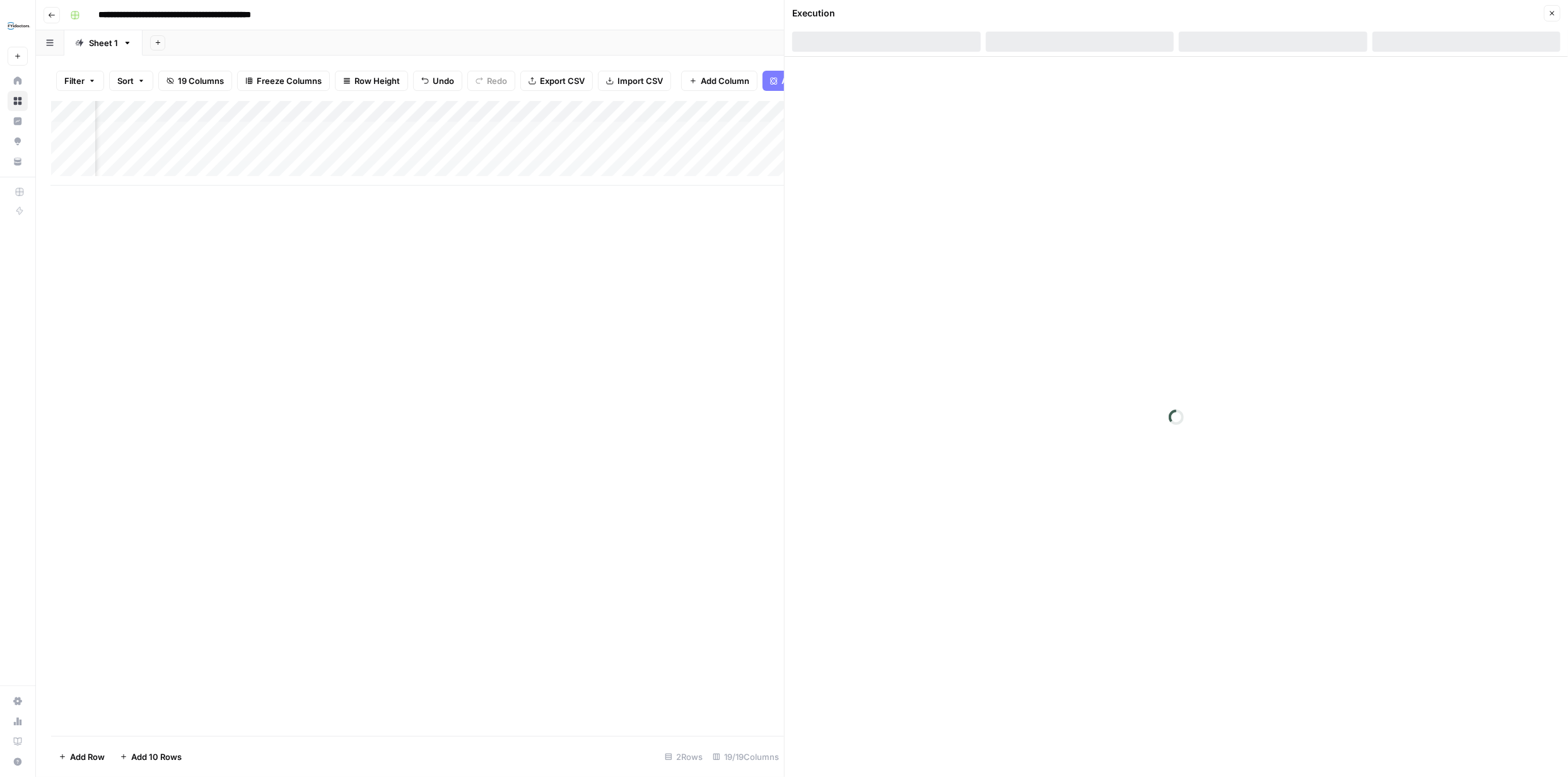
scroll to position [0, 1137]
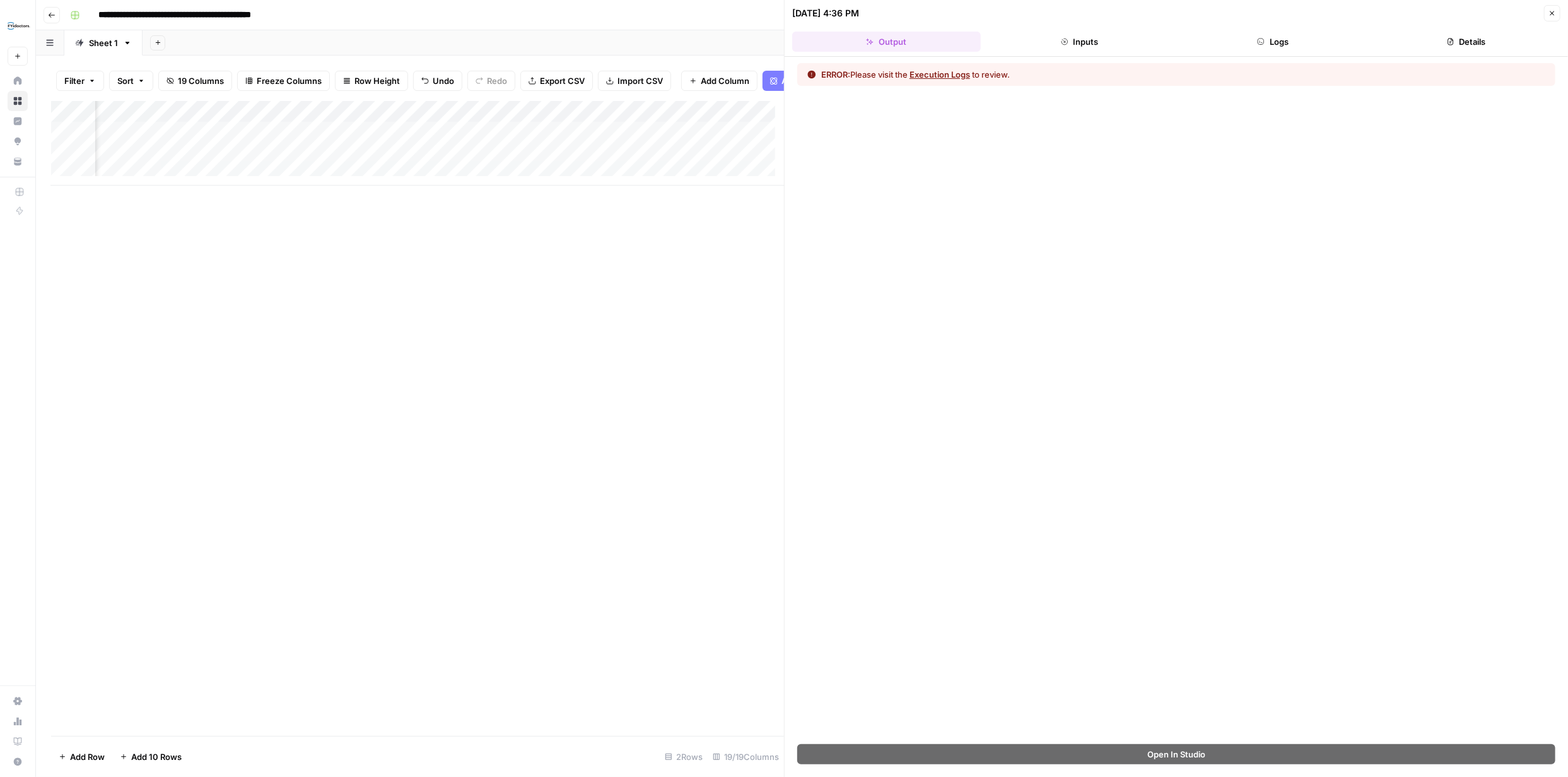
click at [954, 73] on button "Execution Logs" at bounding box center [940, 74] width 61 height 12
click at [899, 41] on button "Output" at bounding box center [887, 41] width 189 height 20
click at [936, 71] on button "Execution Logs" at bounding box center [940, 74] width 61 height 12
click at [1081, 42] on button "Inputs" at bounding box center [1080, 41] width 189 height 20
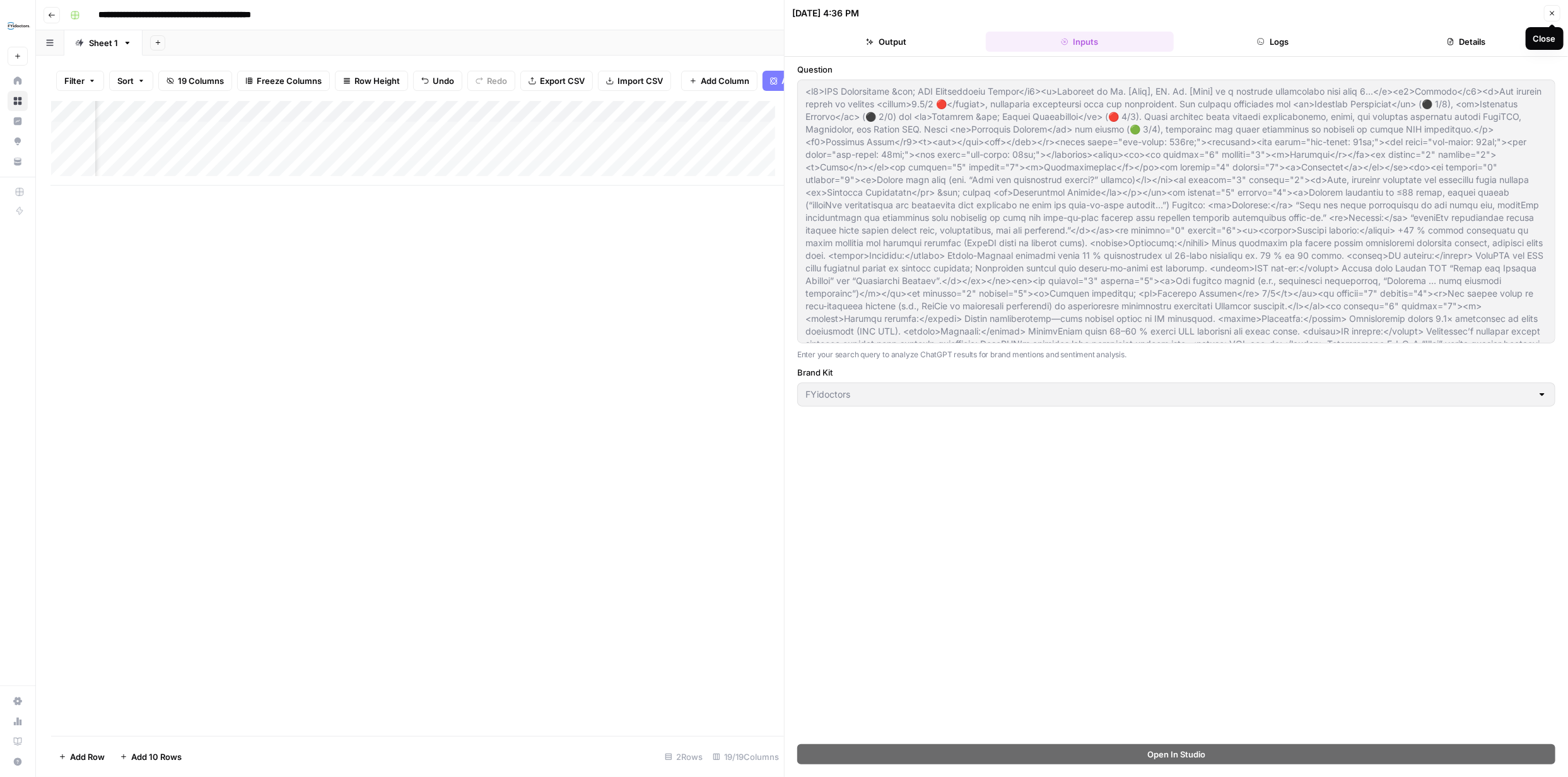
click at [1551, 12] on icon "button" at bounding box center [1553, 14] width 4 height 4
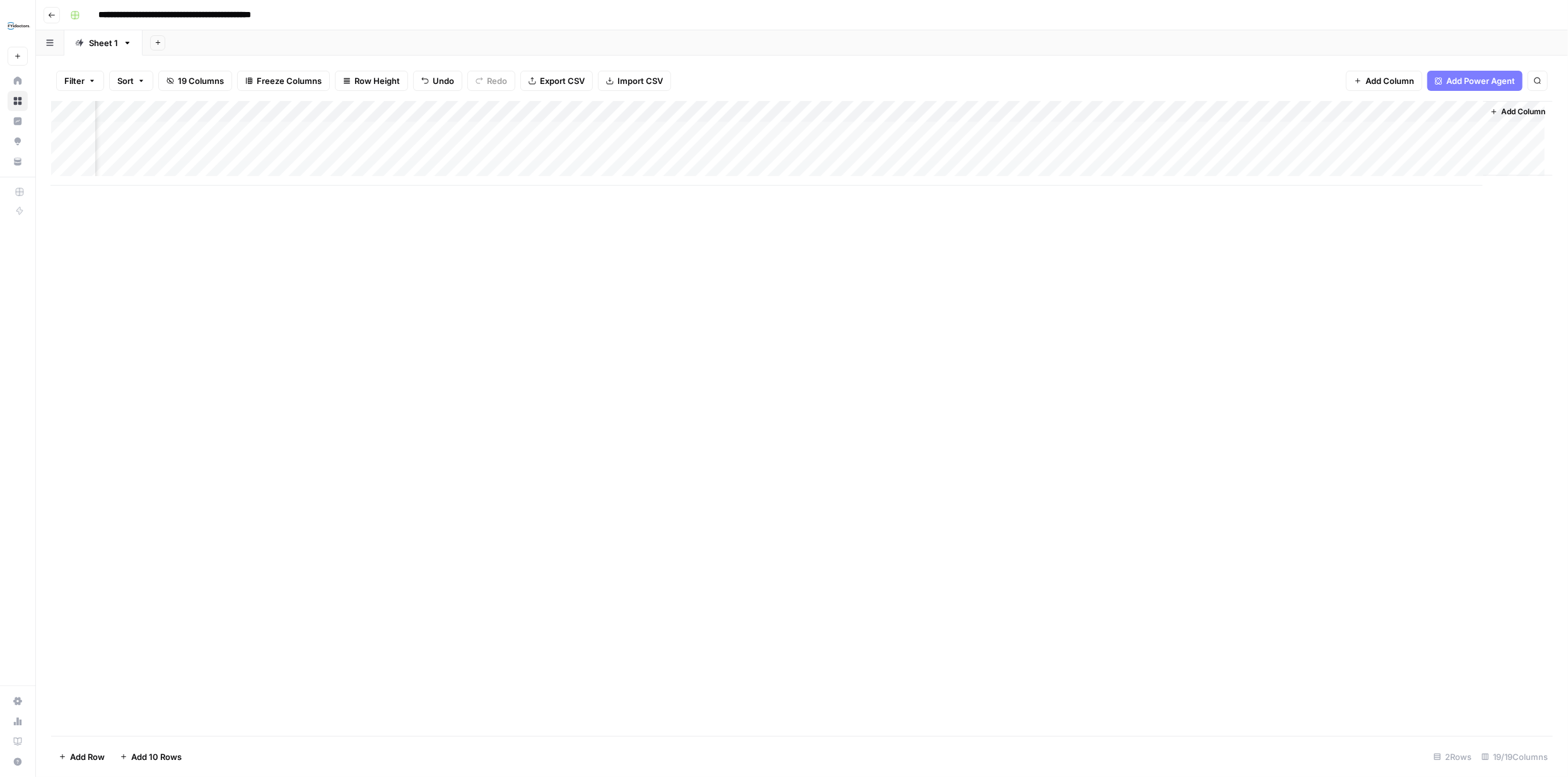
scroll to position [0, 1128]
click at [1132, 130] on div "Add Column" at bounding box center [802, 143] width 1502 height 85
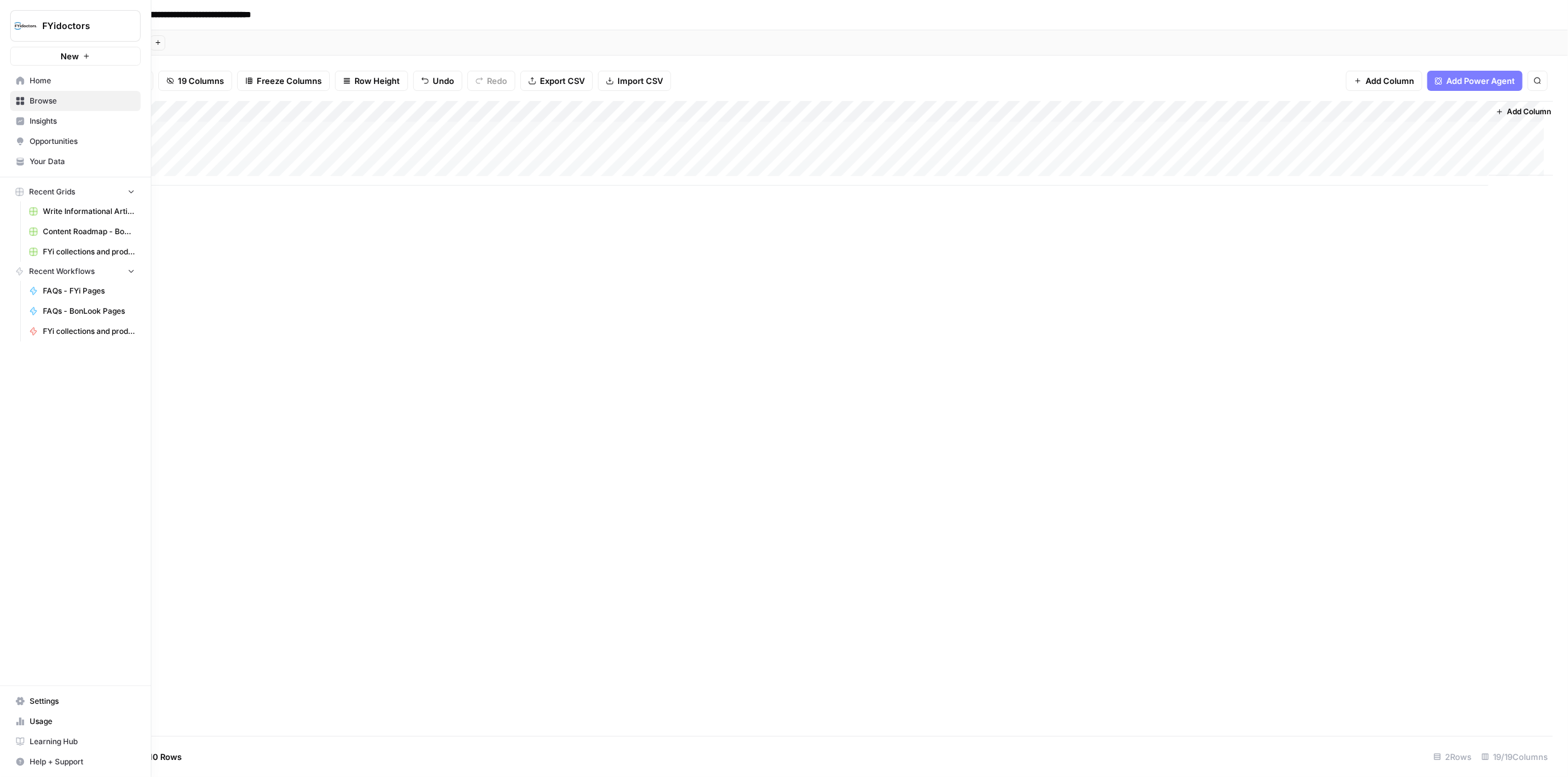
click at [32, 96] on span "Browse" at bounding box center [82, 100] width 105 height 12
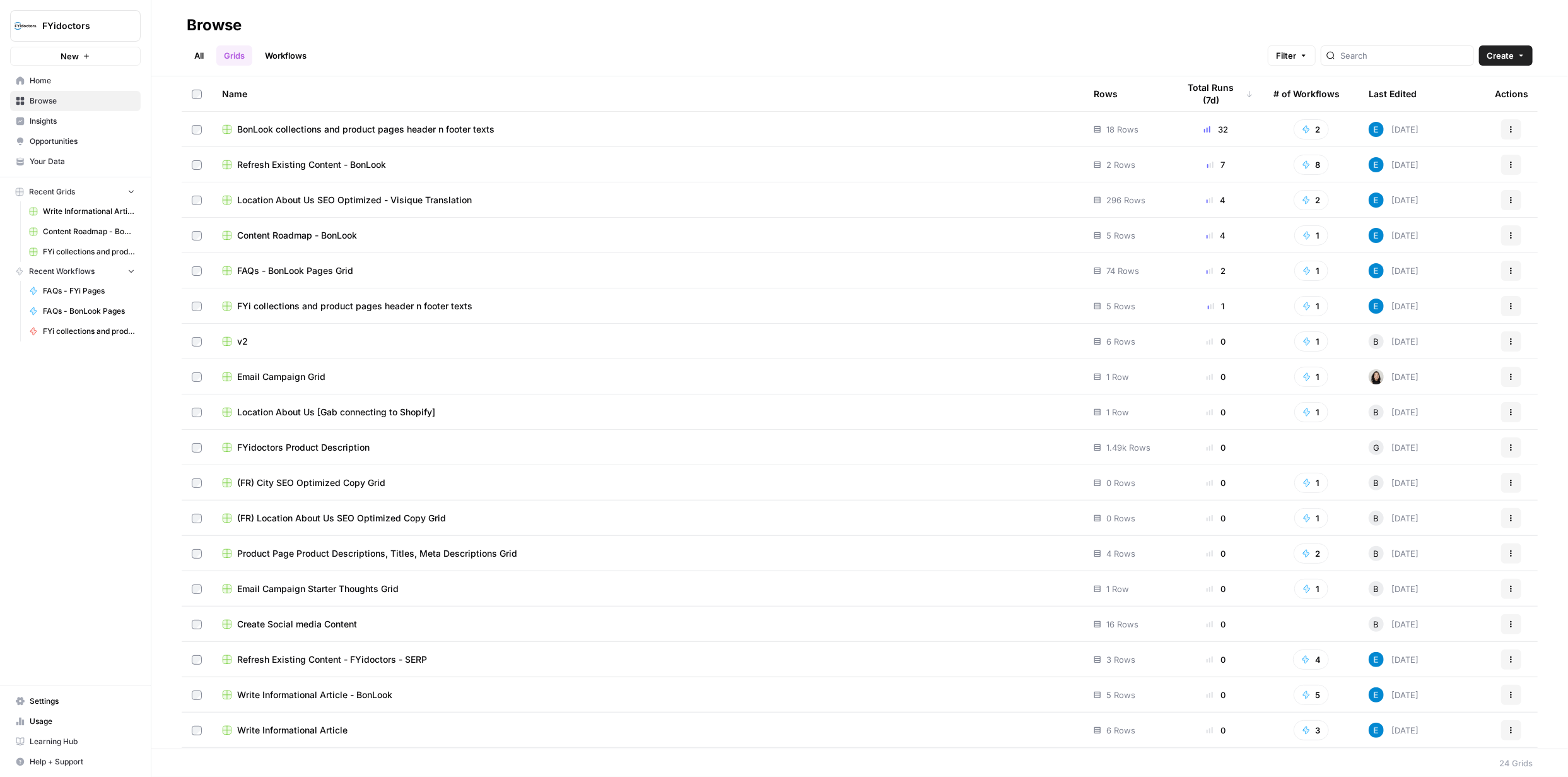
click at [327, 759] on span "Refresh Existing Content - FYidoctors - AEO only" at bounding box center [341, 765] width 206 height 12
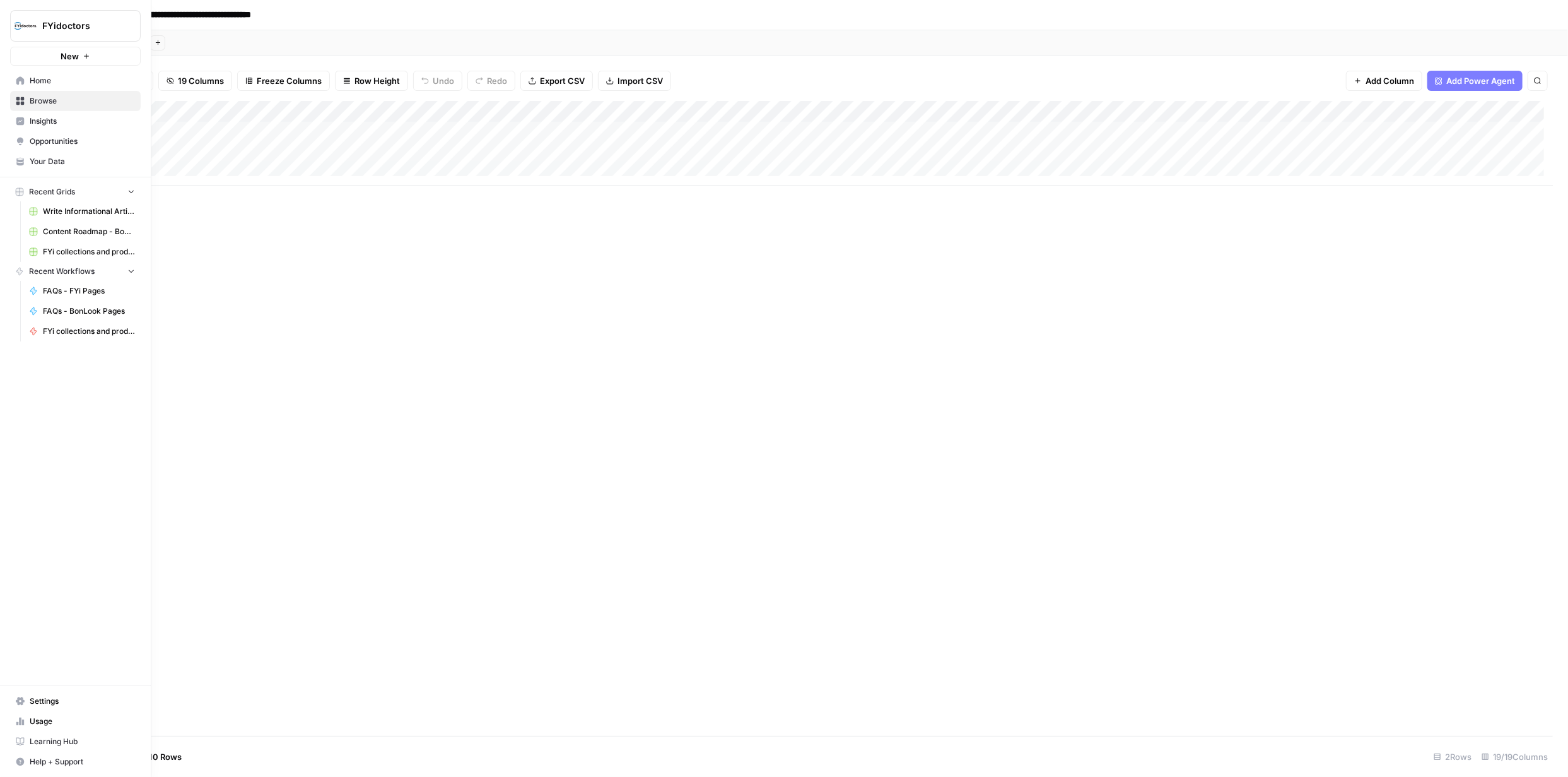
click at [21, 97] on icon at bounding box center [21, 101] width 8 height 8
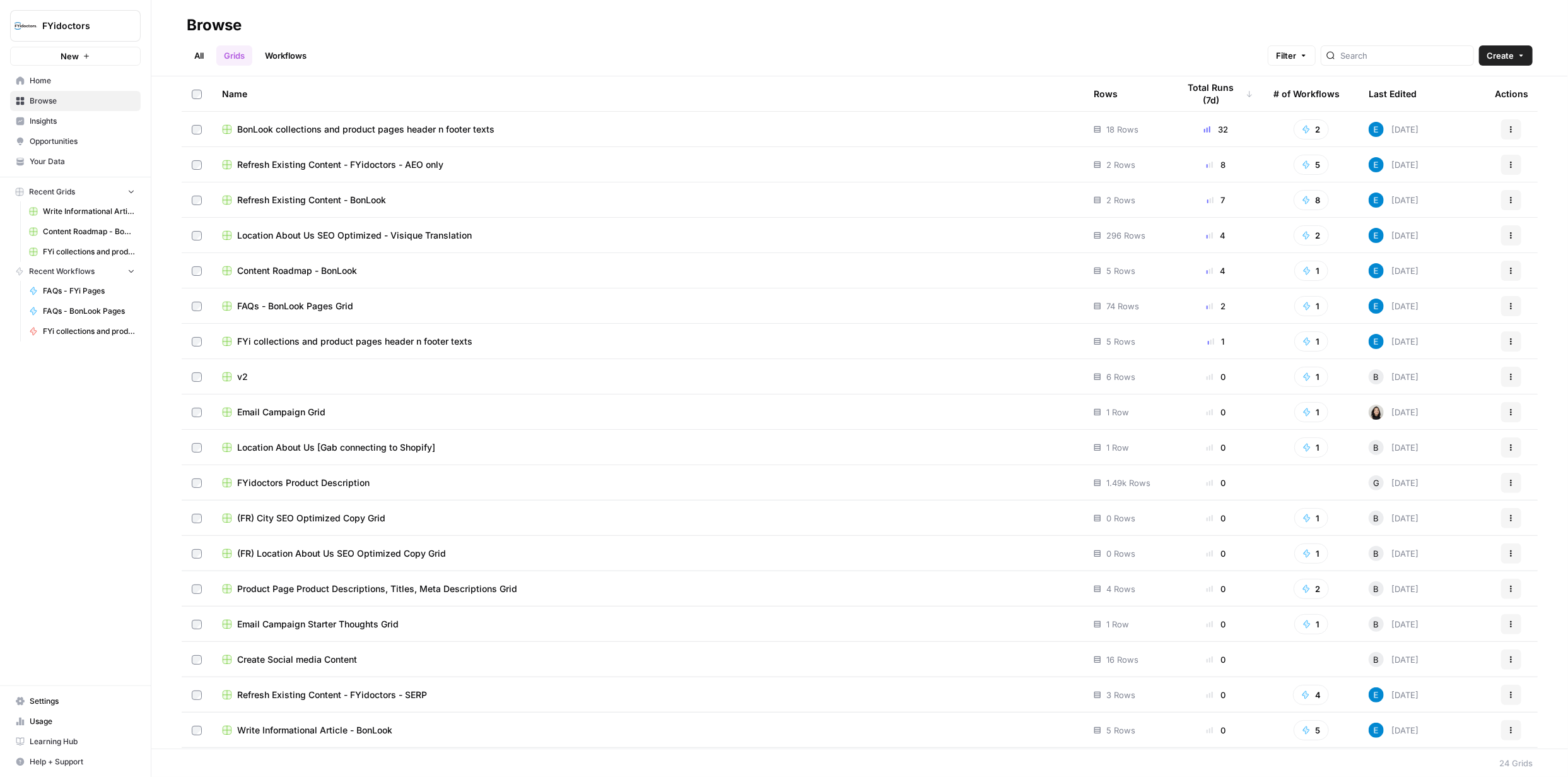
click at [325, 196] on span "Refresh Existing Content - BonLook" at bounding box center [312, 200] width 149 height 12
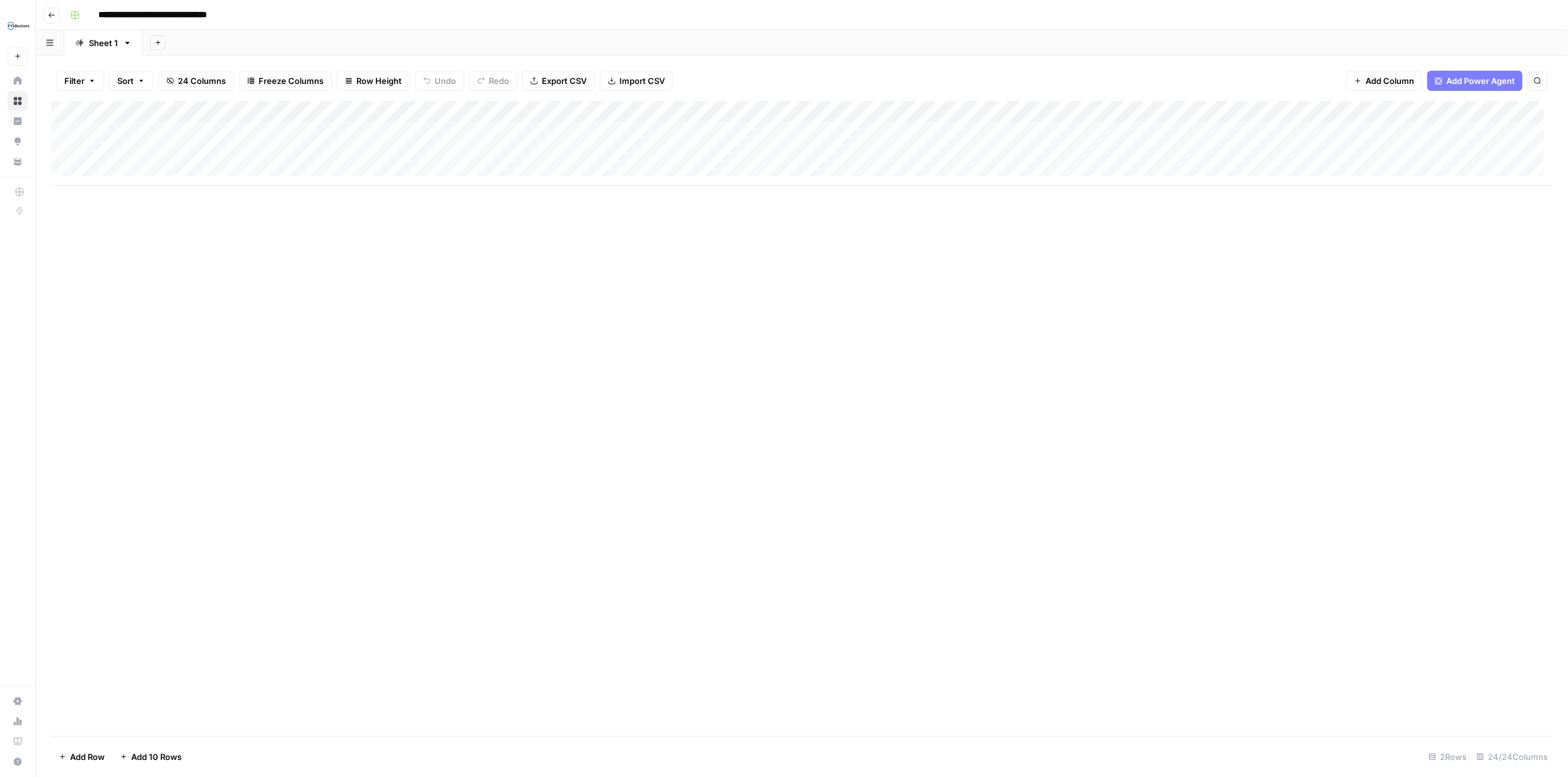
click at [163, 167] on div "Add Column" at bounding box center [802, 143] width 1502 height 85
type input "**********"
click at [323, 278] on div "Add Column" at bounding box center [802, 418] width 1502 height 635
click at [422, 171] on div "Add Column" at bounding box center [802, 154] width 1502 height 106
click at [165, 176] on div "Add Column" at bounding box center [802, 154] width 1502 height 106
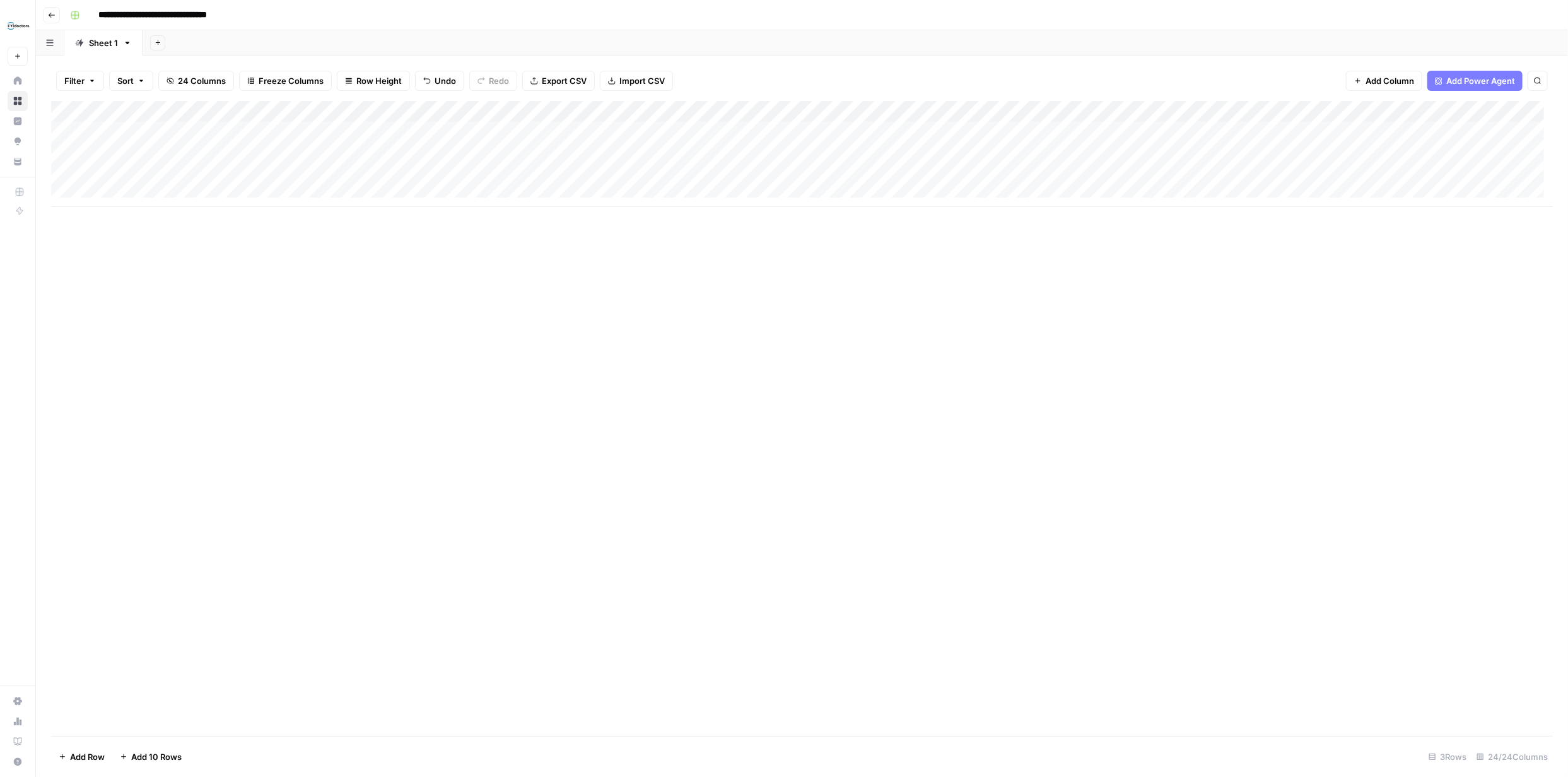
click at [165, 176] on div "Add Column" at bounding box center [802, 154] width 1502 height 106
type input "**********"
click at [323, 341] on div "Add Column" at bounding box center [802, 418] width 1502 height 635
click at [82, 177] on div "Add Column" at bounding box center [802, 154] width 1502 height 106
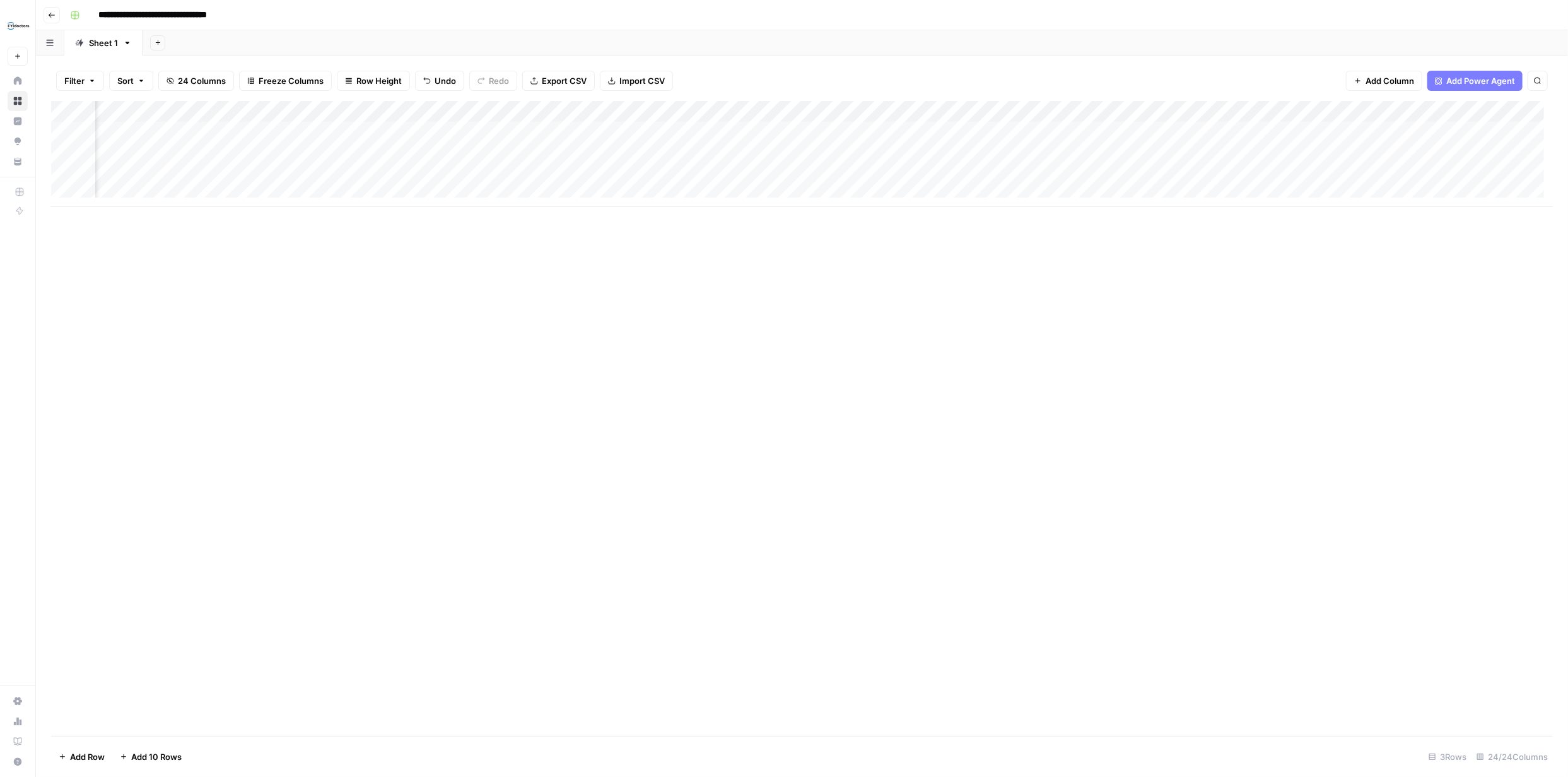
scroll to position [0, 1933]
click at [1331, 129] on div "Add Column" at bounding box center [802, 154] width 1502 height 106
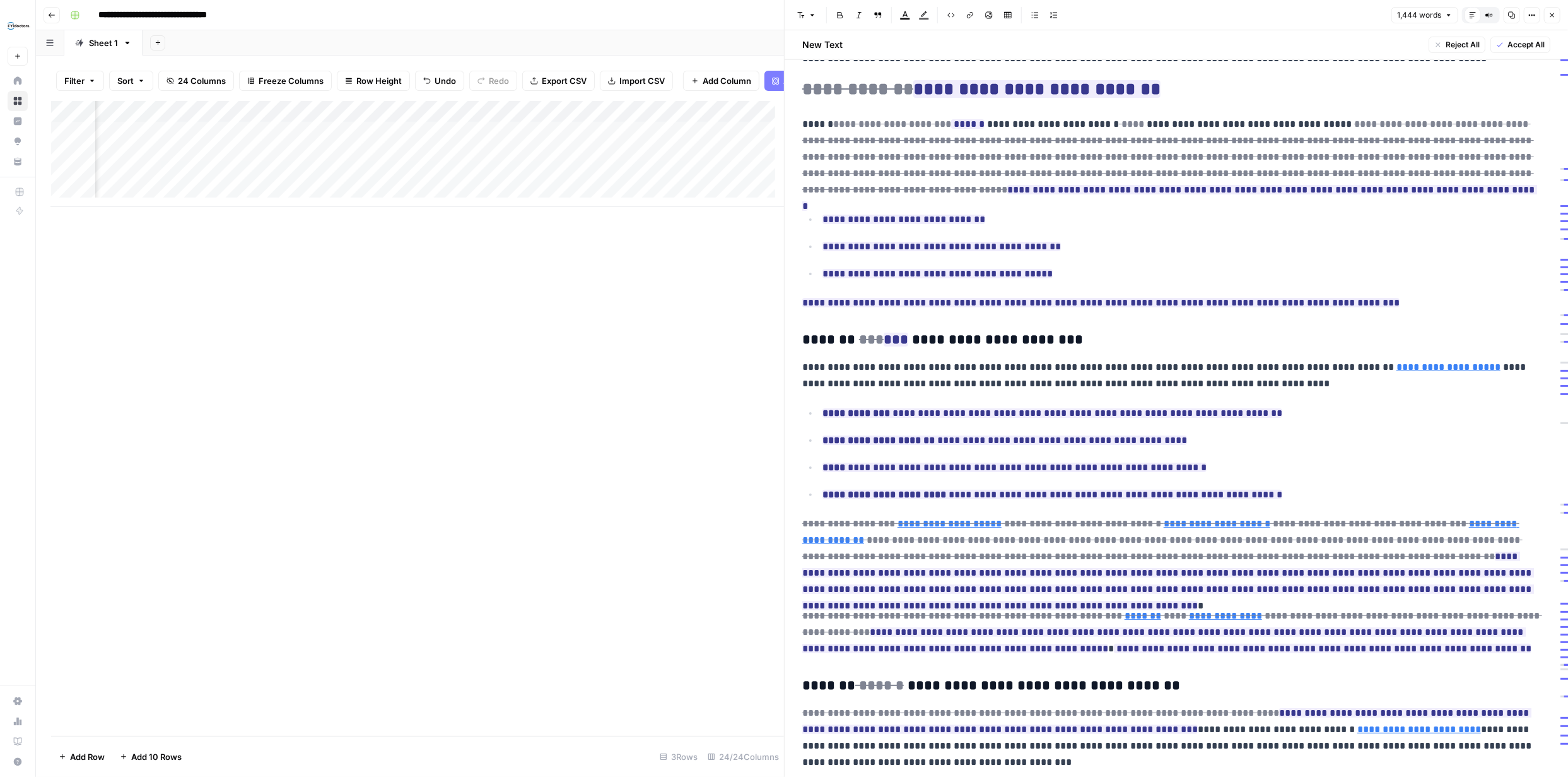
scroll to position [258, 0]
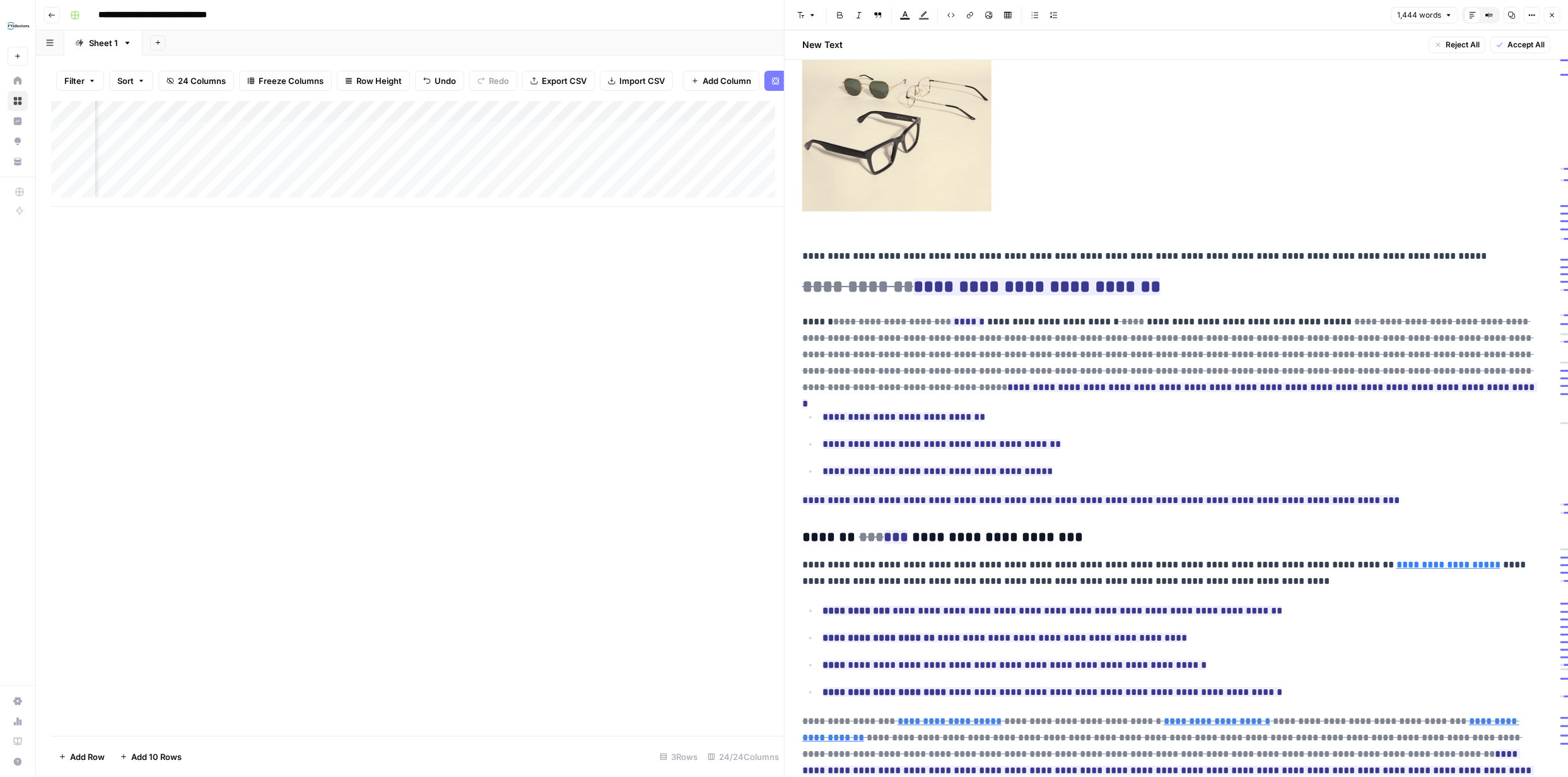
click at [1550, 17] on icon "button" at bounding box center [1552, 15] width 8 height 8
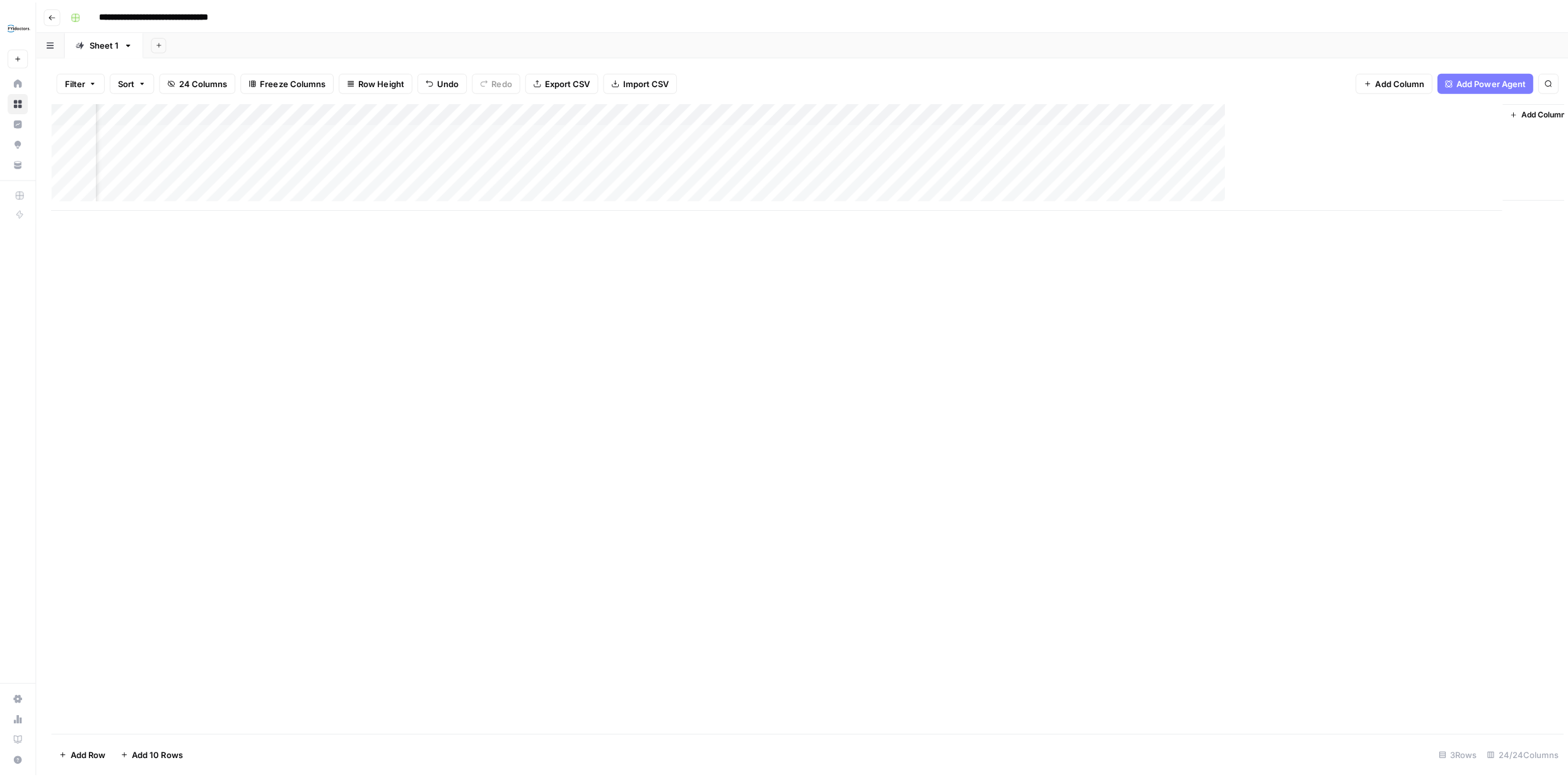
scroll to position [0, 1917]
click at [1309, 113] on div "Add Column" at bounding box center [802, 154] width 1502 height 106
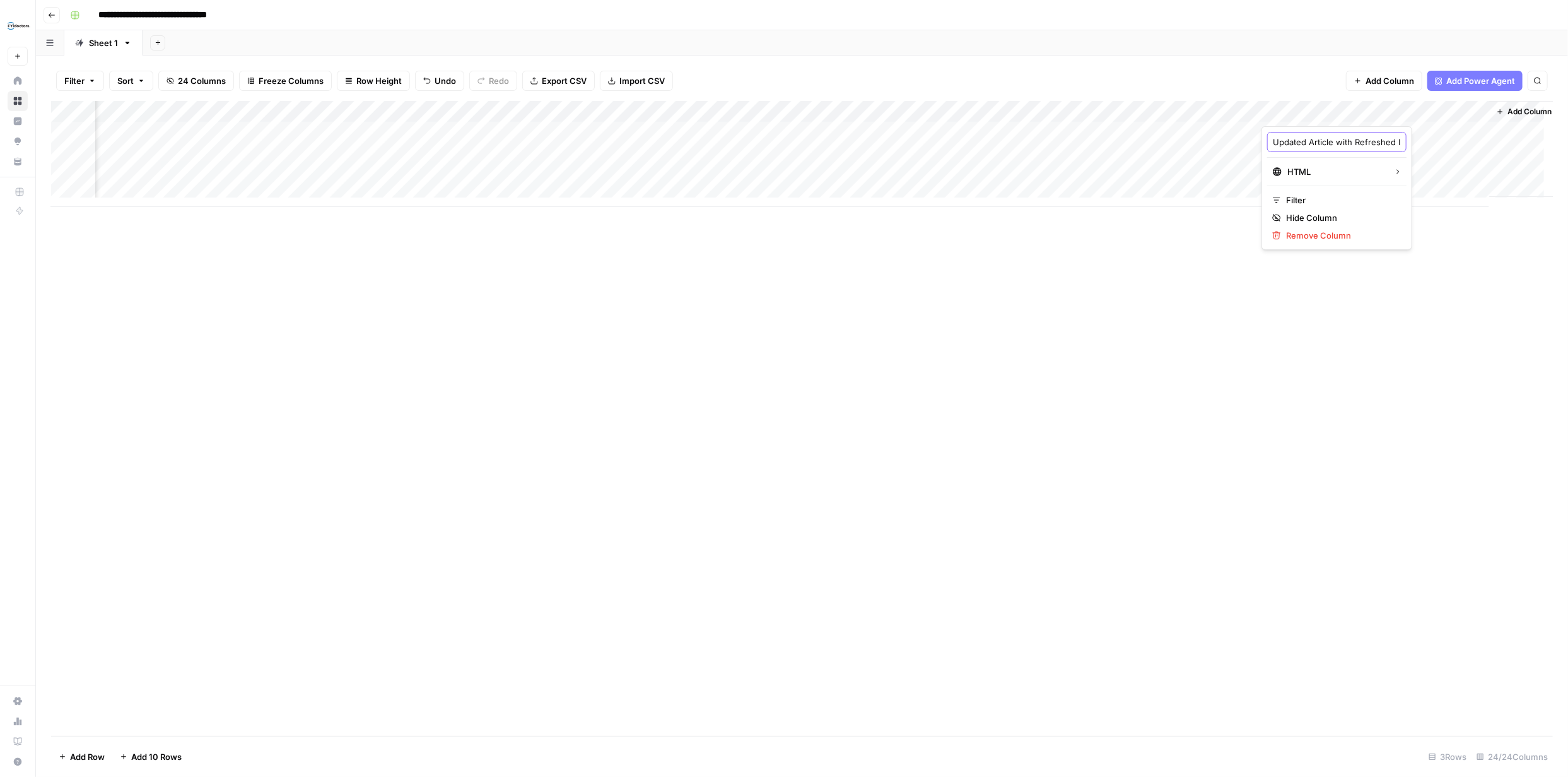
click at [1328, 136] on input "Updated Article with Refreshed Internal Links" at bounding box center [1337, 142] width 128 height 12
click at [1152, 274] on div "Add Column" at bounding box center [802, 418] width 1502 height 635
click at [336, 111] on div "Add Column" at bounding box center [802, 154] width 1502 height 106
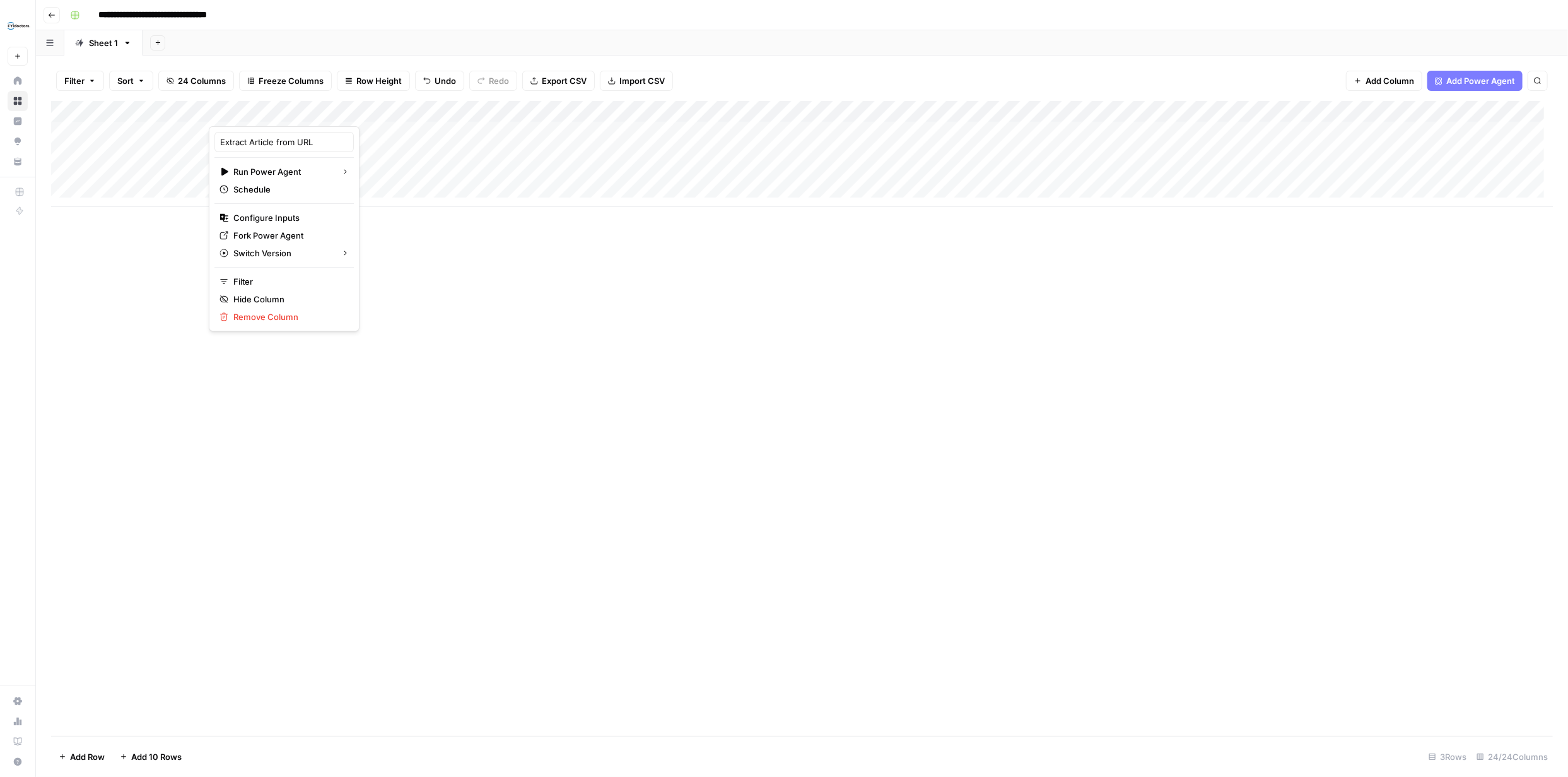
click at [452, 329] on div "Add Column" at bounding box center [802, 418] width 1502 height 635
click at [464, 110] on div "Add Column" at bounding box center [802, 154] width 1502 height 106
click at [574, 302] on div "Add Column" at bounding box center [802, 418] width 1502 height 635
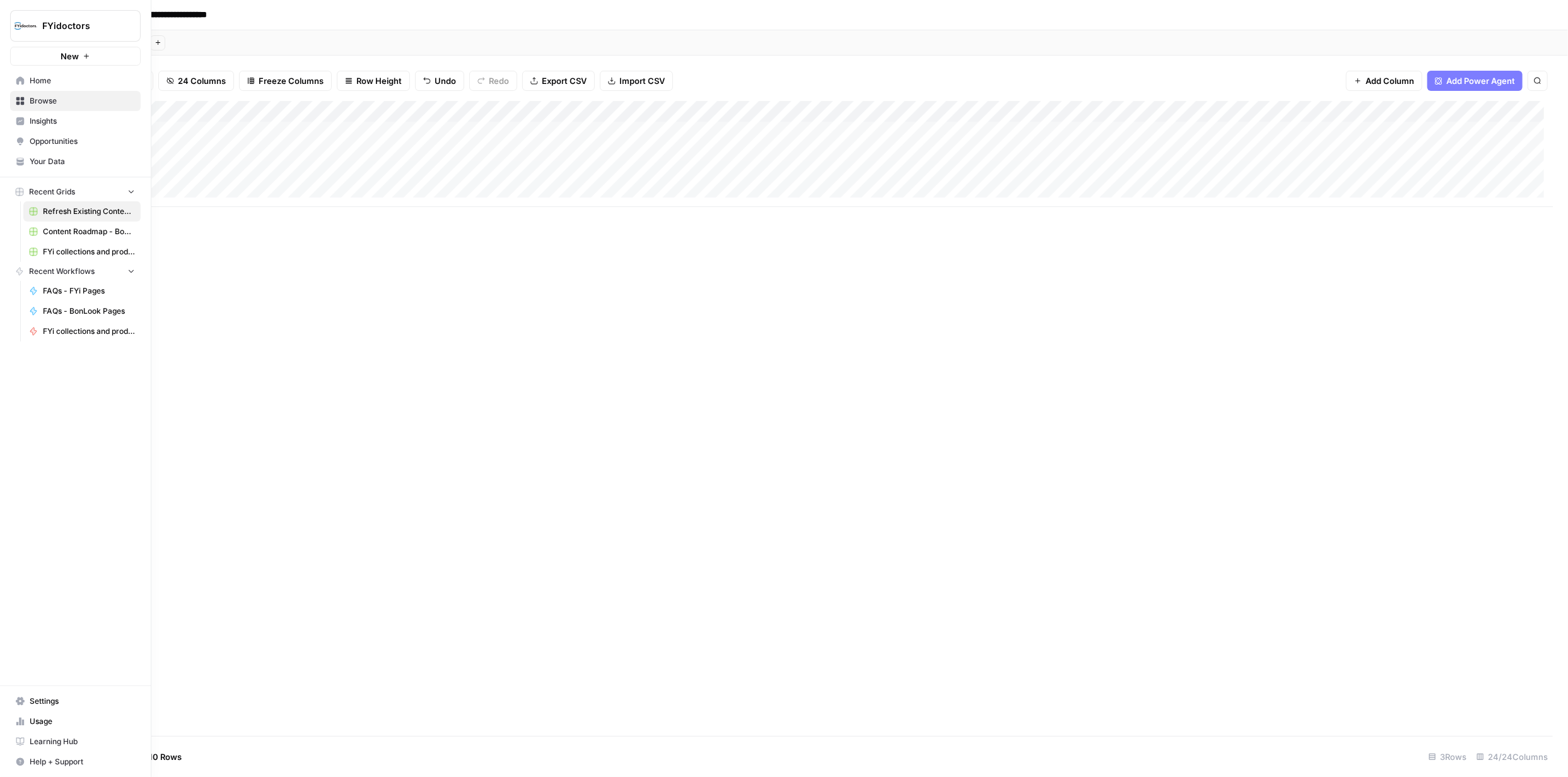
click at [25, 99] on link "Browse" at bounding box center [76, 100] width 131 height 20
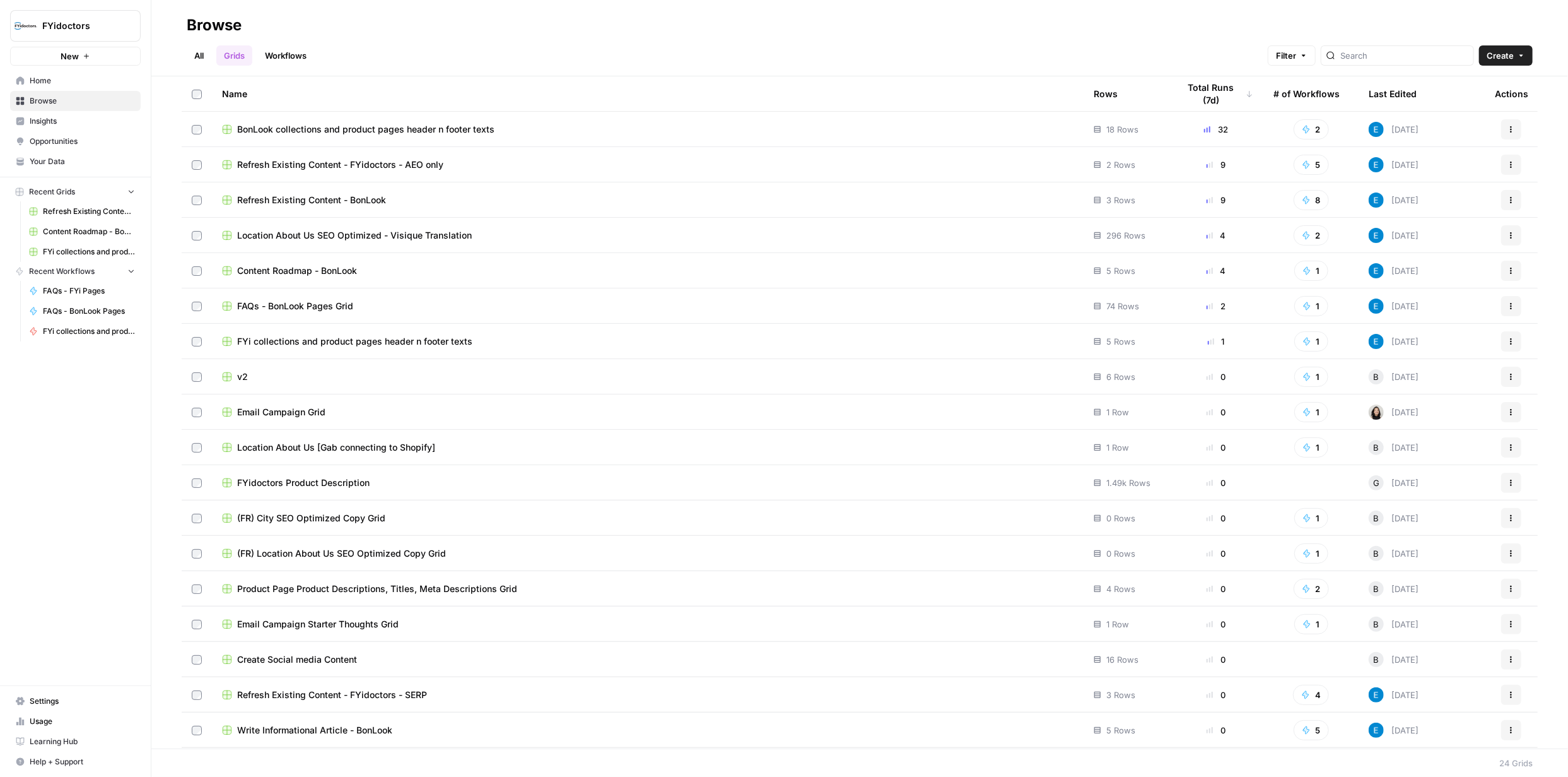
click at [1305, 198] on button "8" at bounding box center [1311, 200] width 35 height 20
click at [1507, 199] on icon "button" at bounding box center [1511, 200] width 8 height 8
click at [1309, 201] on button "8" at bounding box center [1311, 200] width 35 height 20
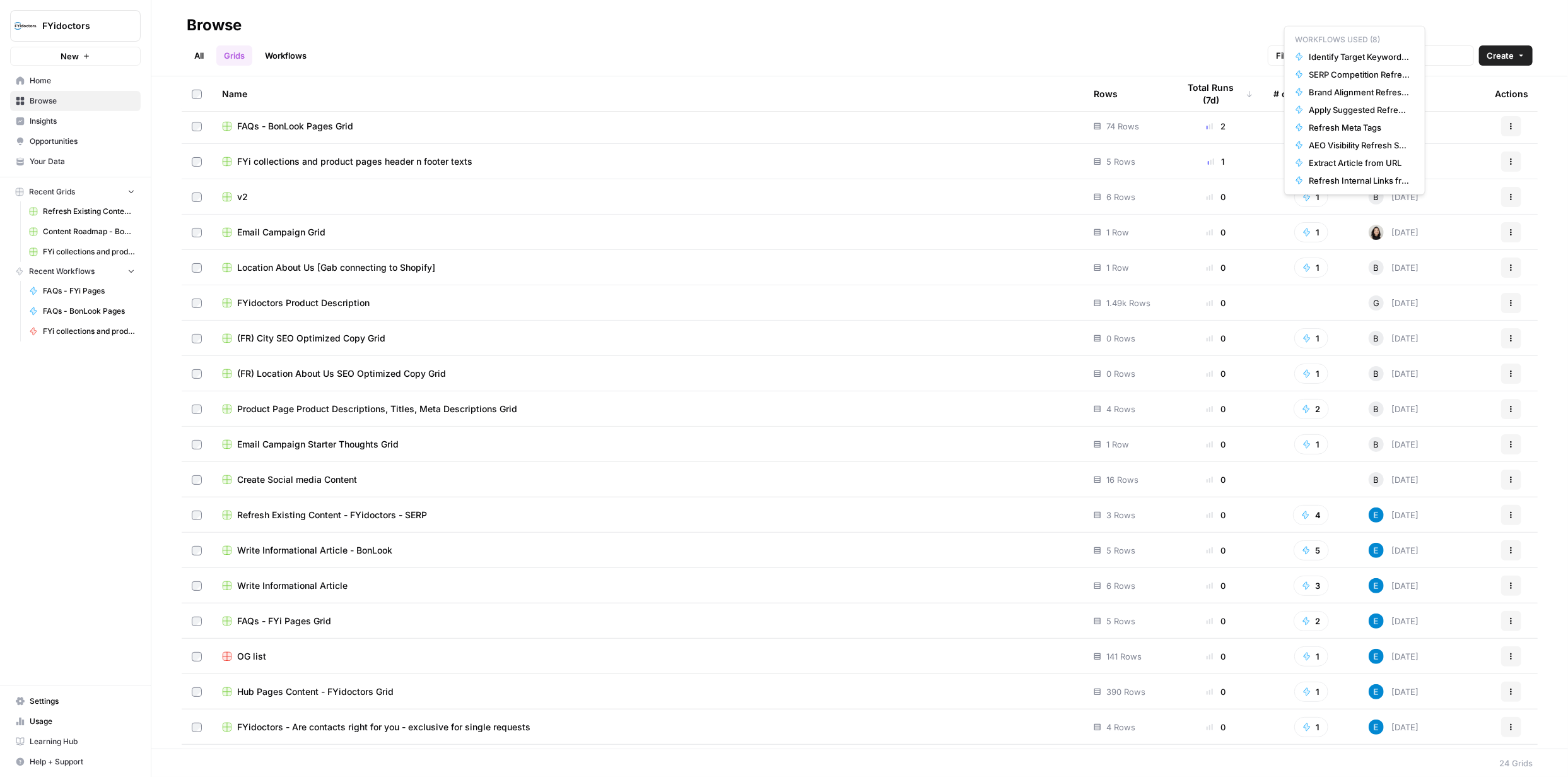
scroll to position [189, 0]
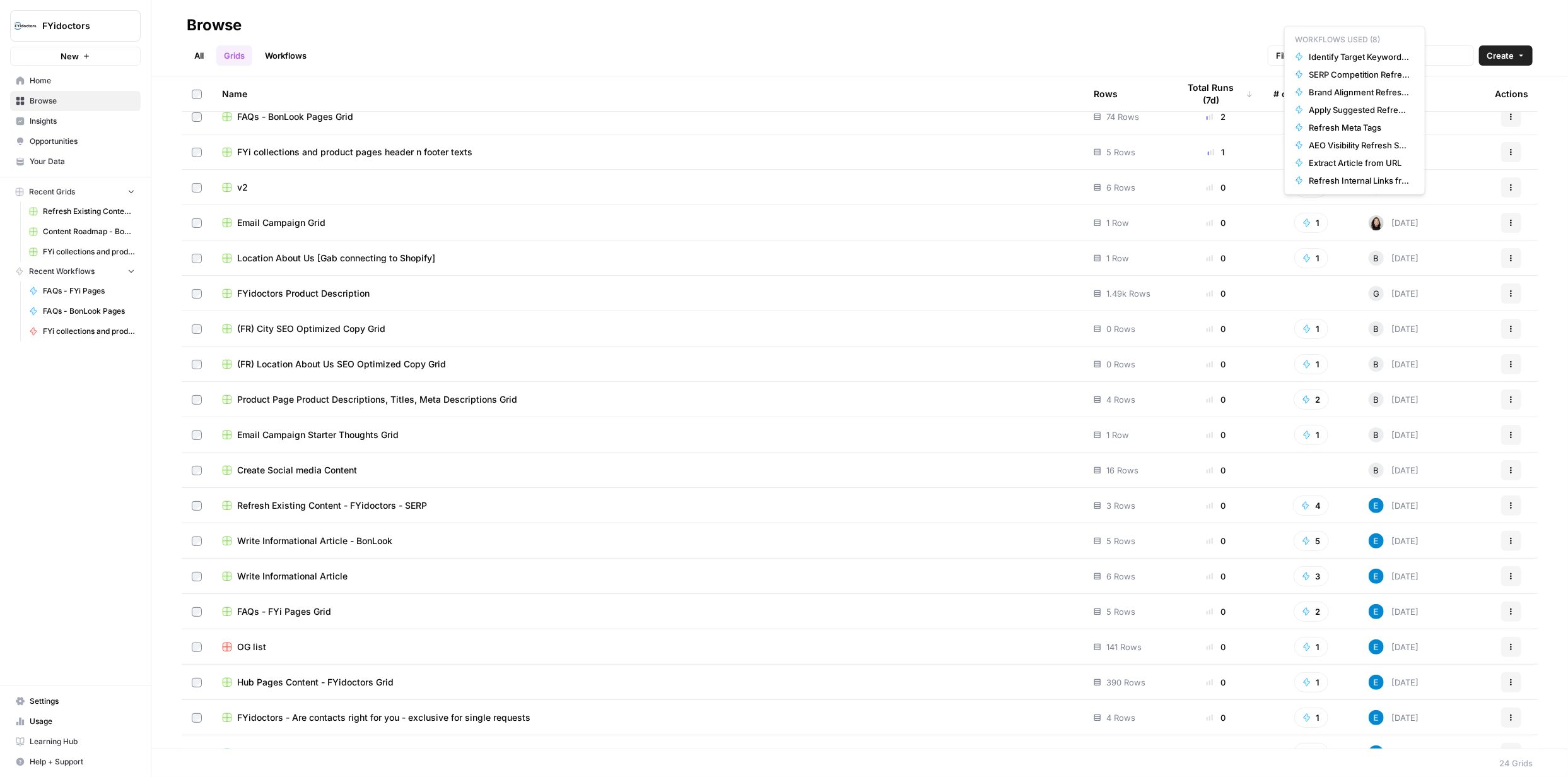
click at [336, 506] on span "Refresh Existing Content - FYidoctors - SERP" at bounding box center [332, 505] width 190 height 12
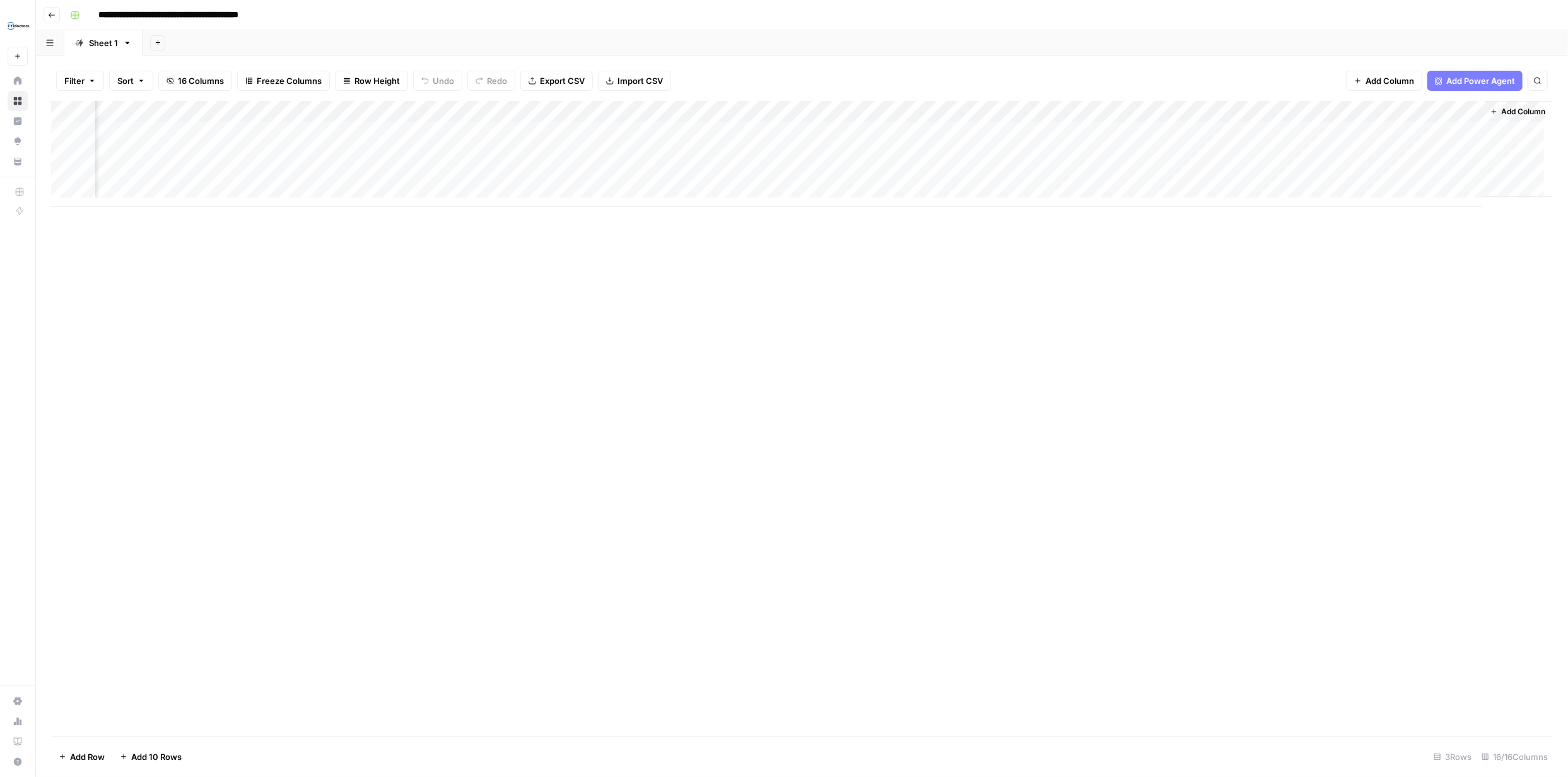
scroll to position [0, 755]
click at [1444, 131] on div "Add Column" at bounding box center [802, 154] width 1502 height 106
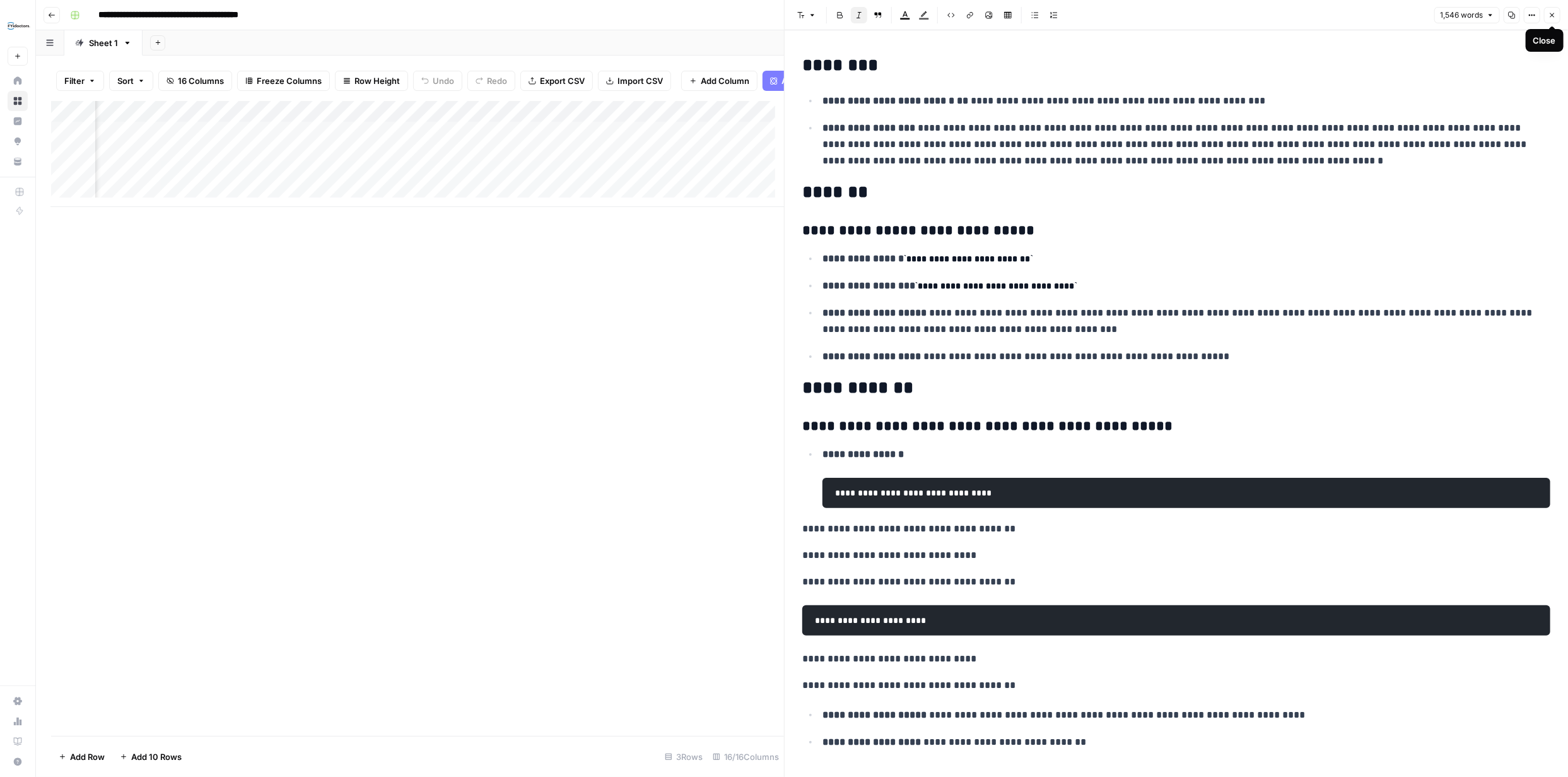
click at [1551, 12] on icon "button" at bounding box center [1552, 15] width 8 height 8
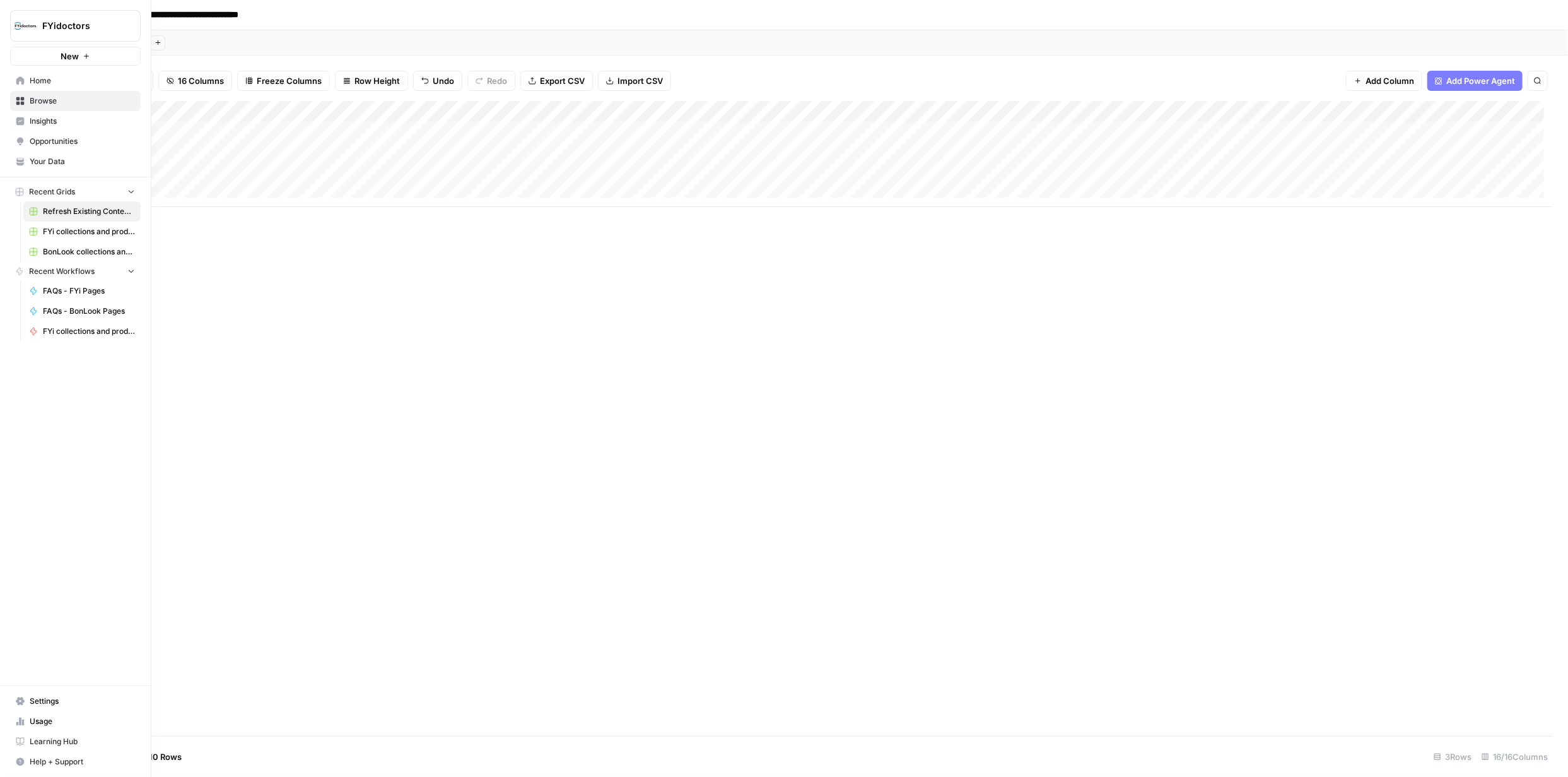
click at [19, 97] on icon at bounding box center [20, 100] width 9 height 9
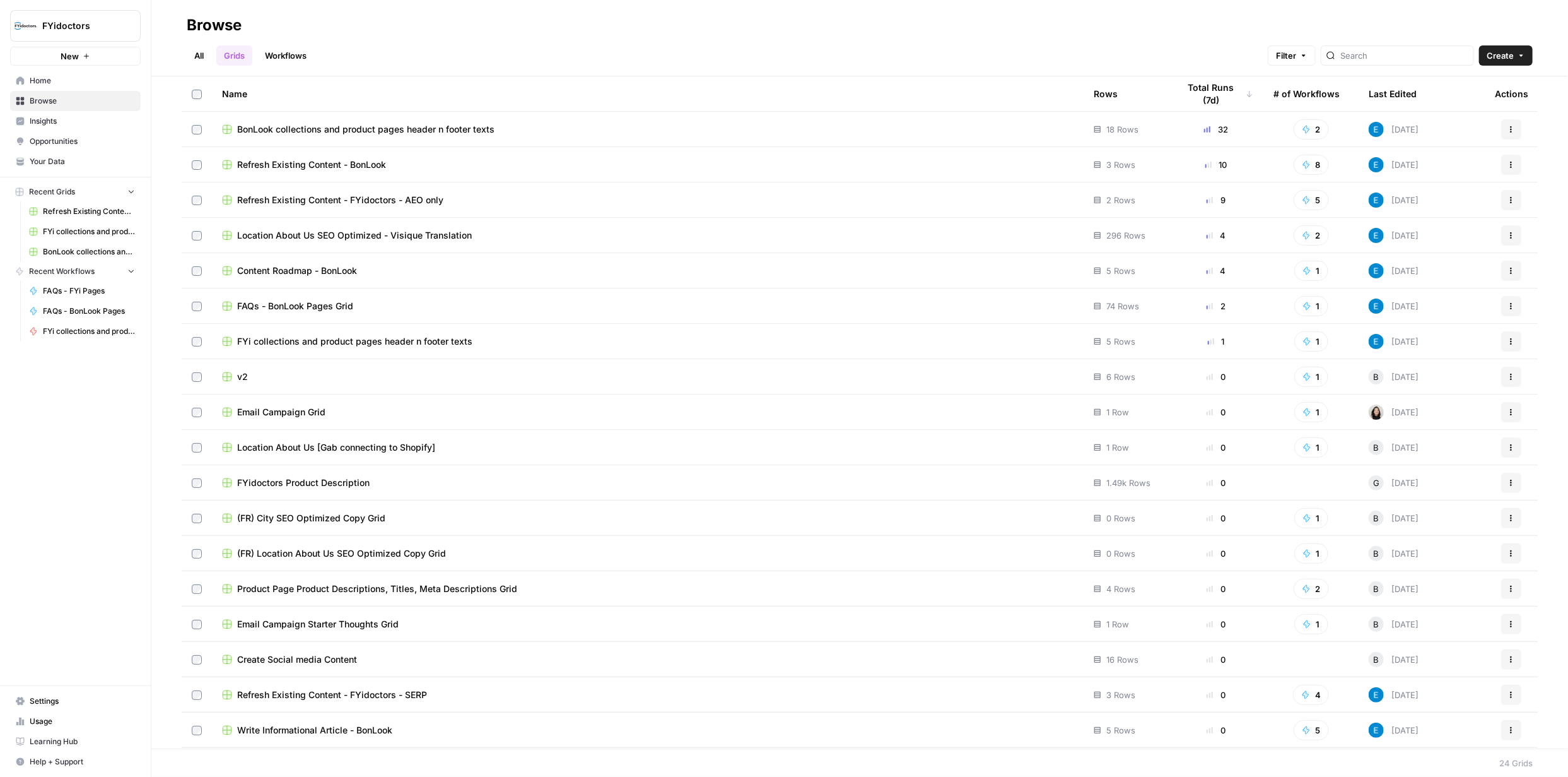
click at [315, 164] on span "Refresh Existing Content - BonLook" at bounding box center [312, 164] width 149 height 12
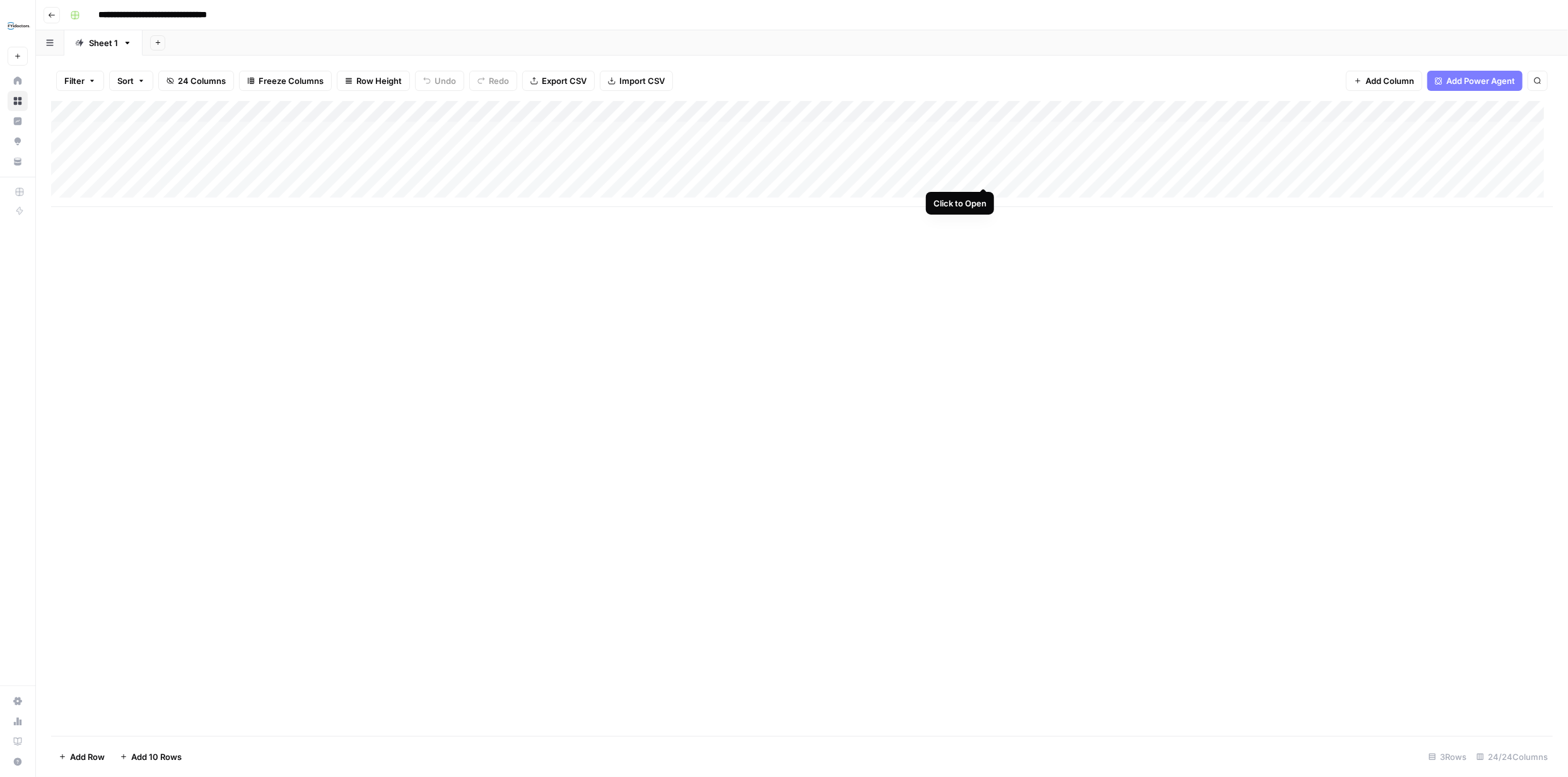
click at [982, 173] on div "Add Column" at bounding box center [802, 154] width 1502 height 106
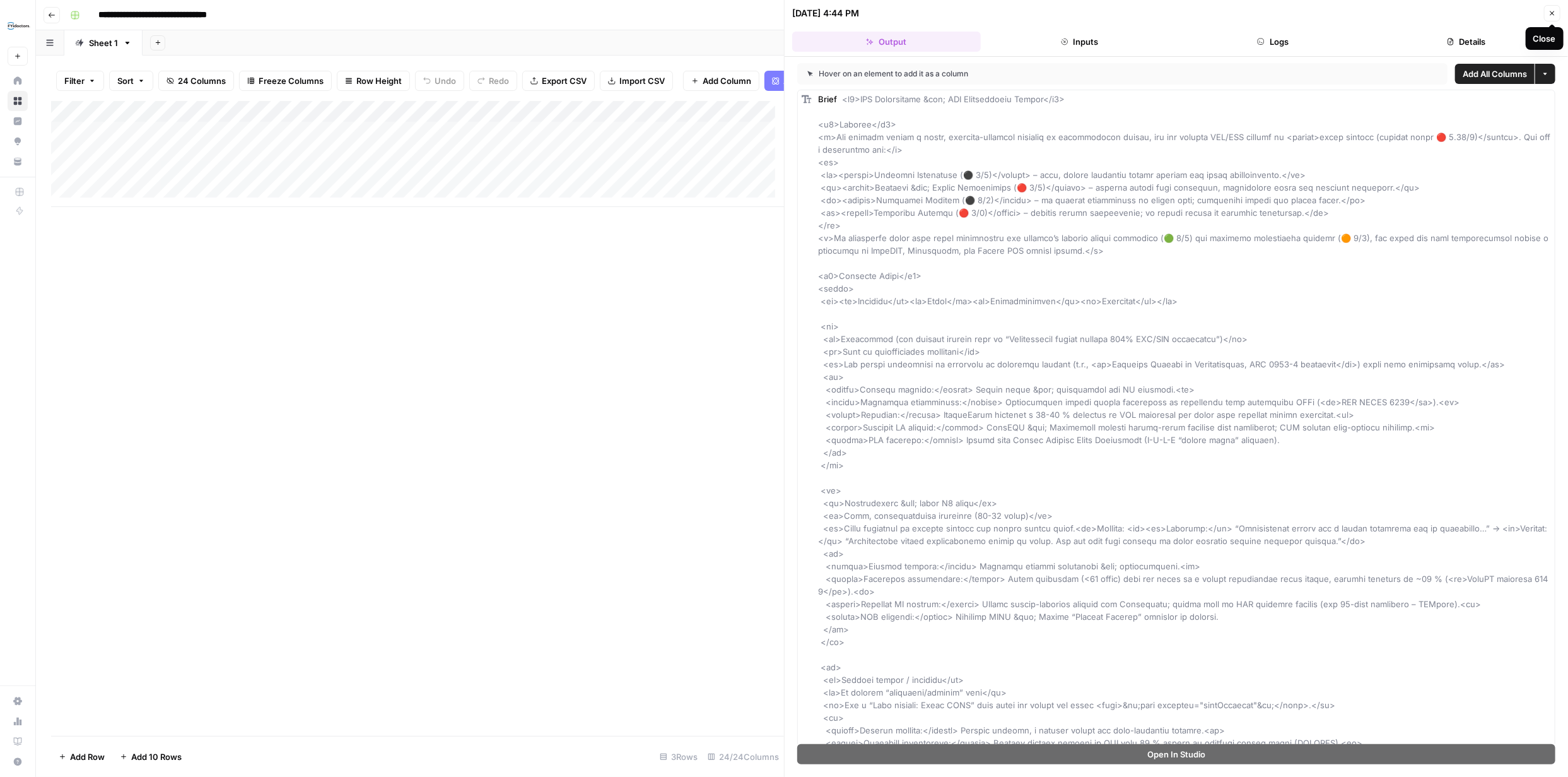
click at [1549, 19] on button "Close" at bounding box center [1552, 13] width 17 height 17
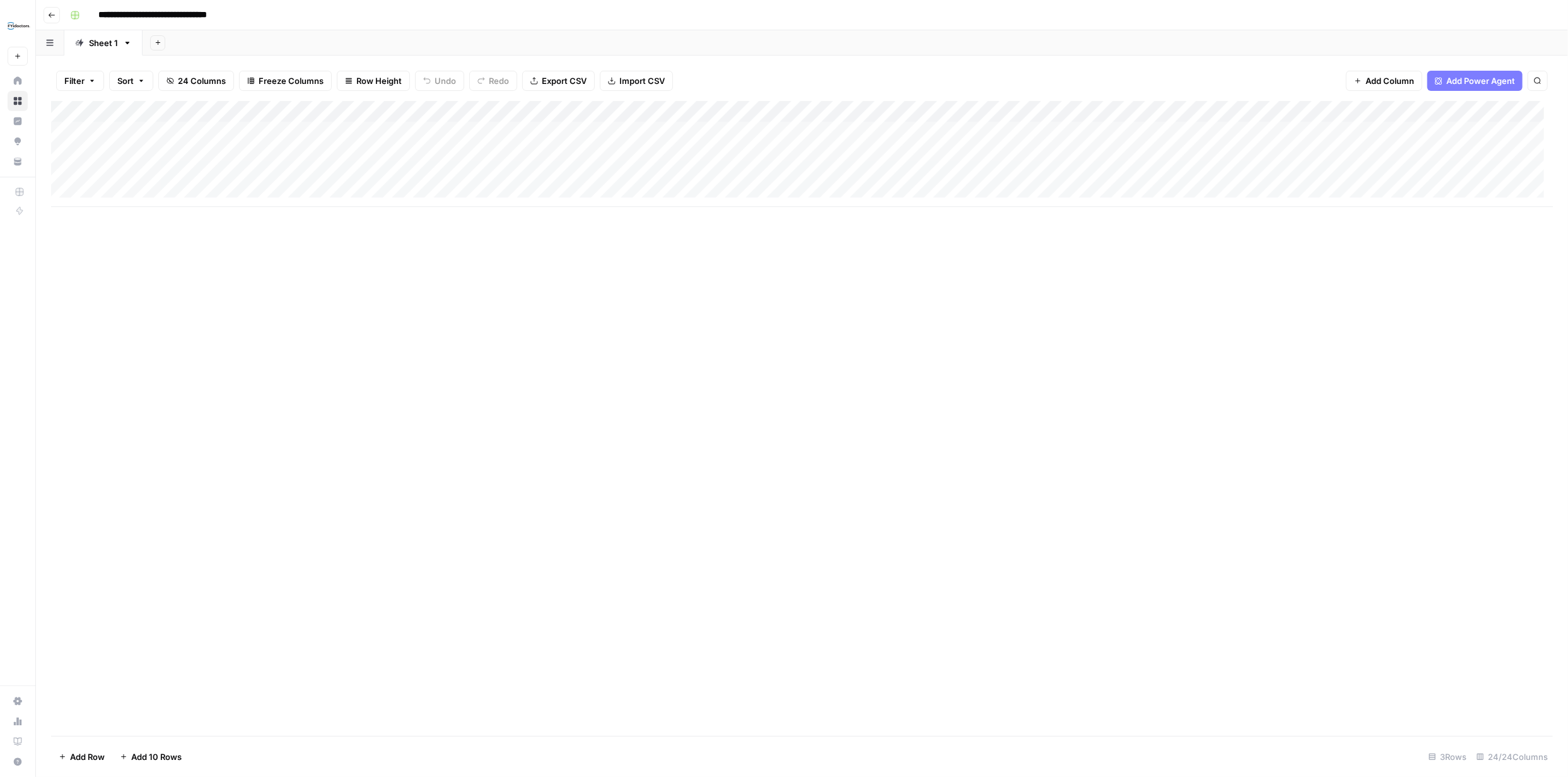
click at [570, 178] on div "Add Column" at bounding box center [802, 154] width 1502 height 106
click at [694, 176] on div "Add Column" at bounding box center [802, 154] width 1502 height 106
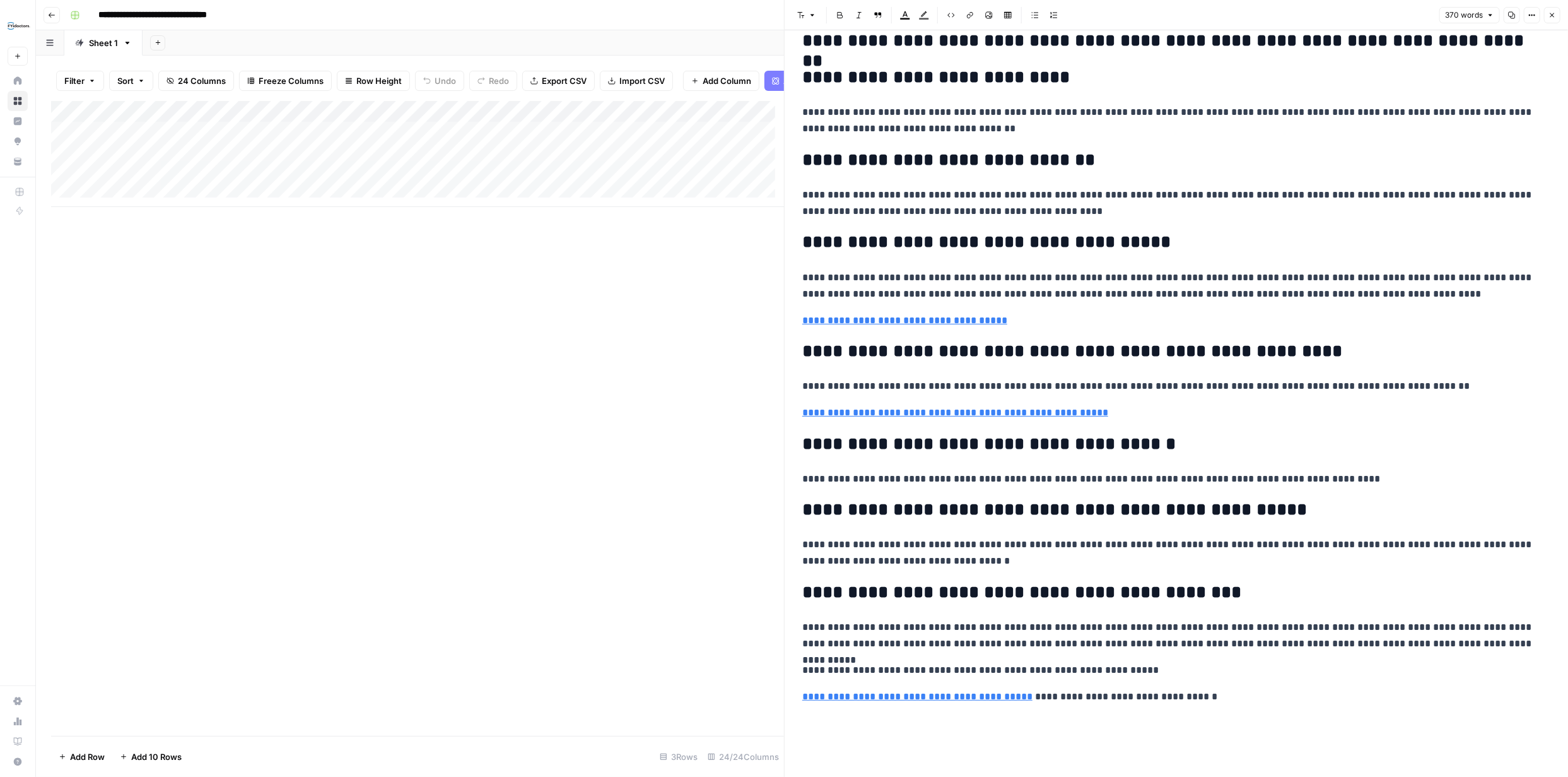
scroll to position [76, 0]
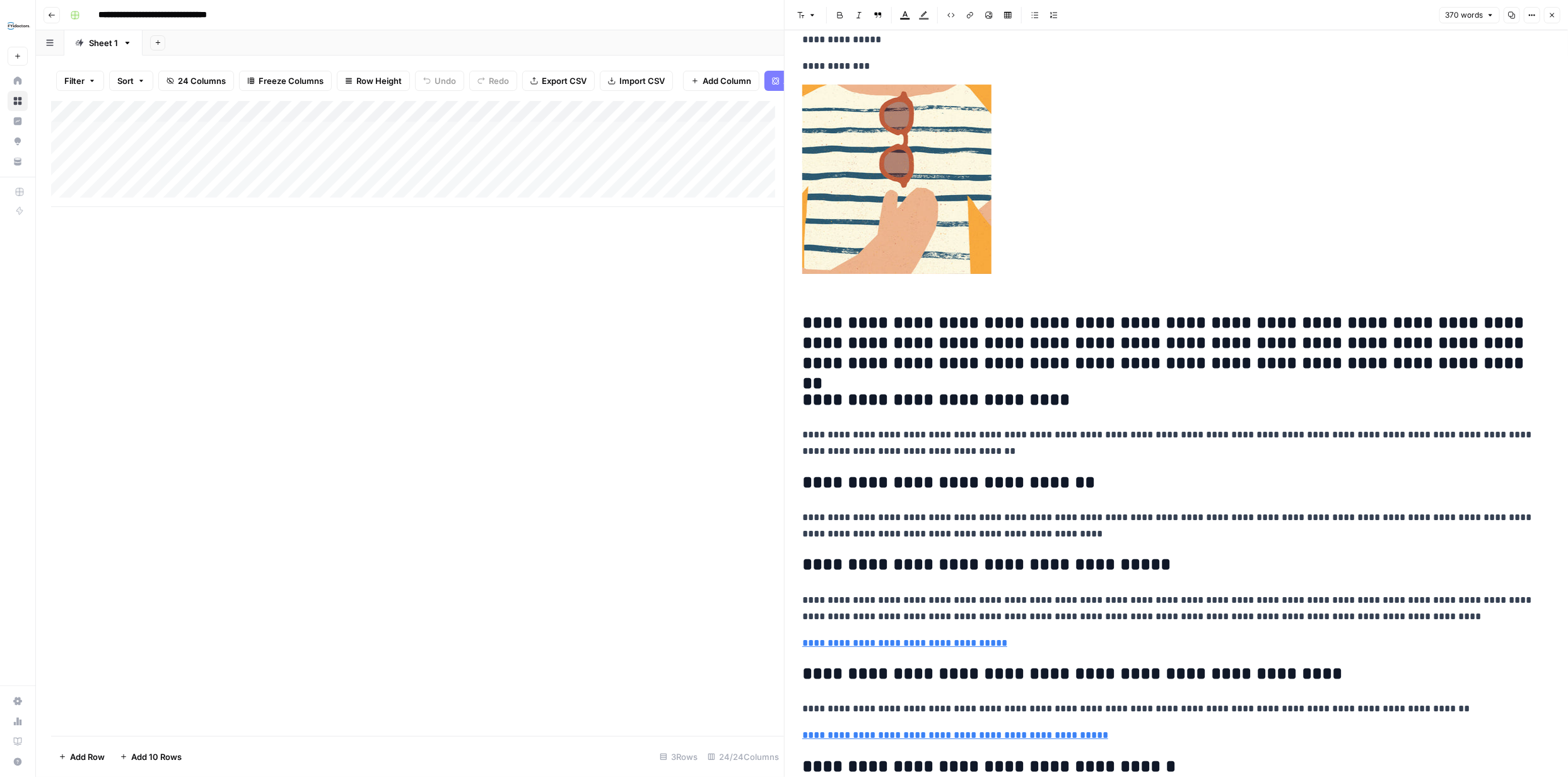
click at [1552, 15] on icon "button" at bounding box center [1553, 15] width 4 height 4
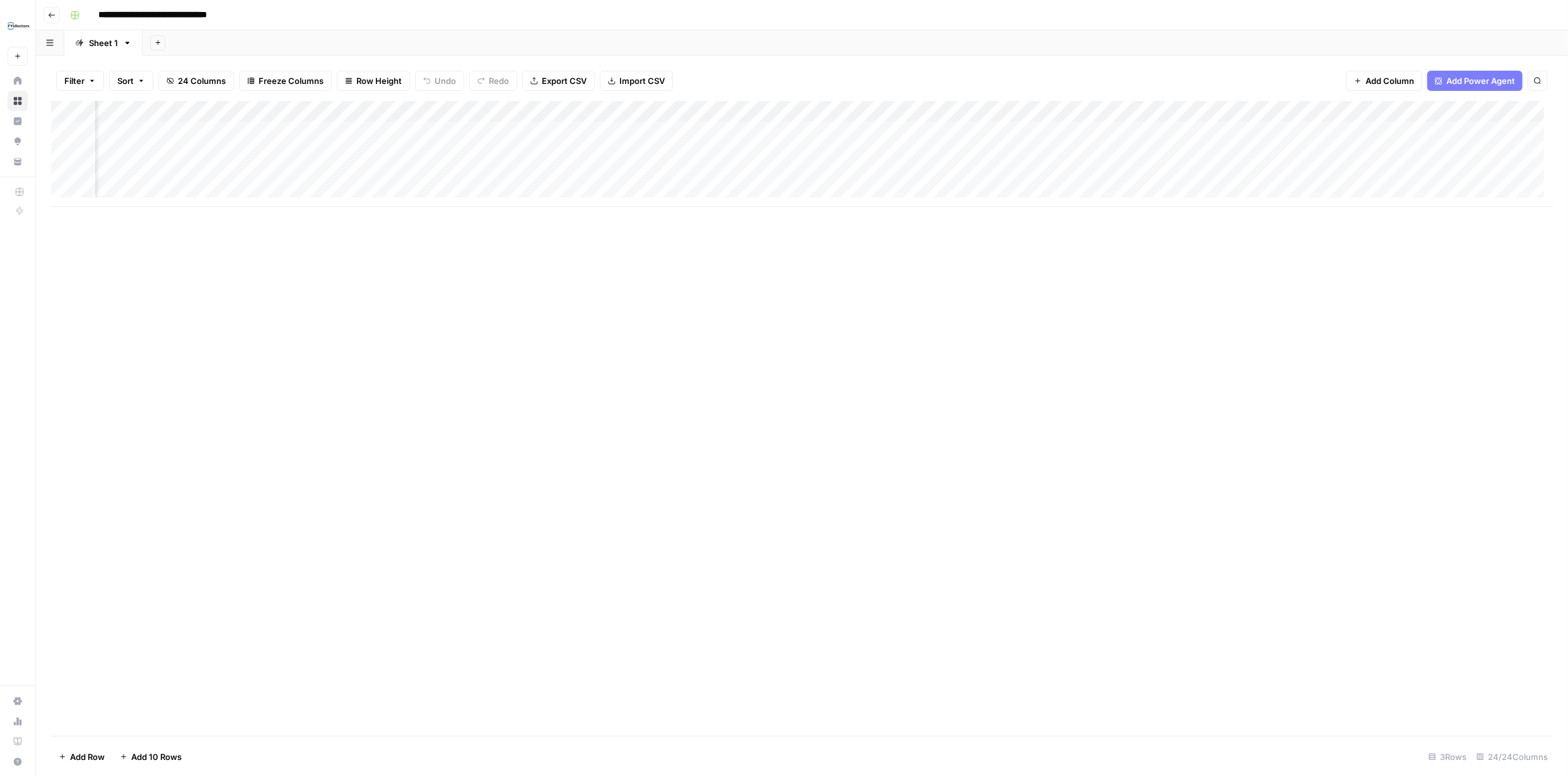
scroll to position [0, 707]
click at [593, 171] on div "Add Column" at bounding box center [802, 154] width 1502 height 106
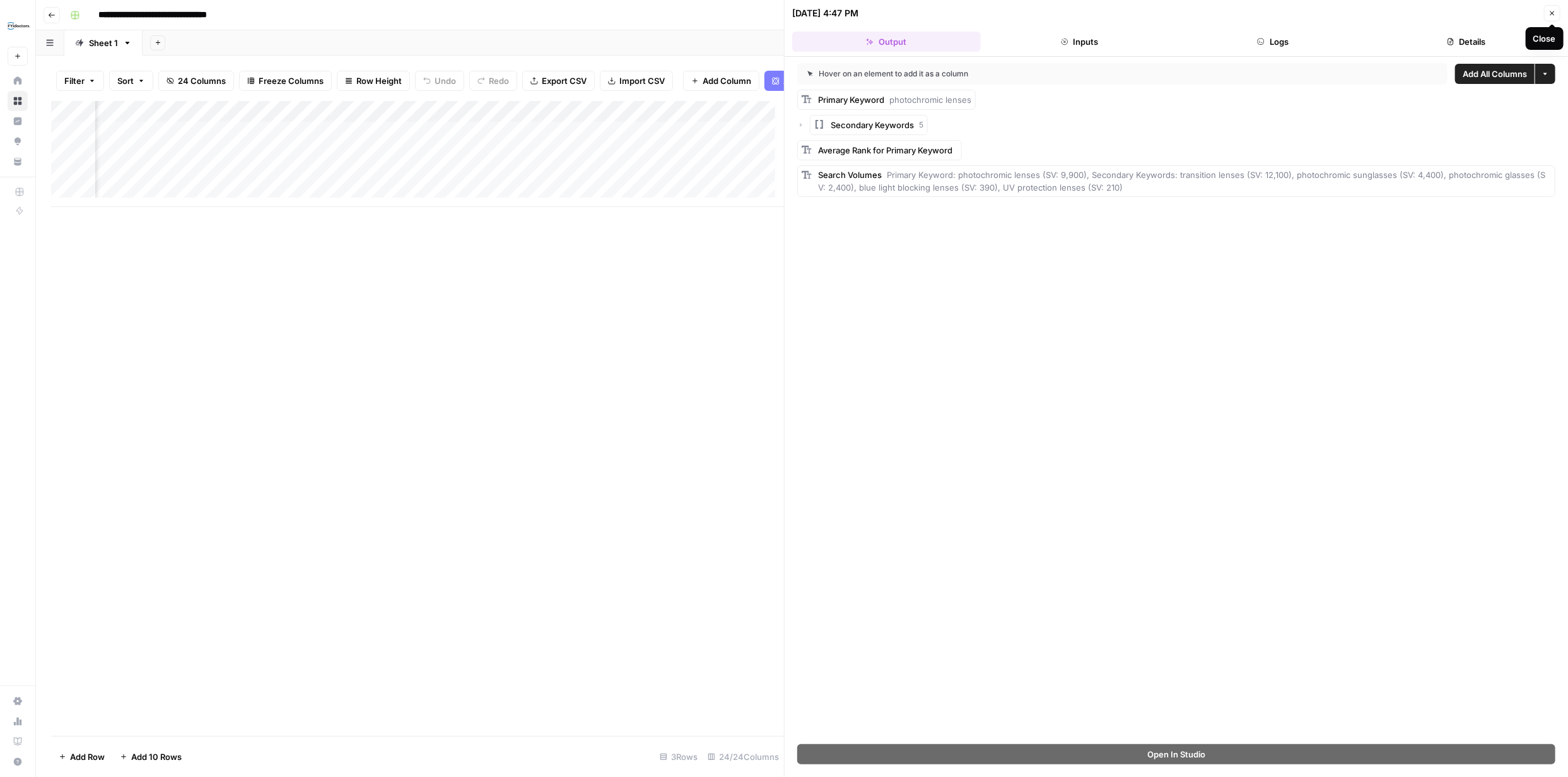
click at [1554, 17] on button "Close" at bounding box center [1552, 13] width 17 height 17
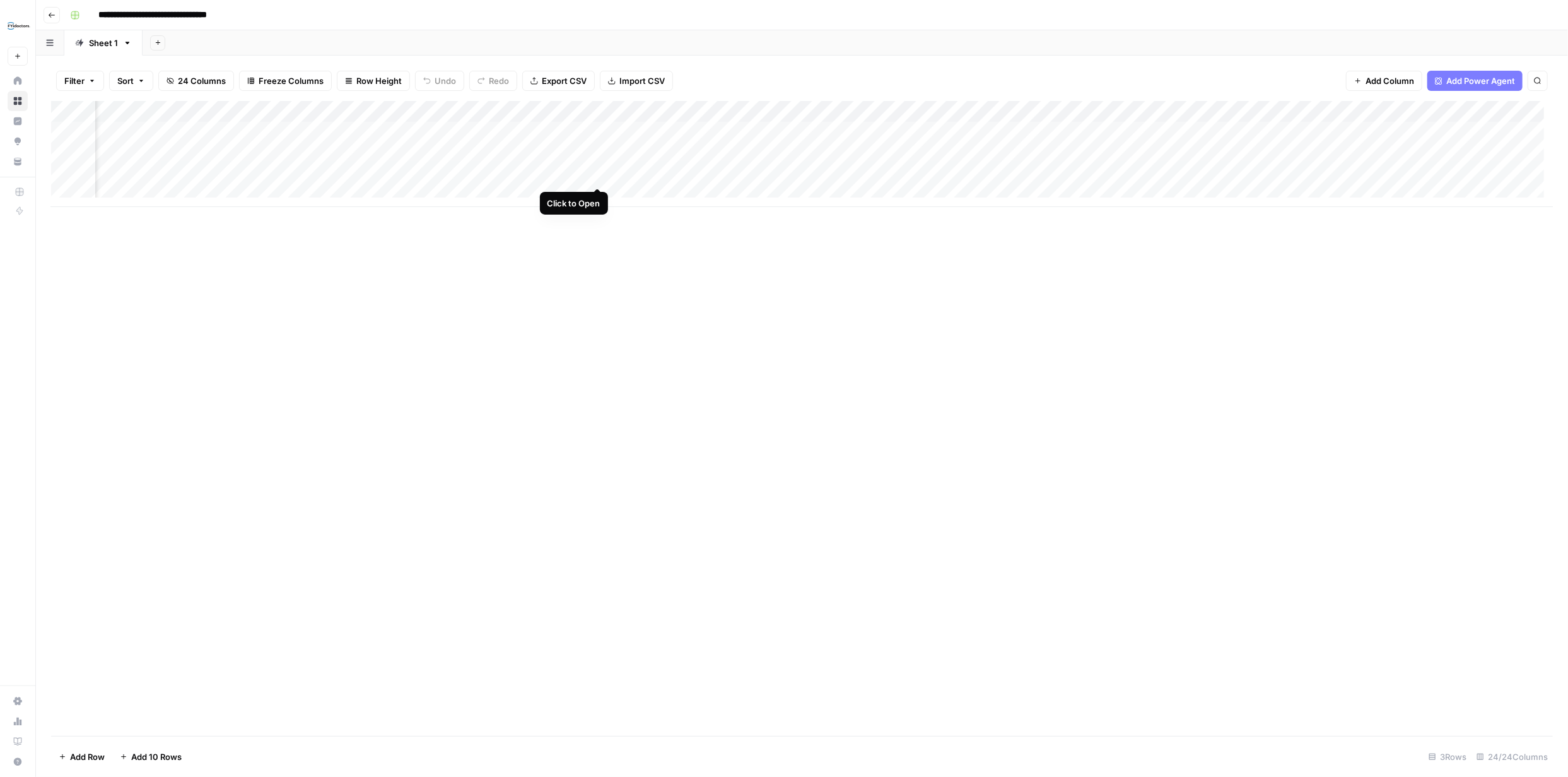
click at [599, 172] on div "Add Column" at bounding box center [802, 154] width 1502 height 106
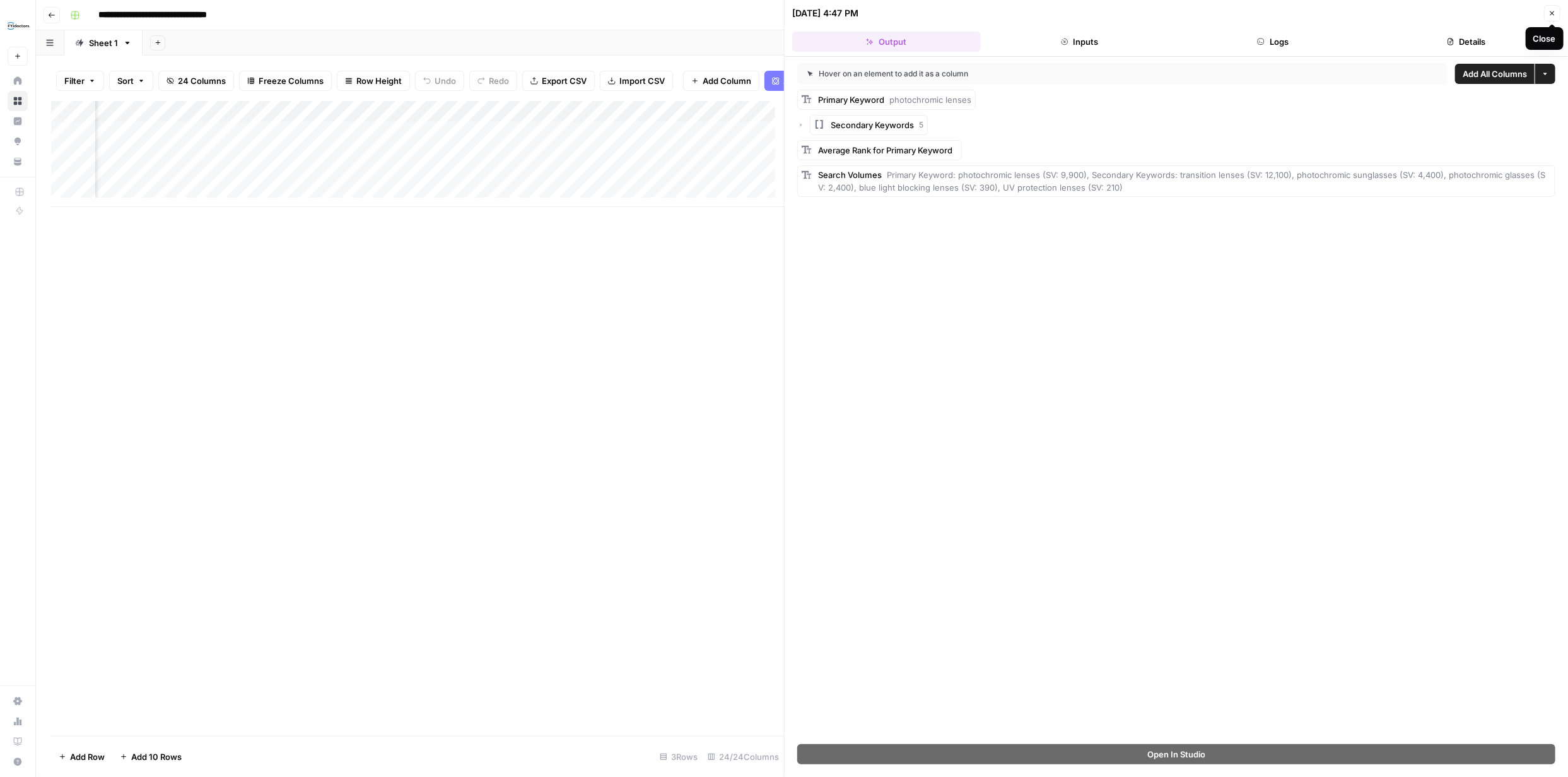
click at [1550, 16] on icon "button" at bounding box center [1552, 13] width 8 height 8
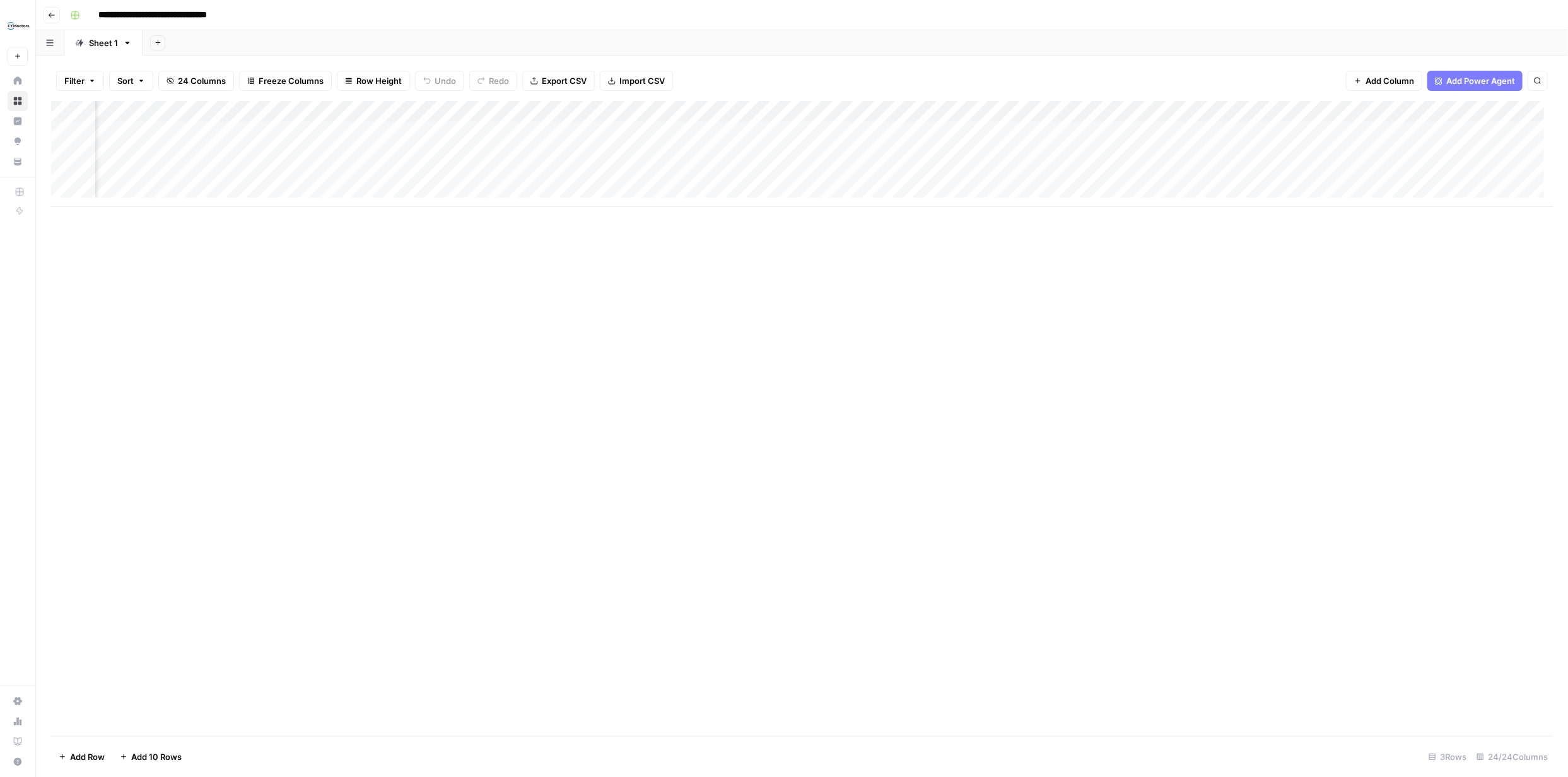
scroll to position [0, 1019]
